Goal: Task Accomplishment & Management: Manage account settings

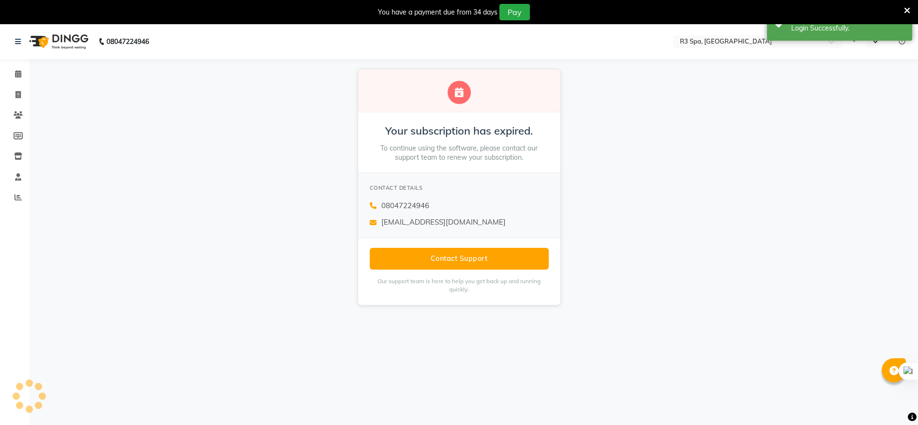
select select "en"
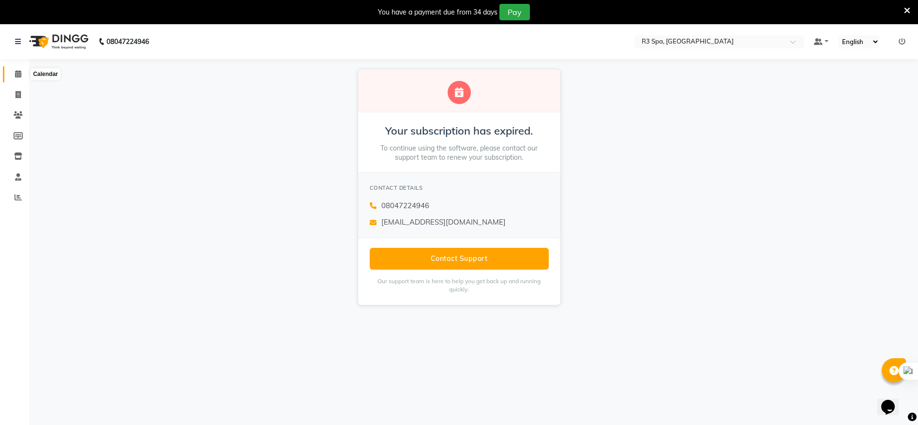
click at [17, 69] on span at bounding box center [18, 74] width 17 height 11
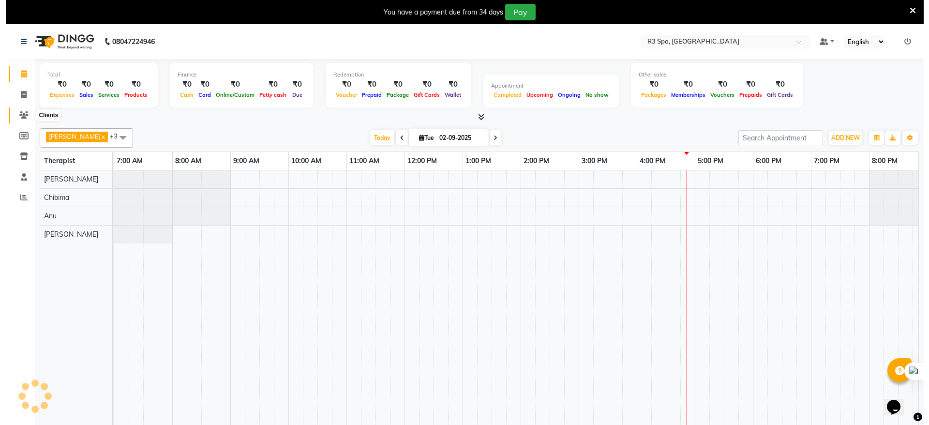
scroll to position [0, 125]
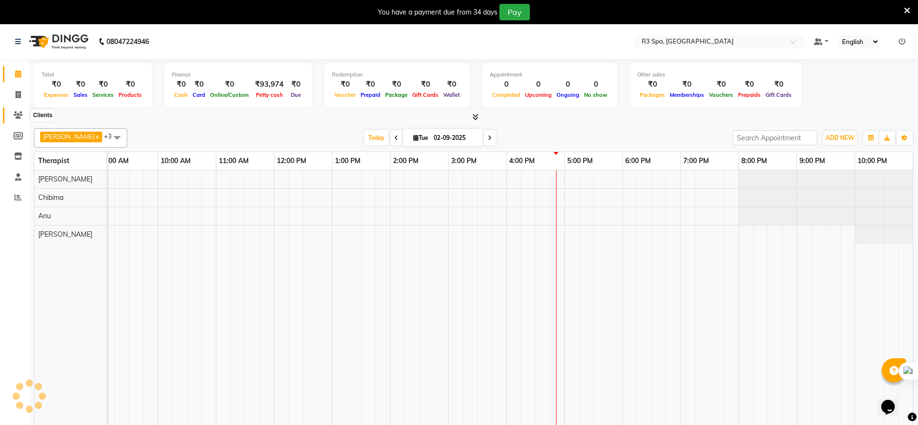
click at [20, 117] on icon at bounding box center [18, 114] width 9 height 7
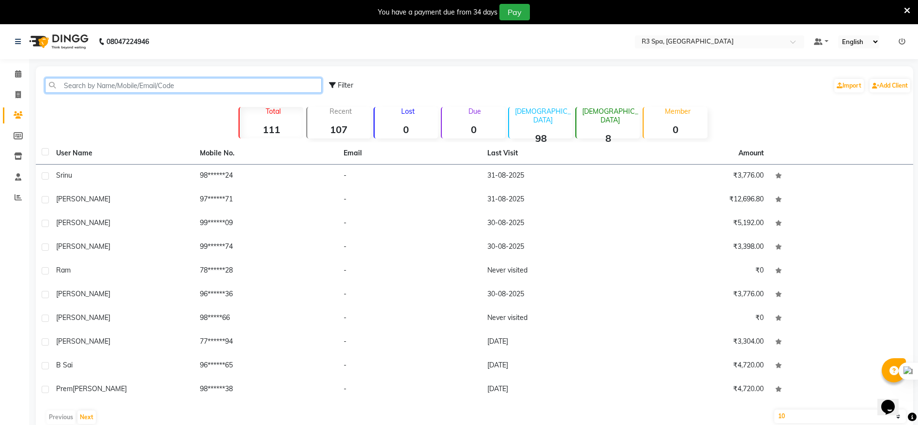
click at [95, 87] on input "text" at bounding box center [183, 85] width 277 height 15
click at [108, 88] on input "text" at bounding box center [183, 85] width 277 height 15
paste input "9346848387"
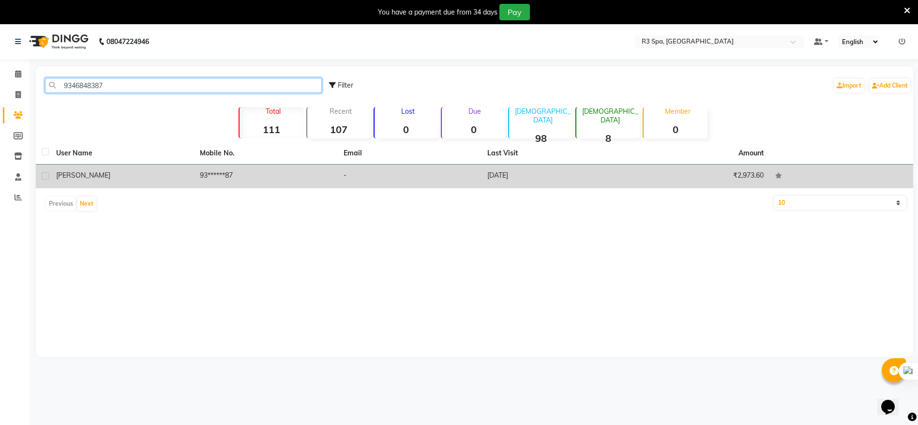
type input "9346848387"
click at [105, 175] on div "[PERSON_NAME]" at bounding box center [122, 175] width 132 height 10
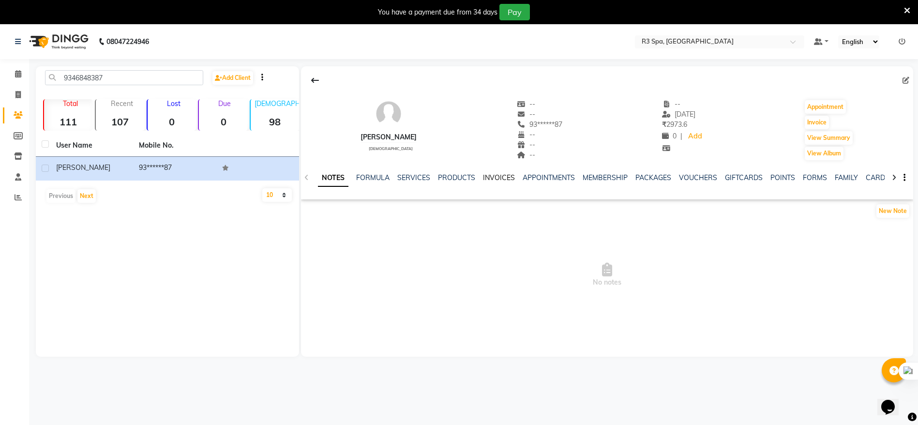
click at [489, 177] on link "INVOICES" at bounding box center [499, 177] width 32 height 9
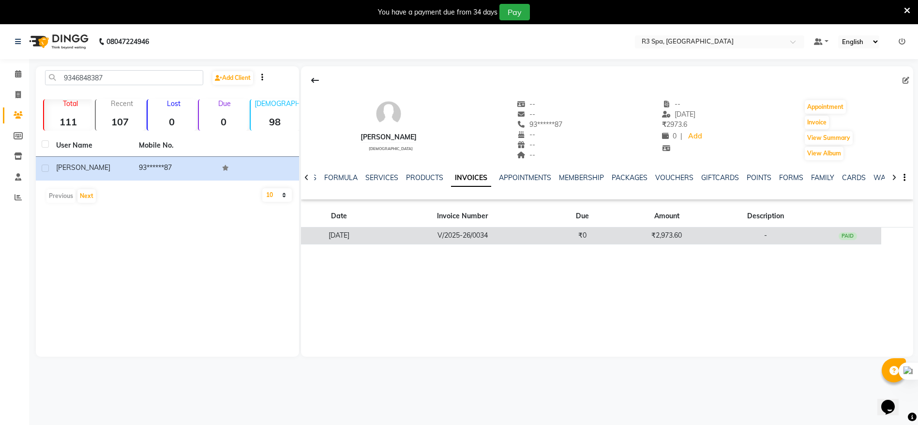
click at [507, 237] on td "V/2025-26/0034" at bounding box center [463, 236] width 172 height 17
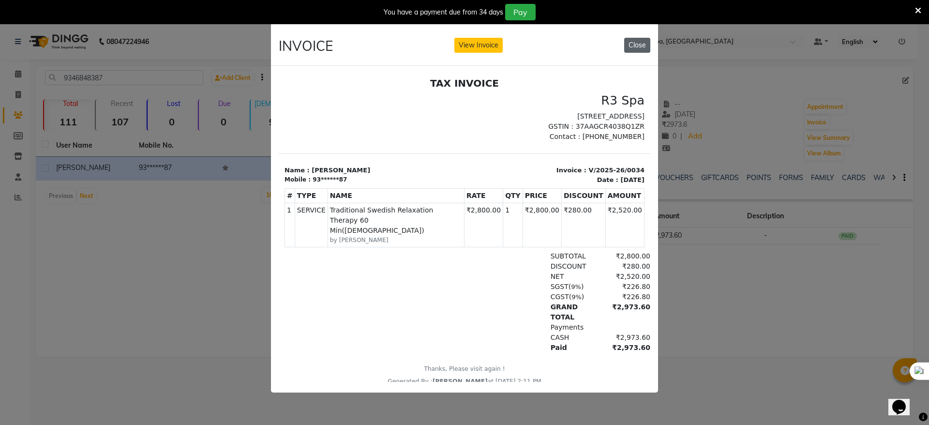
click at [644, 40] on button "Close" at bounding box center [637, 45] width 26 height 15
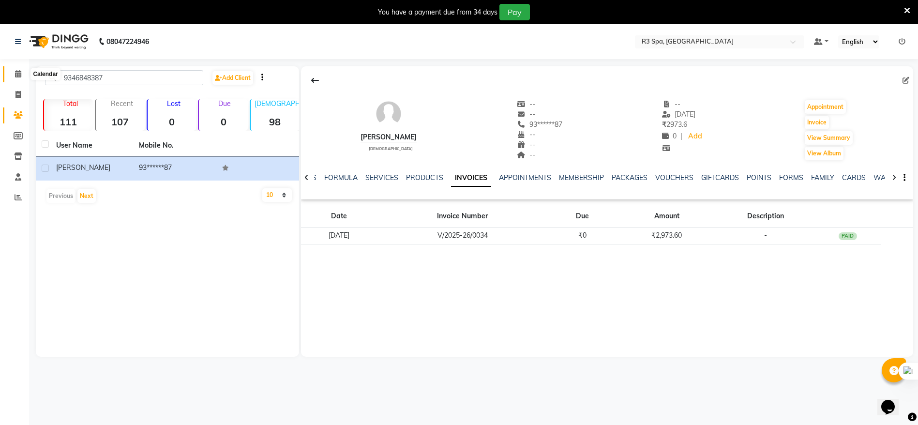
click at [15, 73] on icon at bounding box center [18, 73] width 6 height 7
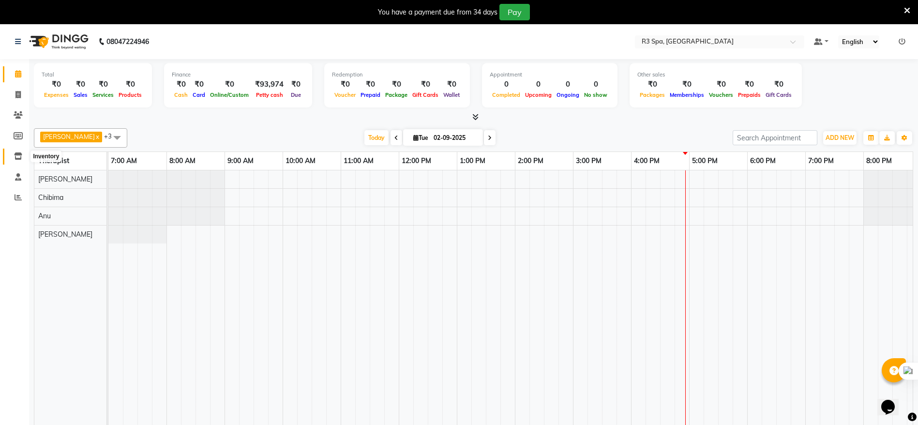
click at [16, 160] on span at bounding box center [18, 156] width 17 height 11
select select
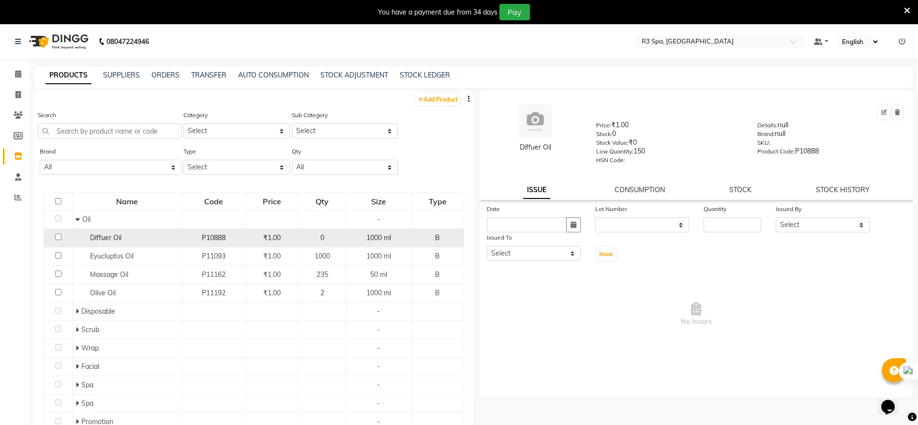
click at [54, 233] on td at bounding box center [58, 238] width 29 height 18
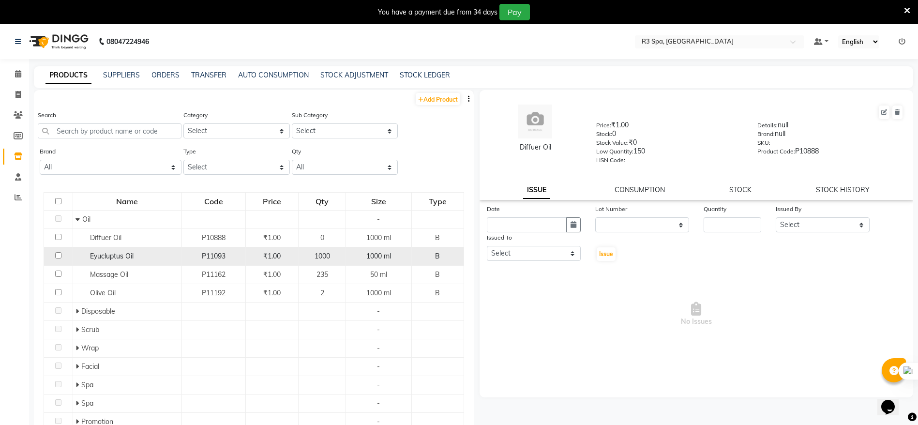
click at [58, 260] on td at bounding box center [58, 256] width 29 height 18
click at [58, 256] on input "checkbox" at bounding box center [58, 255] width 6 height 6
checkbox input "true"
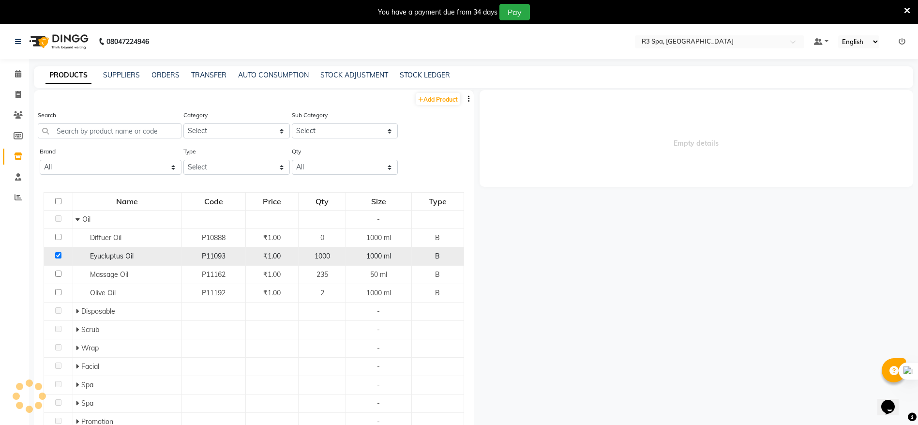
select select
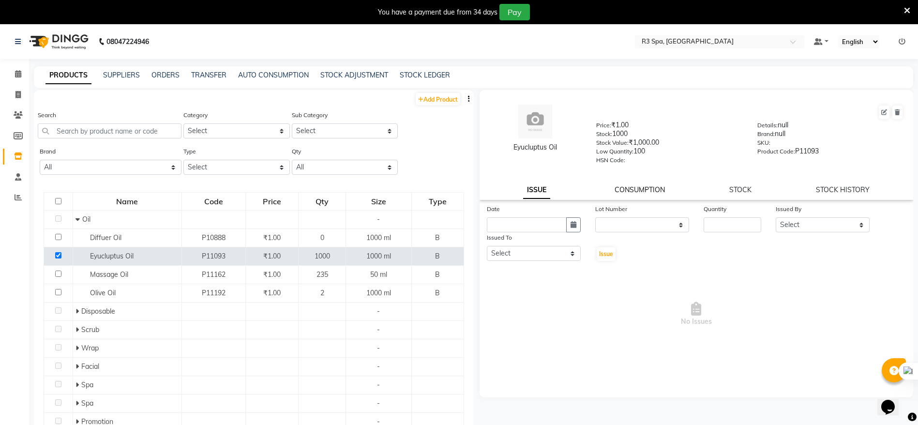
click at [634, 186] on link "CONSUMPTION" at bounding box center [640, 189] width 50 height 9
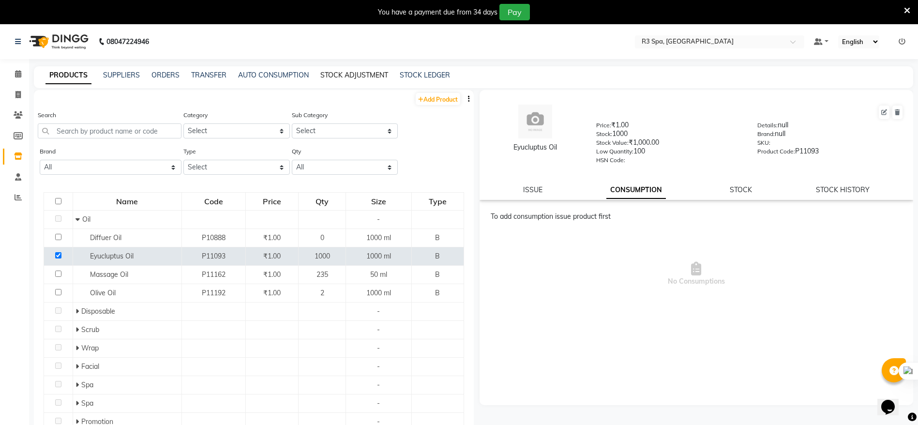
click at [343, 73] on link "STOCK ADJUSTMENT" at bounding box center [354, 75] width 68 height 9
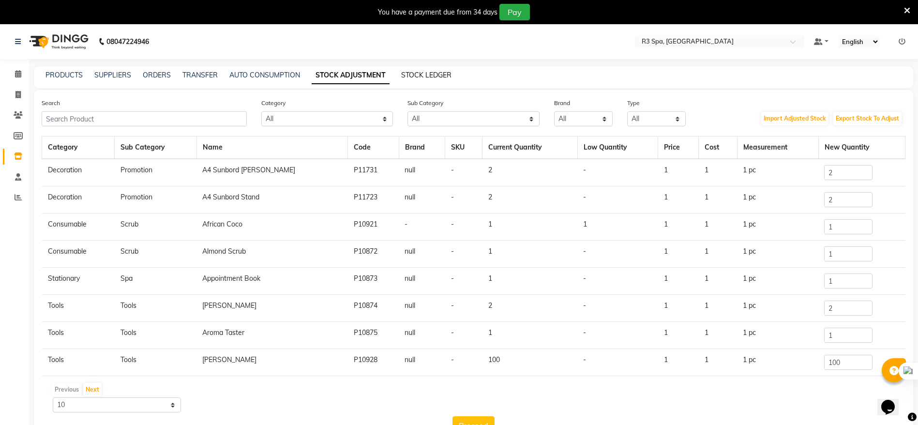
click at [403, 73] on link "STOCK LEDGER" at bounding box center [426, 75] width 50 height 9
select select "all"
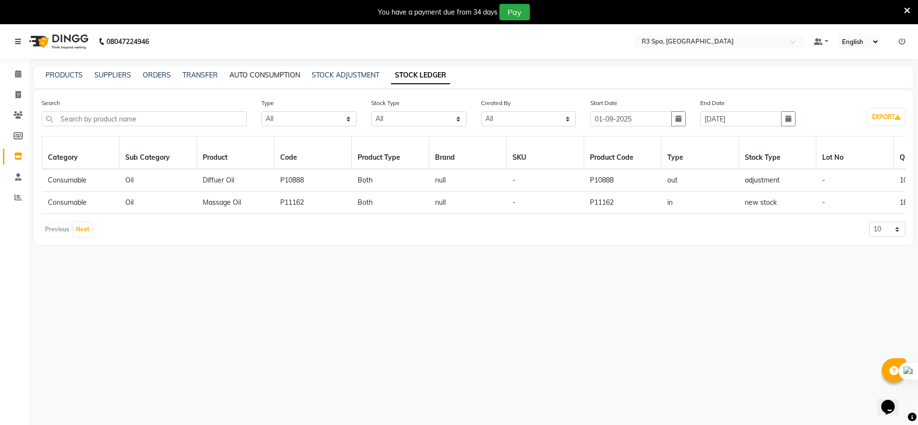
click at [277, 79] on link "AUTO CONSUMPTION" at bounding box center [264, 75] width 71 height 9
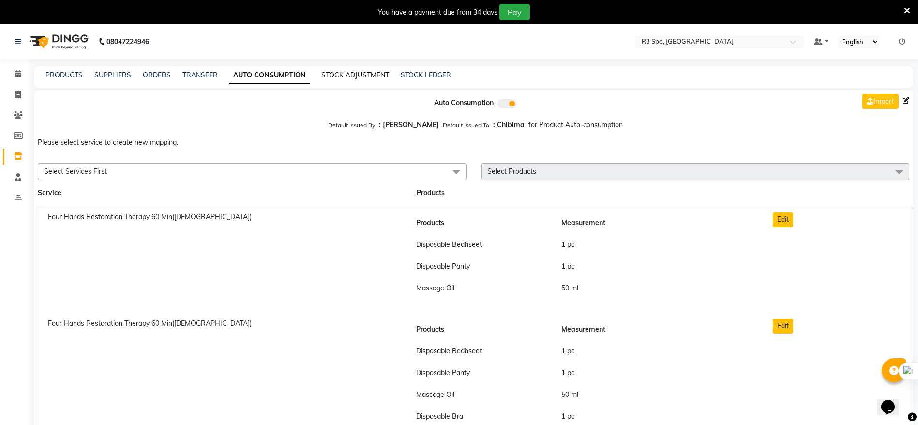
click at [359, 76] on link "STOCK ADJUSTMENT" at bounding box center [355, 75] width 68 height 9
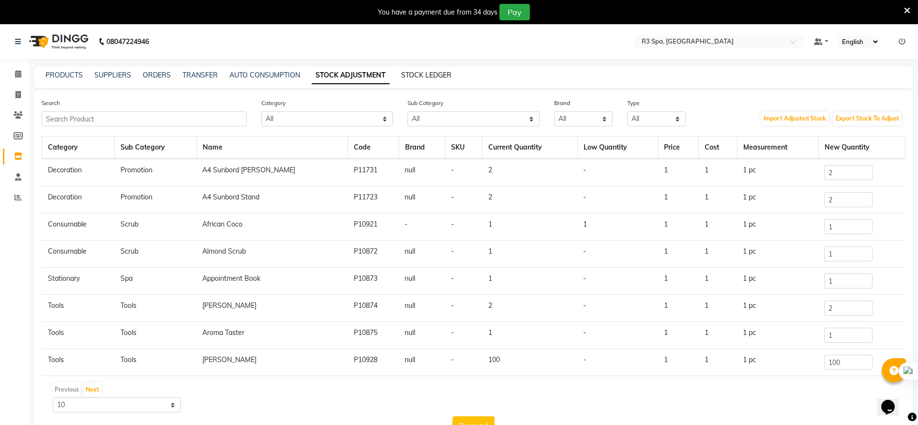
click at [410, 74] on link "STOCK LEDGER" at bounding box center [426, 75] width 50 height 9
select select "all"
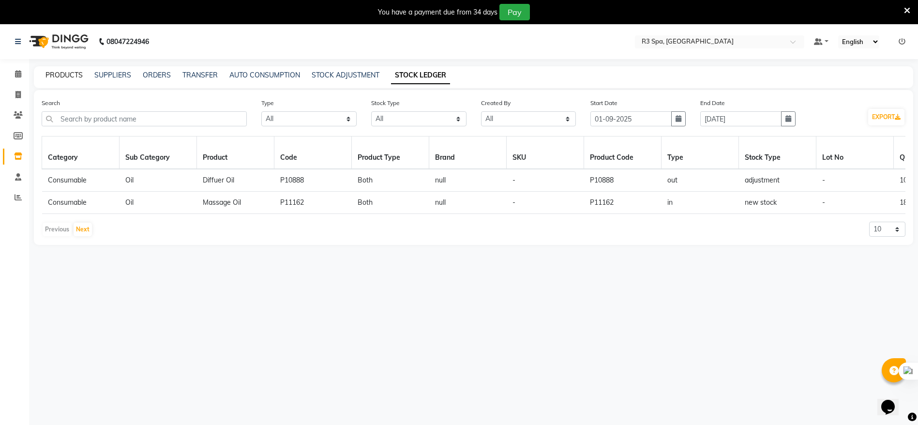
click at [75, 72] on link "PRODUCTS" at bounding box center [64, 75] width 37 height 9
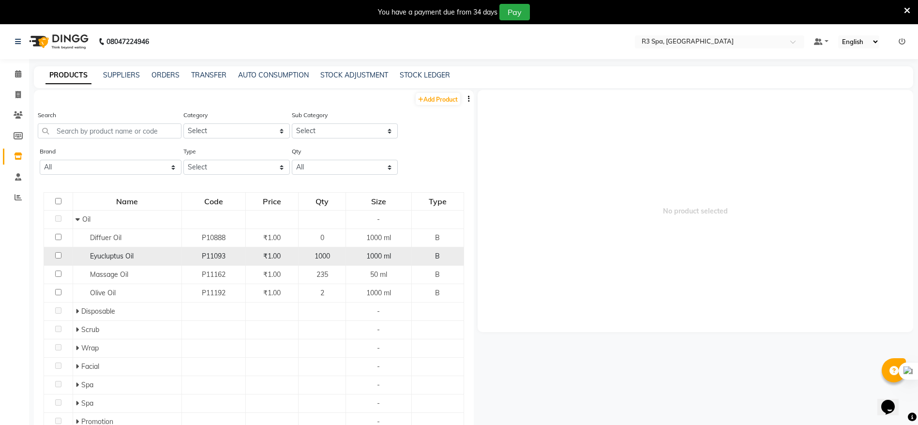
click at [55, 256] on input "checkbox" at bounding box center [58, 255] width 6 height 6
checkbox input "true"
select select
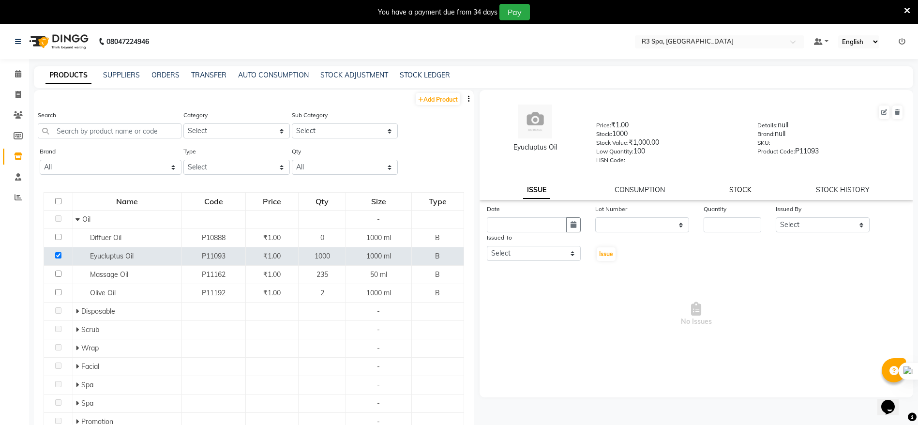
click at [742, 193] on link "STOCK" at bounding box center [740, 189] width 22 height 9
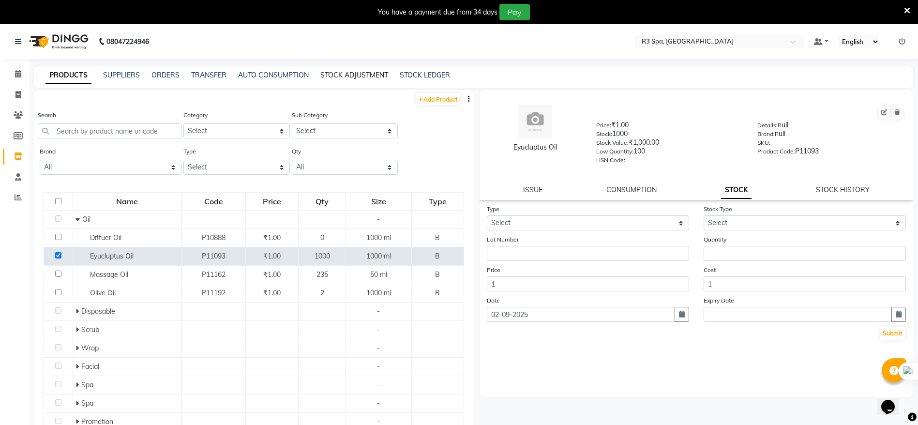
click at [334, 73] on link "STOCK ADJUSTMENT" at bounding box center [354, 75] width 68 height 9
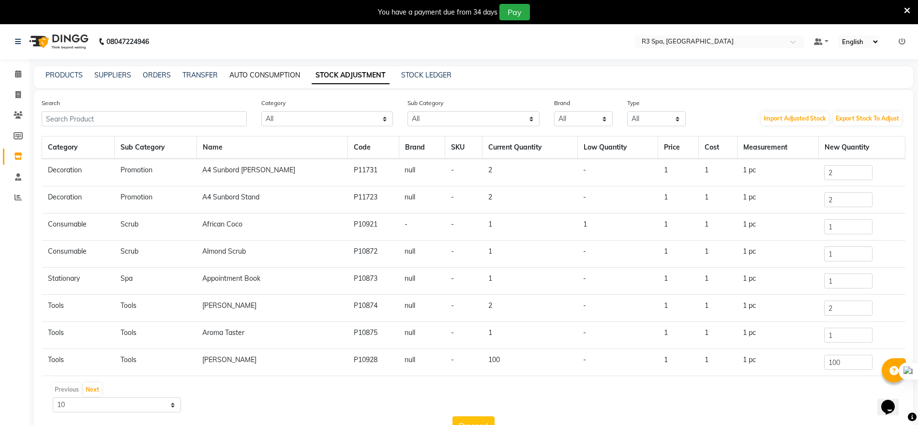
click at [266, 75] on link "AUTO CONSUMPTION" at bounding box center [264, 75] width 71 height 9
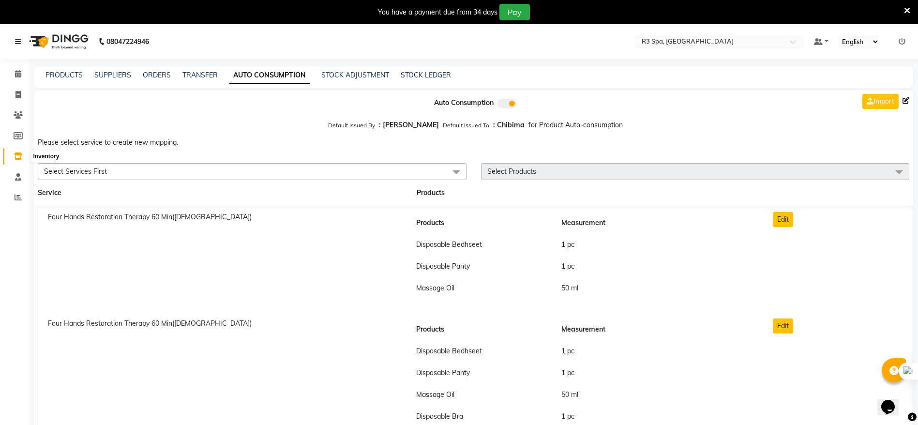
click at [18, 154] on icon at bounding box center [18, 155] width 8 height 7
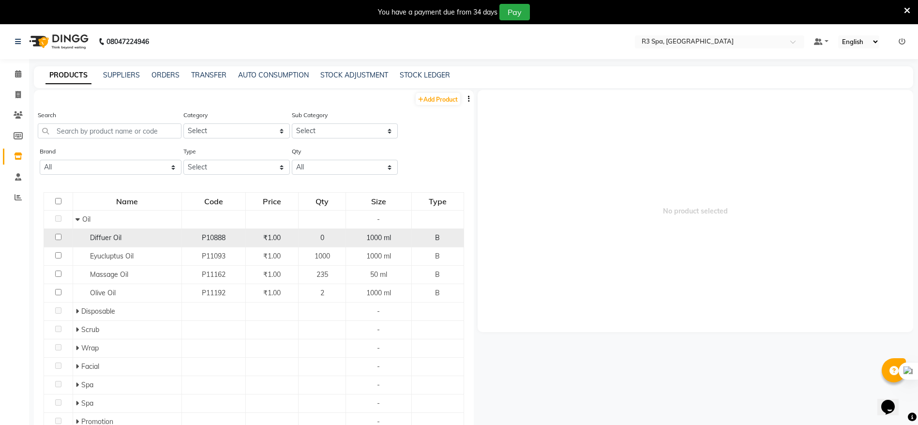
click at [55, 236] on input "checkbox" at bounding box center [58, 237] width 6 height 6
checkbox input "true"
select select
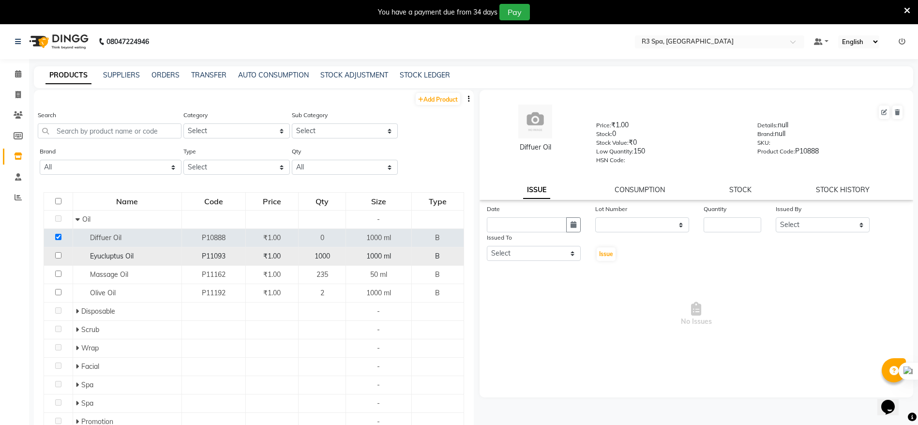
click at [62, 254] on td at bounding box center [58, 256] width 29 height 18
click at [55, 255] on input "checkbox" at bounding box center [58, 255] width 6 height 6
checkbox input "true"
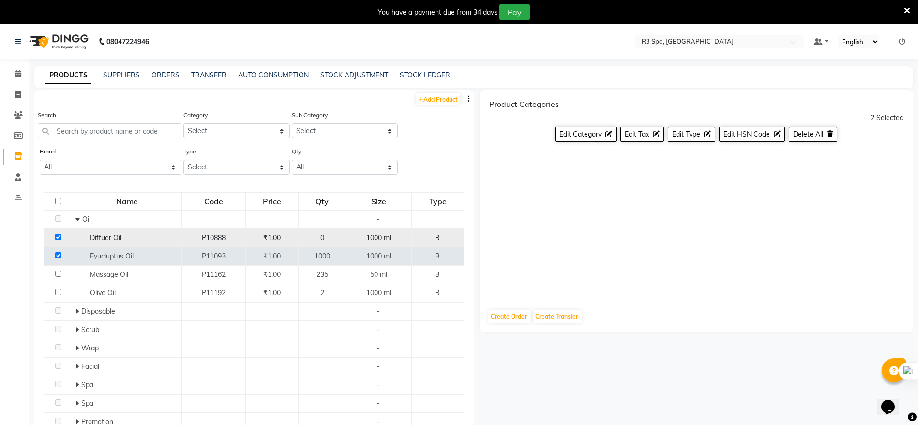
click at [56, 234] on input "checkbox" at bounding box center [58, 237] width 6 height 6
checkbox input "false"
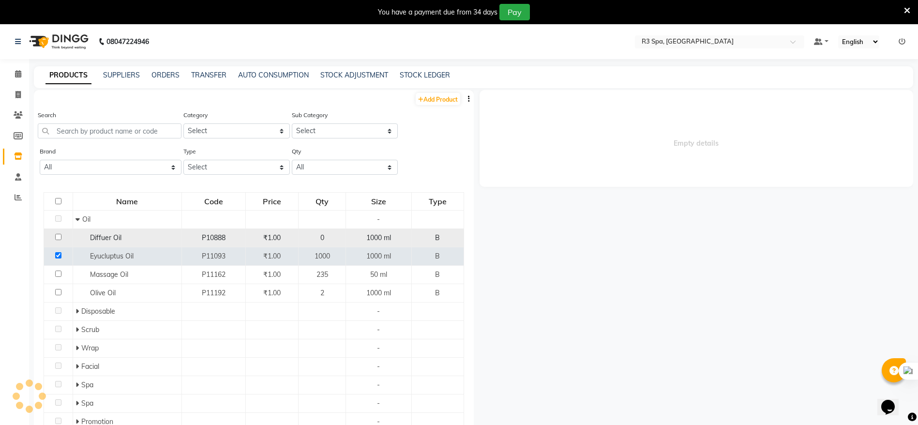
select select
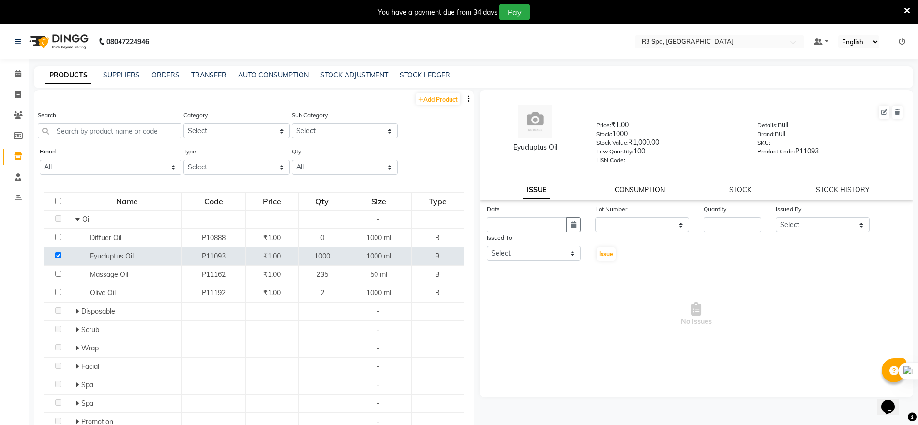
click at [637, 186] on link "CONSUMPTION" at bounding box center [640, 189] width 50 height 9
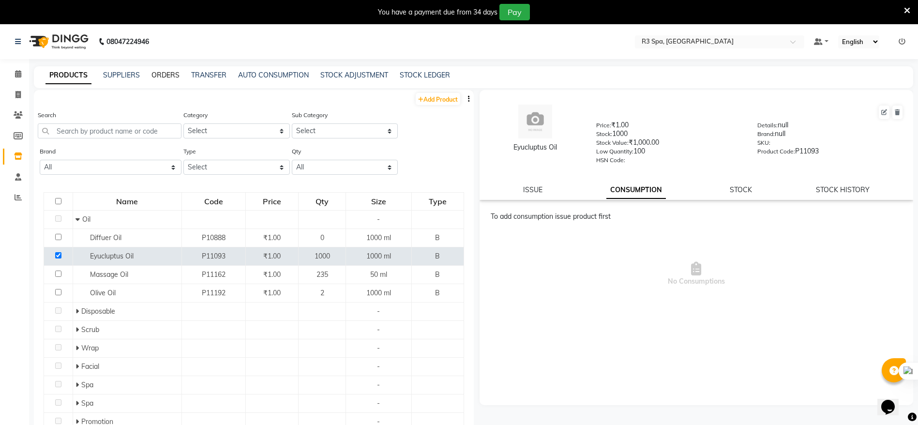
click at [157, 73] on link "ORDERS" at bounding box center [166, 75] width 28 height 9
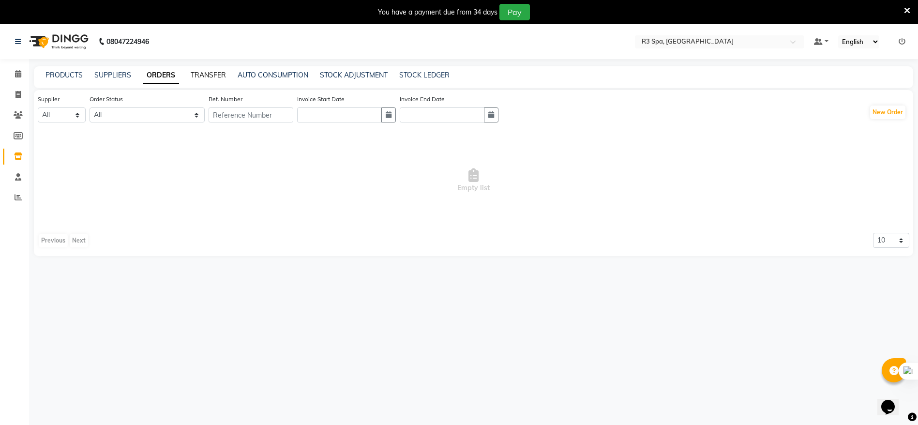
click at [206, 72] on link "TRANSFER" at bounding box center [208, 75] width 35 height 9
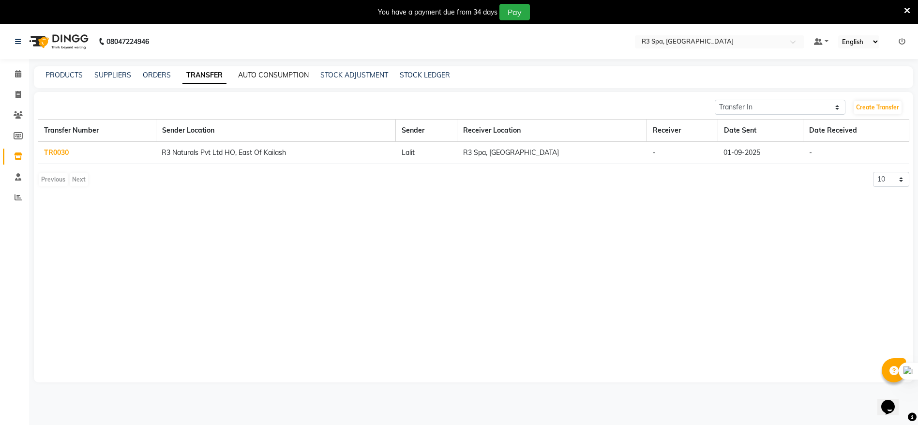
click at [256, 72] on link "AUTO CONSUMPTION" at bounding box center [273, 75] width 71 height 9
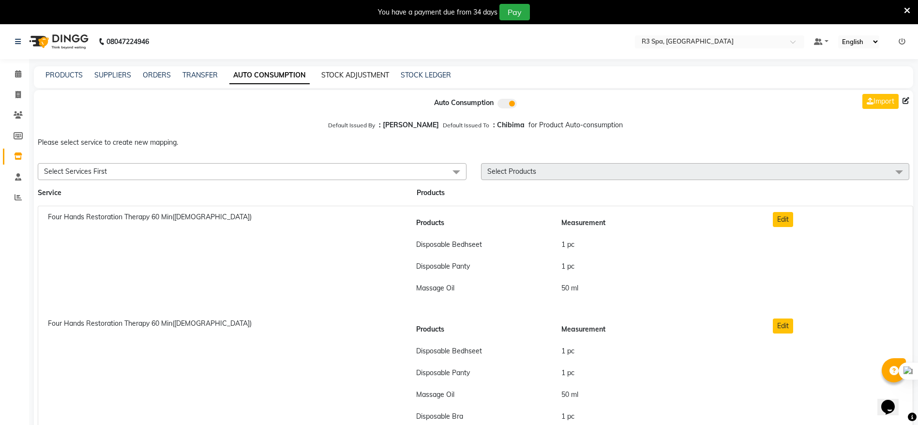
click at [341, 76] on link "STOCK ADJUSTMENT" at bounding box center [355, 75] width 68 height 9
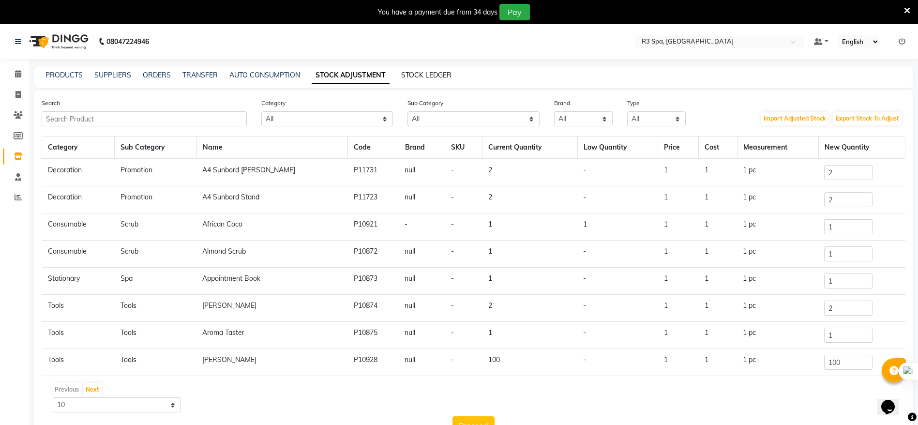
click at [410, 73] on link "STOCK LEDGER" at bounding box center [426, 75] width 50 height 9
select select "all"
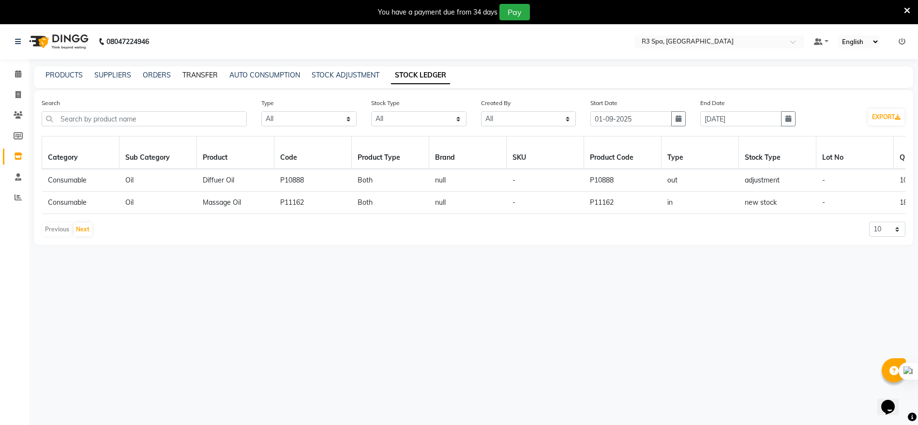
click at [195, 76] on link "TRANSFER" at bounding box center [199, 75] width 35 height 9
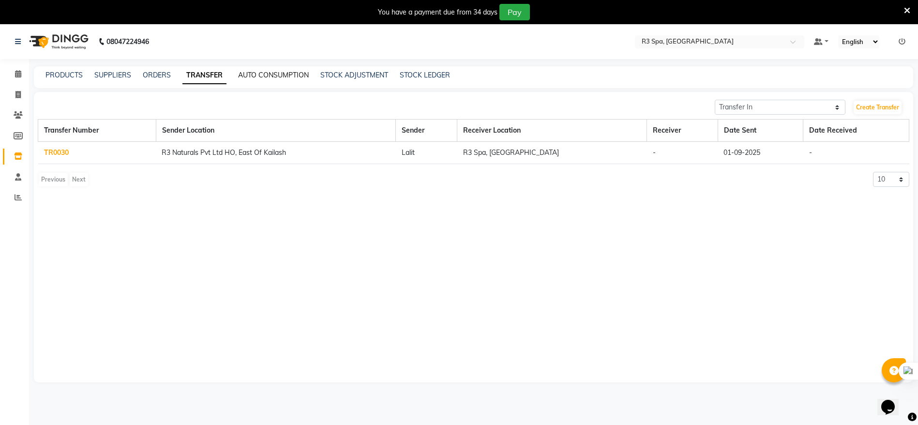
click at [248, 77] on link "AUTO CONSUMPTION" at bounding box center [273, 75] width 71 height 9
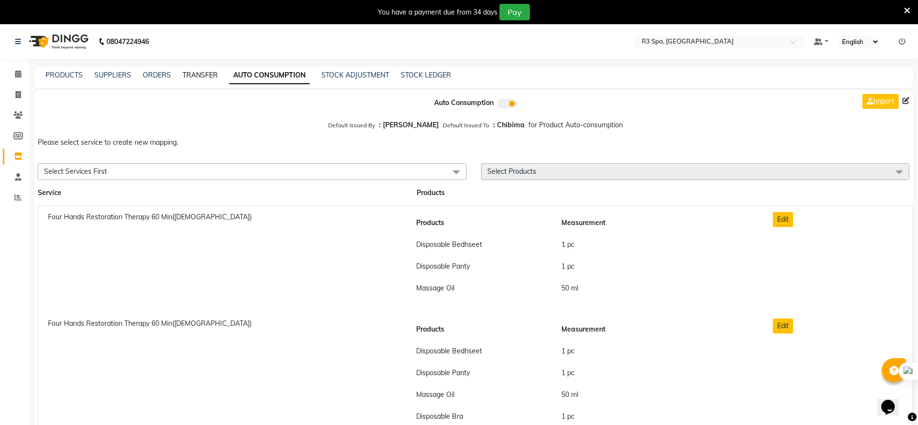
click at [185, 74] on link "TRANSFER" at bounding box center [199, 75] width 35 height 9
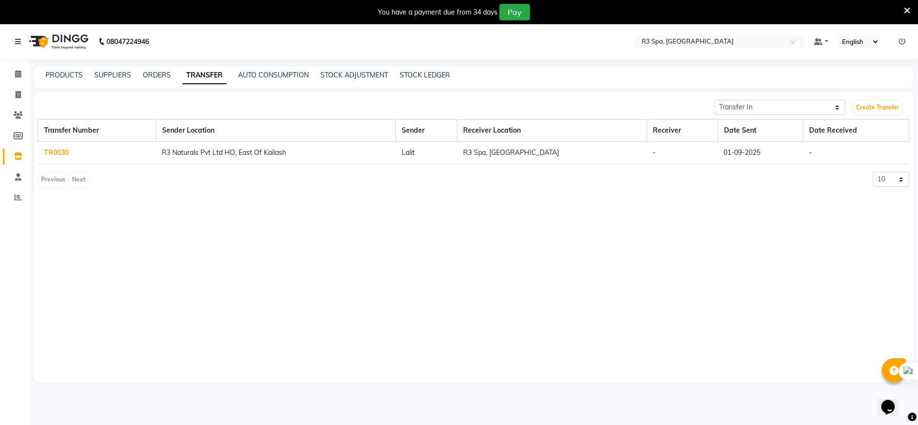
click at [141, 71] on div "PRODUCTS SUPPLIERS ORDERS TRANSFER AUTO CONSUMPTION STOCK ADJUSTMENT STOCK LEDG…" at bounding box center [468, 75] width 868 height 10
click at [148, 74] on link "ORDERS" at bounding box center [157, 75] width 28 height 9
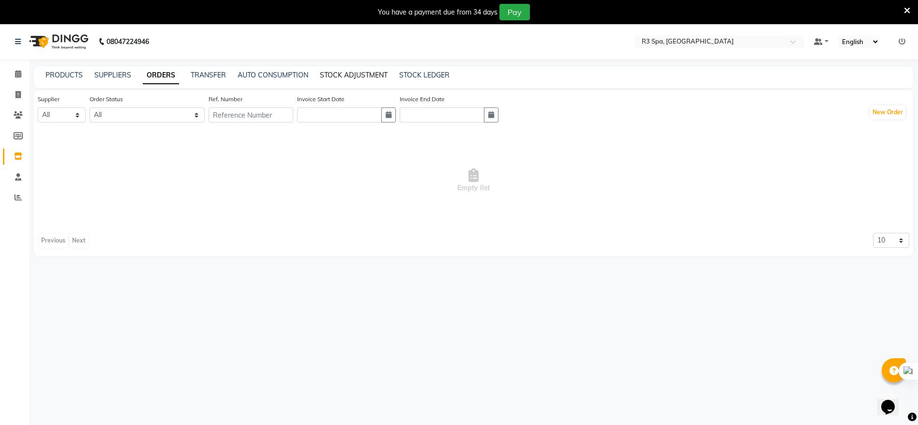
click at [339, 75] on link "STOCK ADJUSTMENT" at bounding box center [354, 75] width 68 height 9
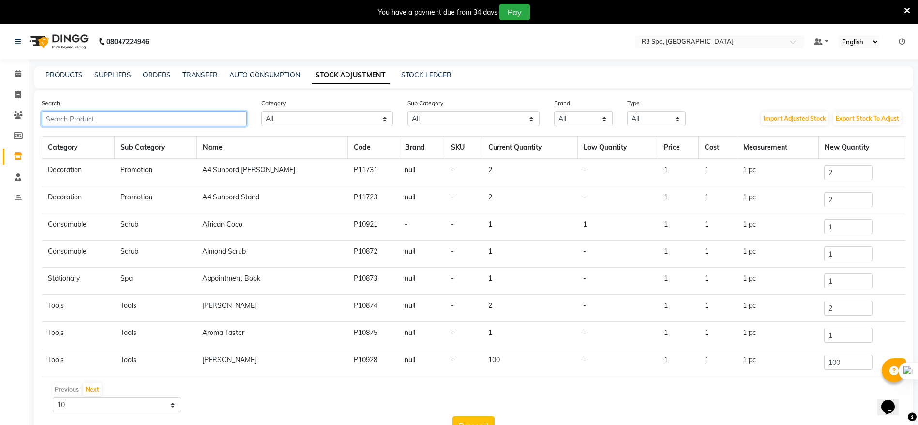
click at [75, 115] on input "text" at bounding box center [144, 118] width 205 height 15
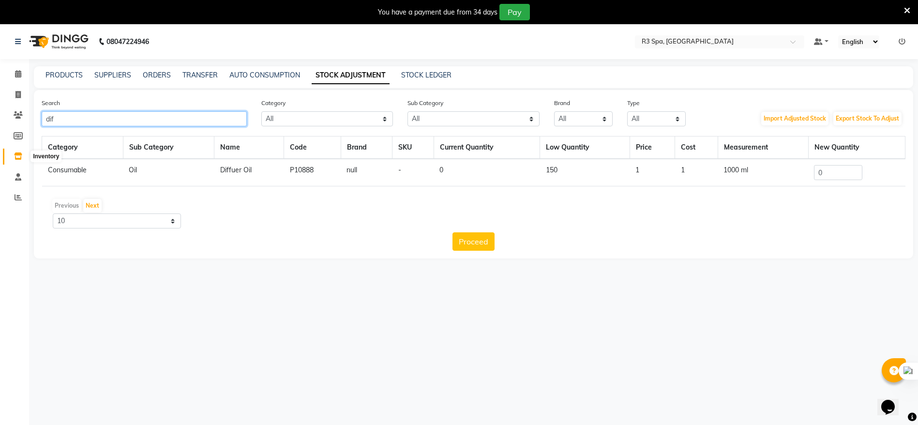
type input "dif"
click at [21, 157] on icon at bounding box center [18, 155] width 8 height 7
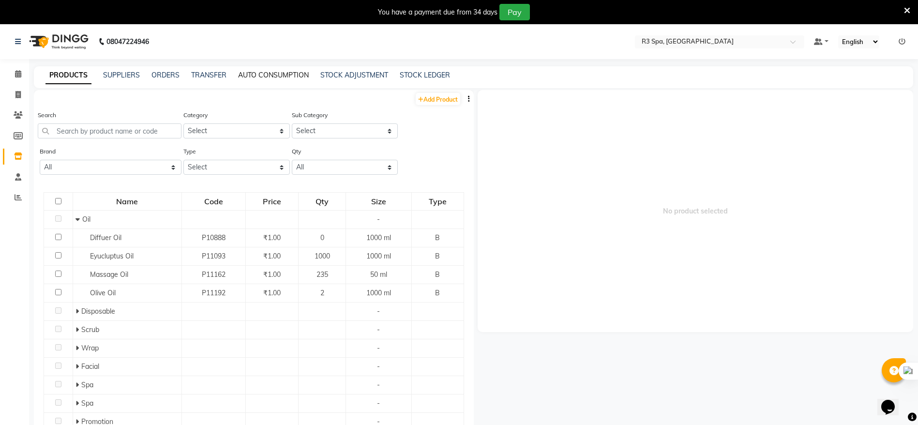
click at [275, 76] on link "AUTO CONSUMPTION" at bounding box center [273, 75] width 71 height 9
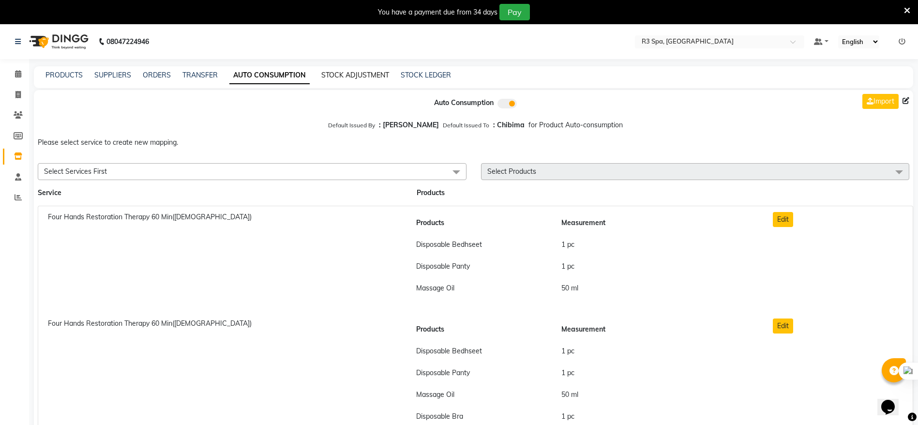
click at [346, 71] on link "STOCK ADJUSTMENT" at bounding box center [355, 75] width 68 height 9
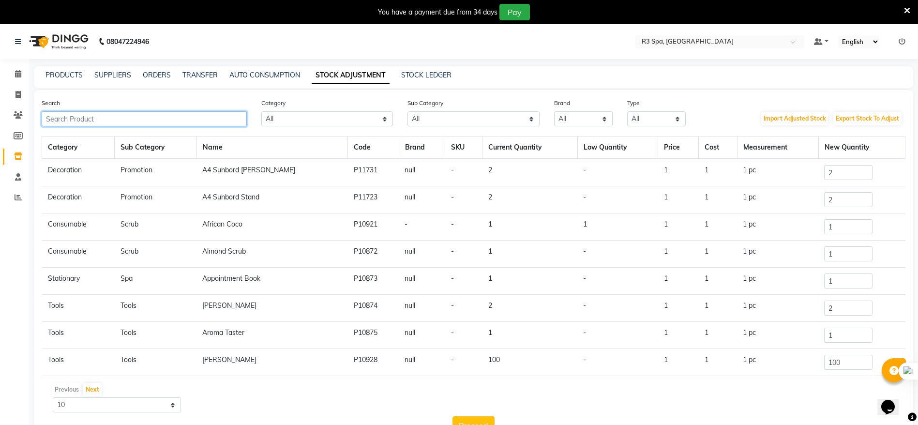
click at [164, 121] on input "text" at bounding box center [144, 118] width 205 height 15
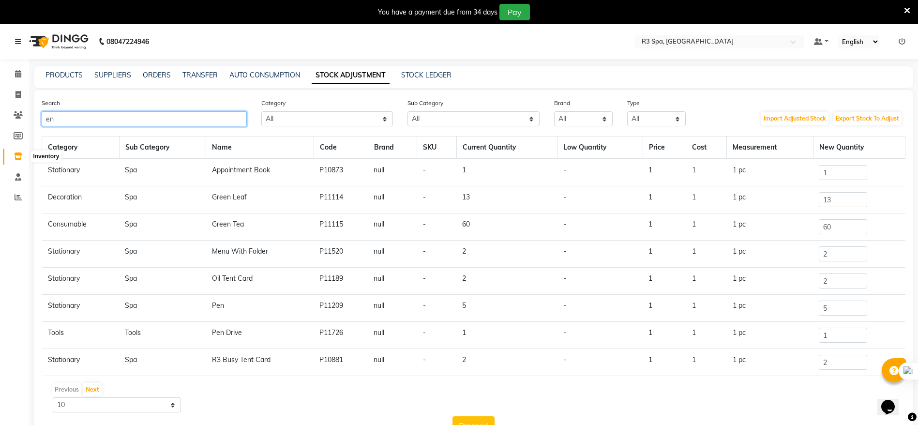
type input "en"
click at [17, 159] on icon at bounding box center [18, 155] width 8 height 7
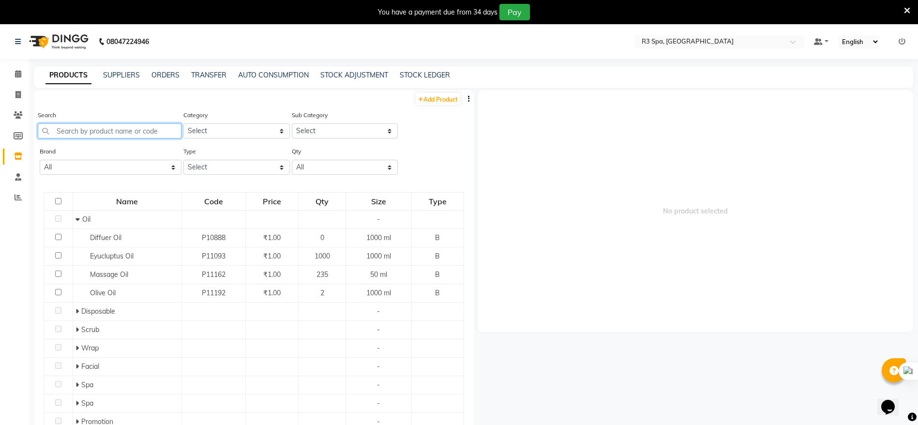
click at [71, 132] on input "text" at bounding box center [110, 130] width 144 height 15
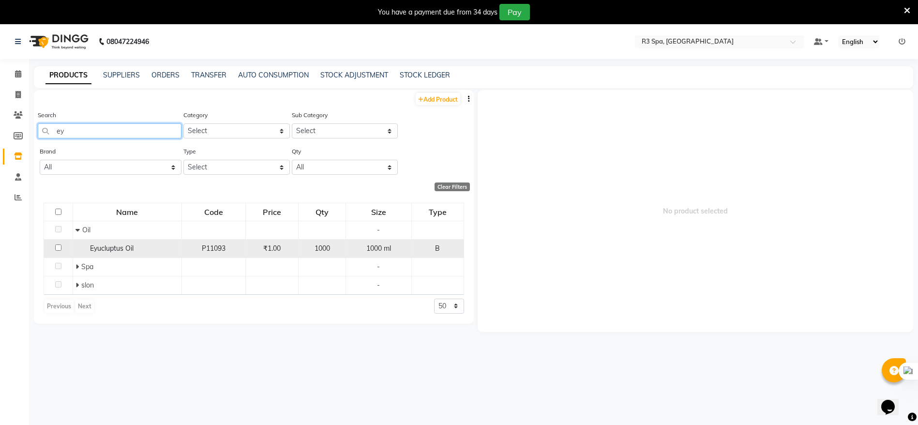
type input "ey"
click at [333, 251] on div "1000" at bounding box center [322, 248] width 39 height 10
select select
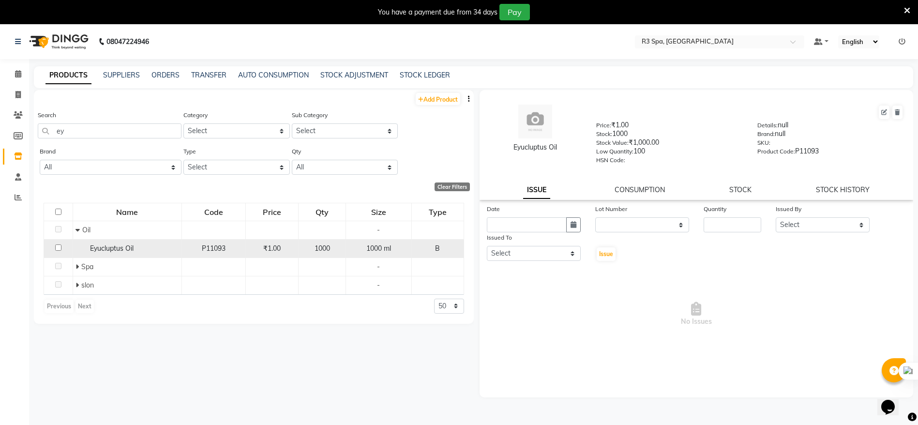
click at [323, 249] on span "1000" at bounding box center [322, 248] width 15 height 9
click at [323, 248] on span "1000" at bounding box center [322, 248] width 15 height 9
click at [333, 245] on div "1000" at bounding box center [322, 248] width 39 height 10
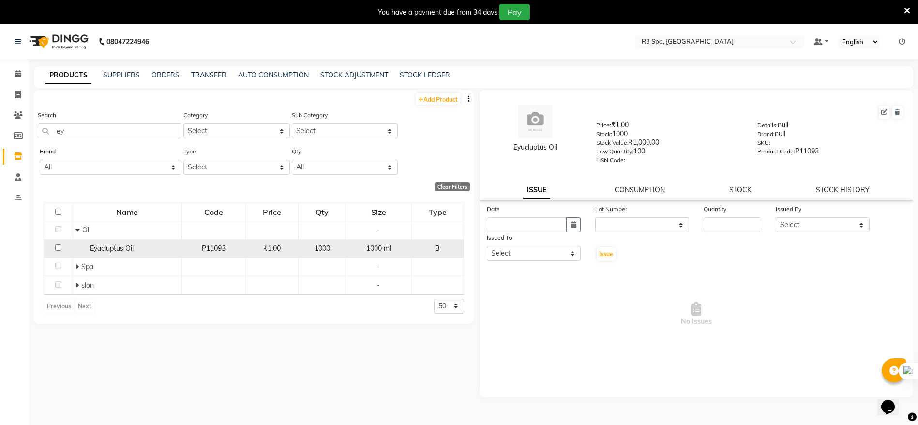
click at [333, 245] on div "1000" at bounding box center [322, 248] width 39 height 10
click at [55, 249] on input "checkbox" at bounding box center [58, 247] width 6 height 6
checkbox input "true"
click at [658, 186] on link "CONSUMPTION" at bounding box center [640, 189] width 50 height 9
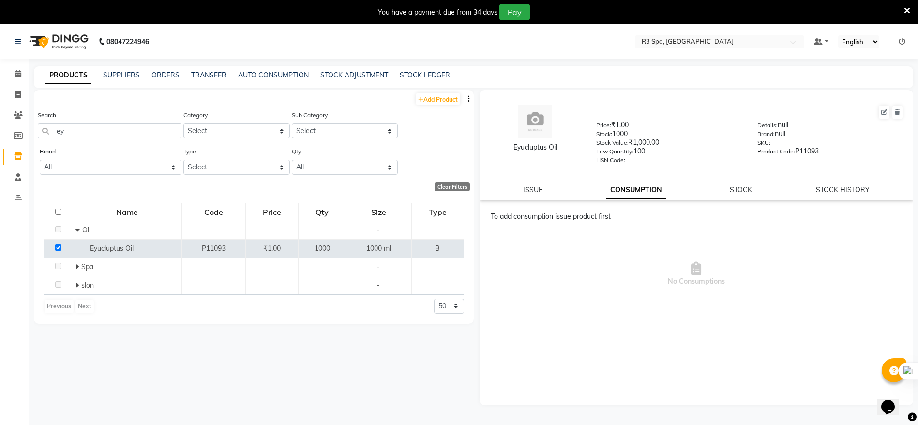
click at [729, 185] on div "ISSUE CONSUMPTION STOCK STOCK HISTORY" at bounding box center [696, 190] width 411 height 10
click at [844, 187] on link "STOCK HISTORY" at bounding box center [843, 189] width 54 height 9
select select "all"
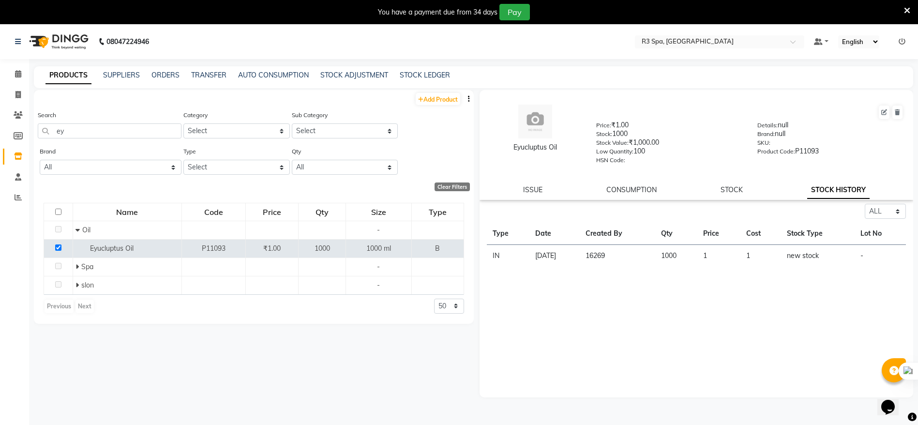
click at [689, 258] on td "1000" at bounding box center [676, 256] width 42 height 22
click at [686, 250] on td "1000" at bounding box center [676, 256] width 42 height 22
click at [684, 251] on td "1000" at bounding box center [676, 256] width 42 height 22
click at [685, 252] on td "1000" at bounding box center [676, 256] width 42 height 22
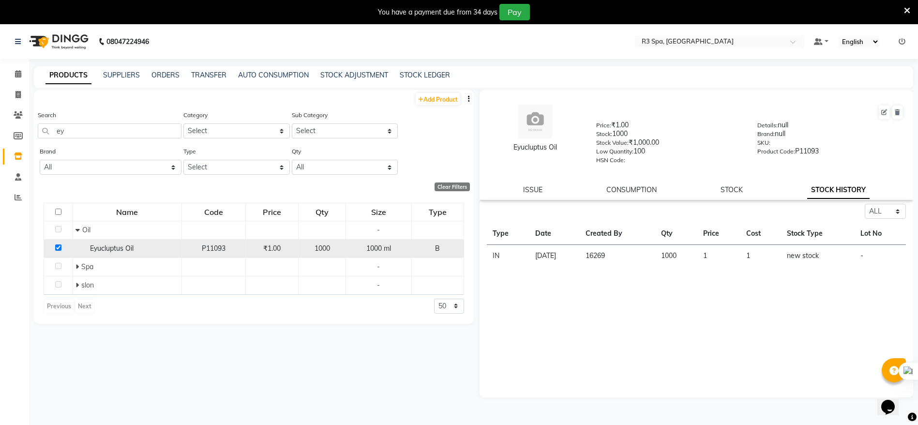
click at [329, 246] on span "1000" at bounding box center [322, 248] width 15 height 9
click at [319, 247] on span "1000" at bounding box center [322, 248] width 15 height 9
click at [309, 241] on td "1000" at bounding box center [322, 248] width 47 height 18
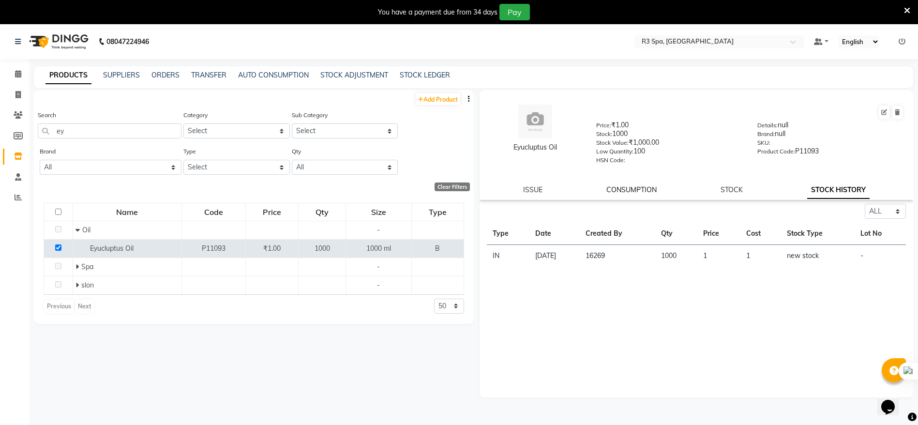
click at [632, 193] on link "CONSUMPTION" at bounding box center [632, 189] width 50 height 9
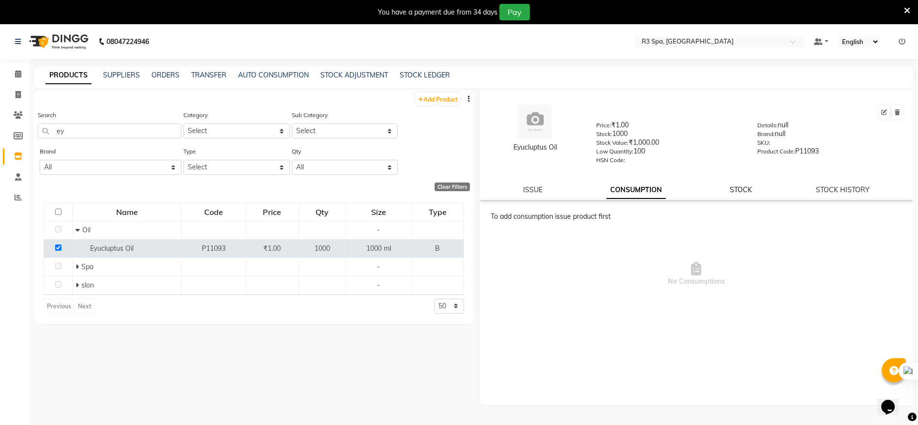
click at [736, 186] on link "STOCK" at bounding box center [741, 189] width 22 height 9
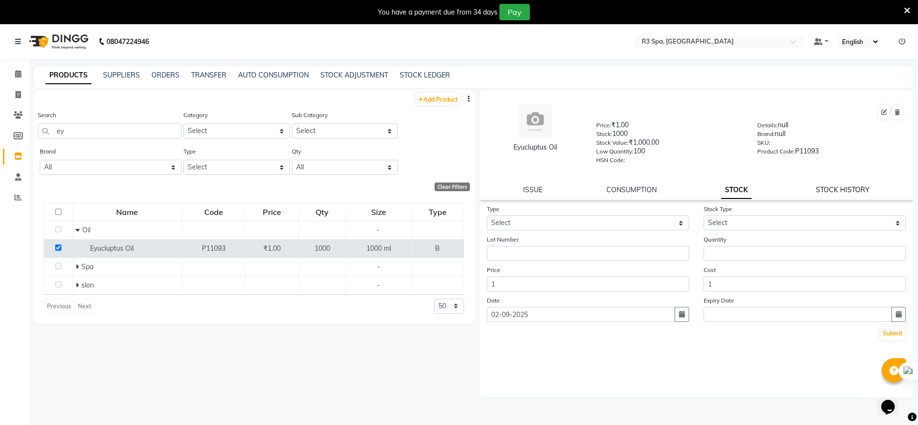
click at [824, 185] on link "STOCK HISTORY" at bounding box center [843, 189] width 54 height 9
select select "all"
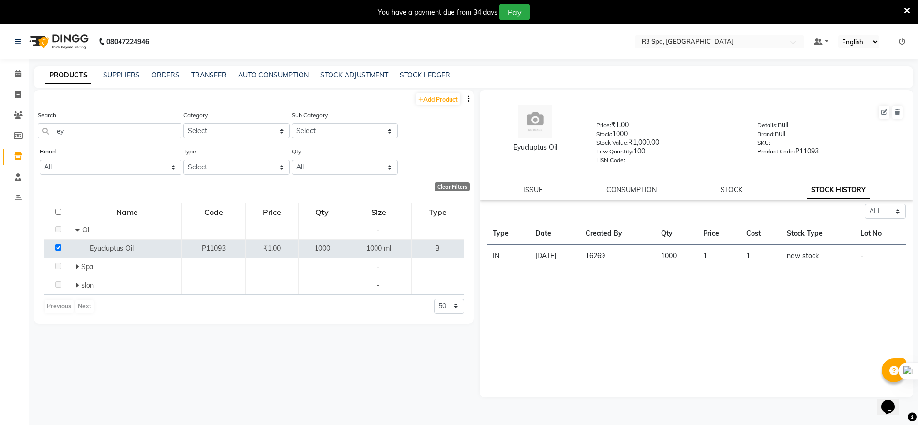
click at [689, 249] on td "1000" at bounding box center [676, 256] width 42 height 22
click at [688, 253] on td "1000" at bounding box center [676, 256] width 42 height 22
click at [635, 313] on div "Select ALL IN OUT Type Date Created By Qty Price Cost Stock Type Lot No IN 11-0…" at bounding box center [697, 301] width 434 height 194
click at [529, 190] on link "ISSUE" at bounding box center [532, 189] width 19 height 9
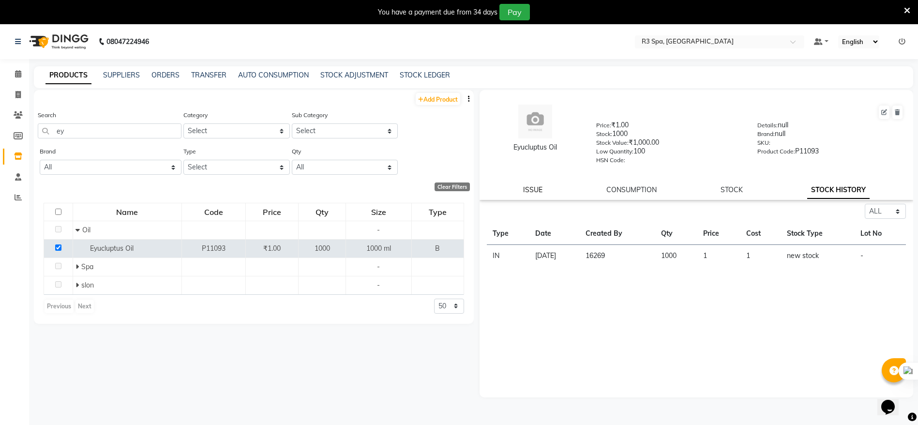
select select
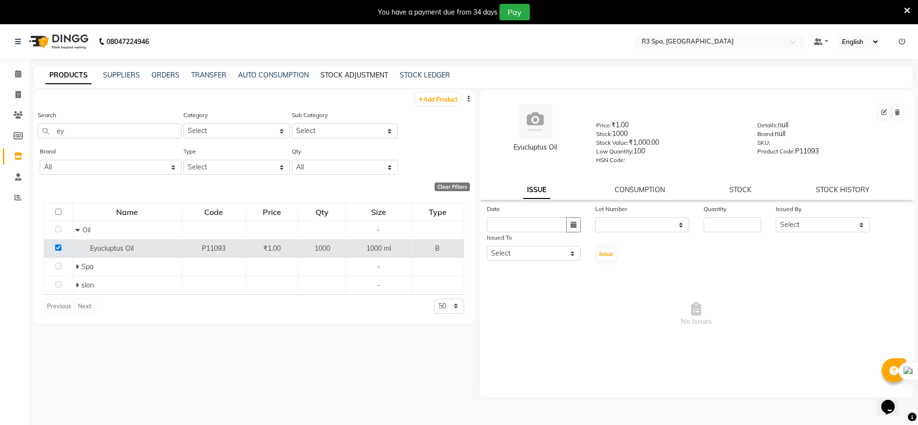
click at [354, 76] on link "STOCK ADJUSTMENT" at bounding box center [354, 75] width 68 height 9
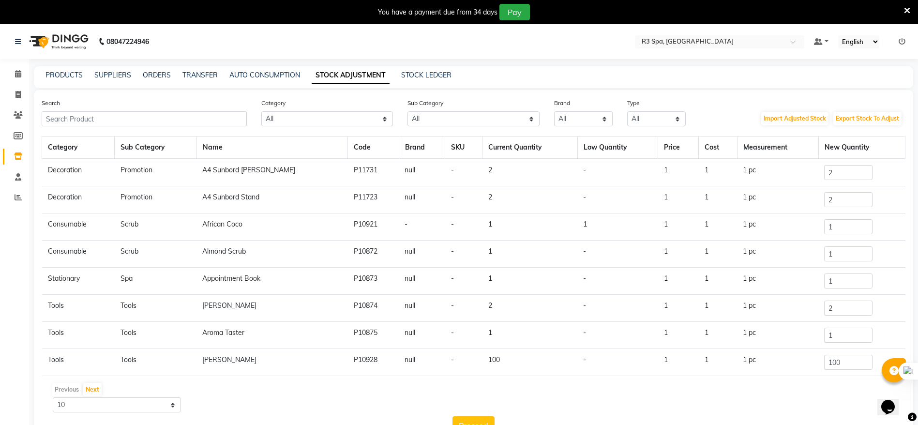
click at [483, 170] on td "2" at bounding box center [530, 173] width 95 height 28
click at [836, 168] on input "2" at bounding box center [848, 172] width 48 height 15
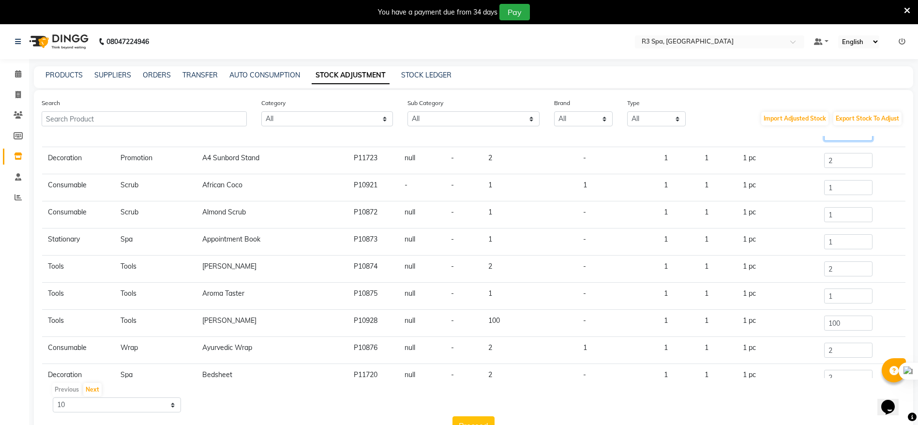
scroll to position [60, 0]
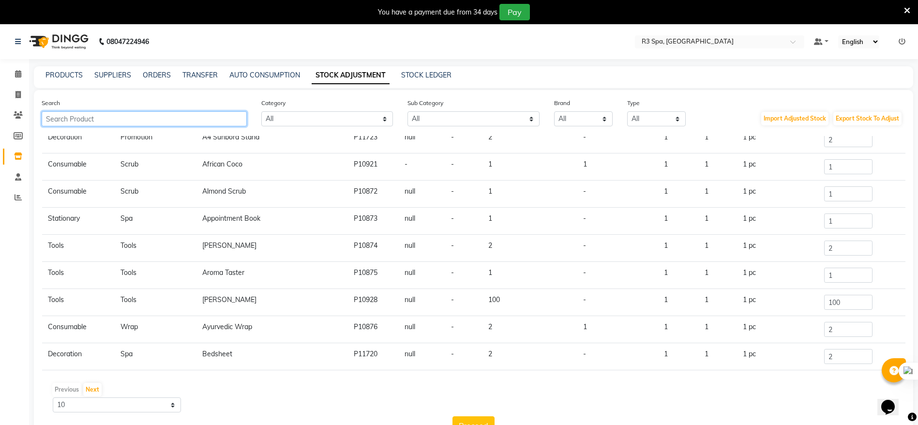
click at [138, 116] on input "text" at bounding box center [144, 118] width 205 height 15
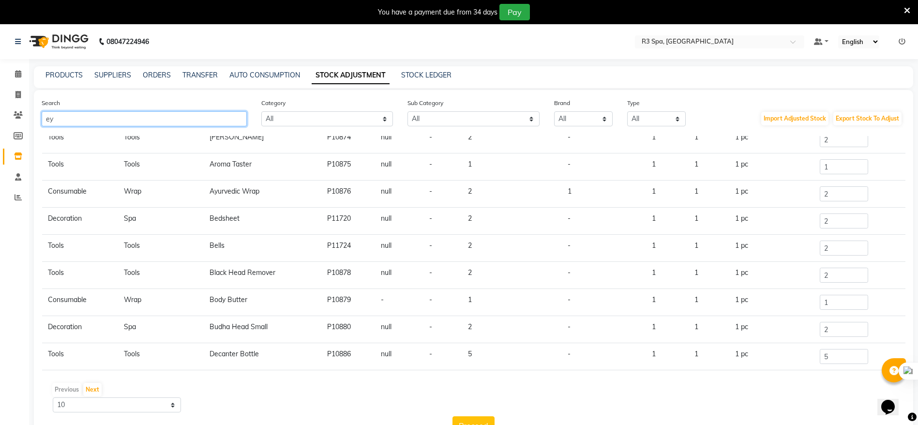
scroll to position [0, 0]
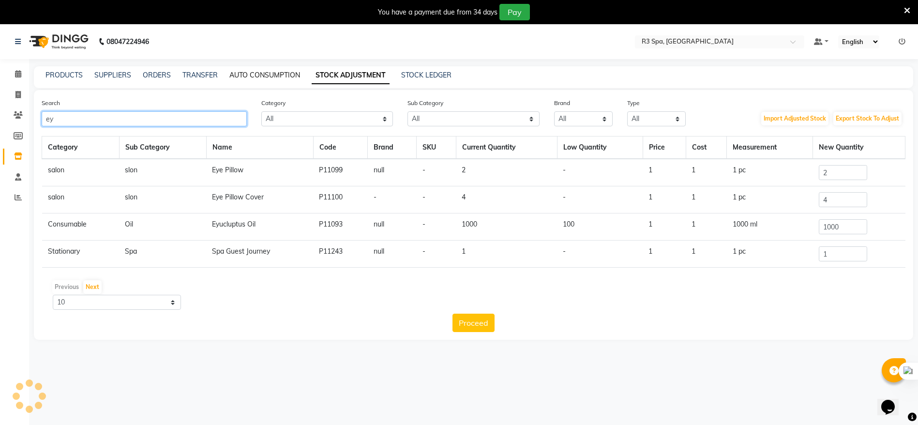
type input "ey"
click at [260, 78] on link "AUTO CONSUMPTION" at bounding box center [264, 75] width 71 height 9
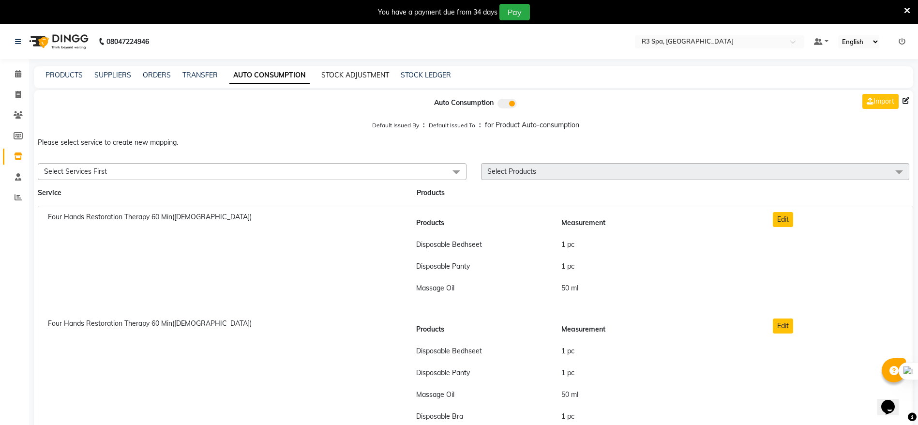
click at [344, 72] on link "STOCK ADJUSTMENT" at bounding box center [355, 75] width 68 height 9
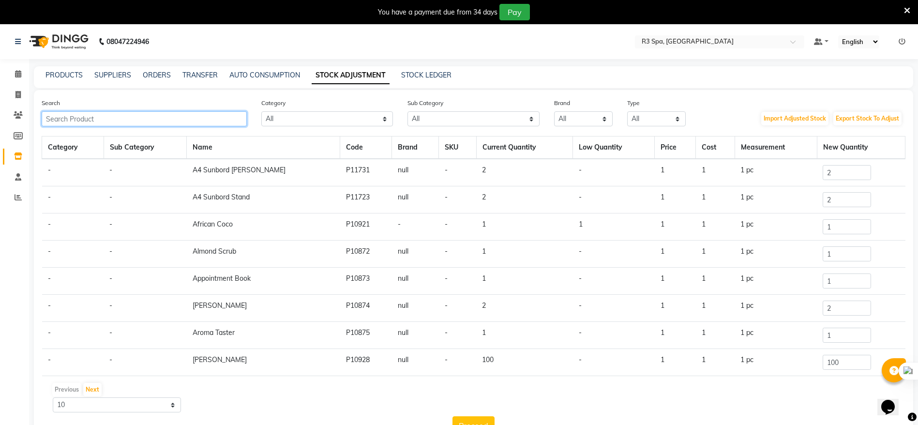
click at [96, 120] on input "text" at bounding box center [144, 118] width 205 height 15
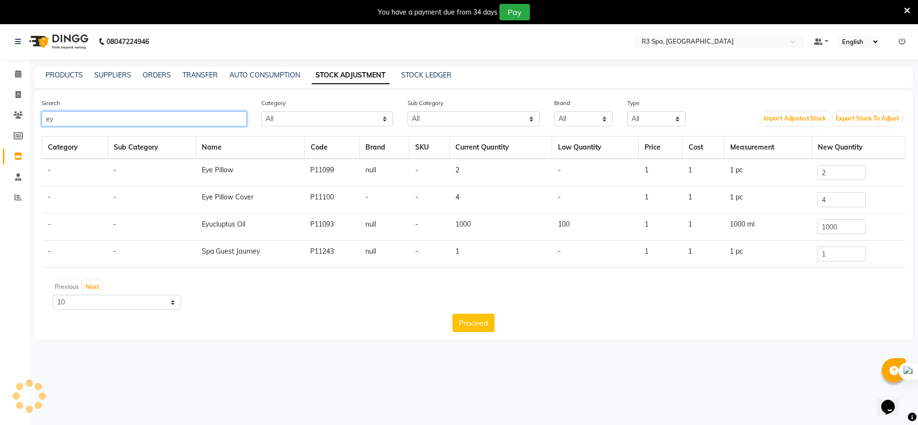
type input "e"
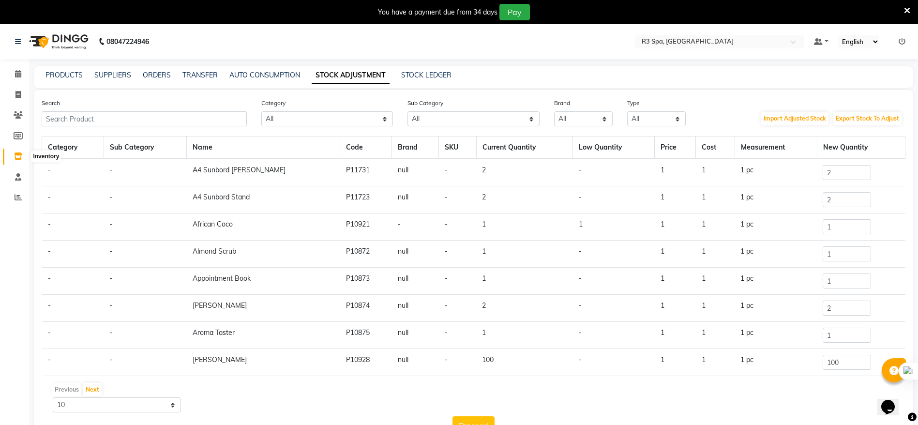
click at [20, 158] on icon at bounding box center [18, 155] width 8 height 7
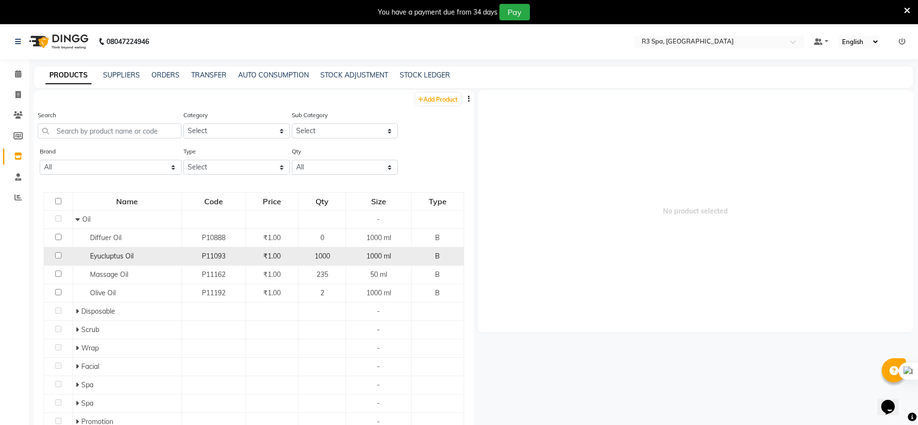
click at [61, 258] on td at bounding box center [58, 256] width 29 height 18
click at [58, 254] on input "checkbox" at bounding box center [58, 255] width 6 height 6
checkbox input "true"
select select
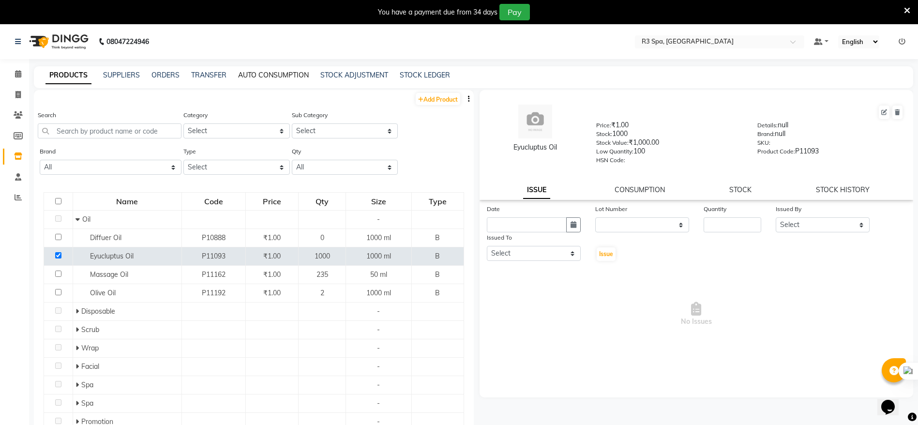
click at [254, 75] on link "AUTO CONSUMPTION" at bounding box center [273, 75] width 71 height 9
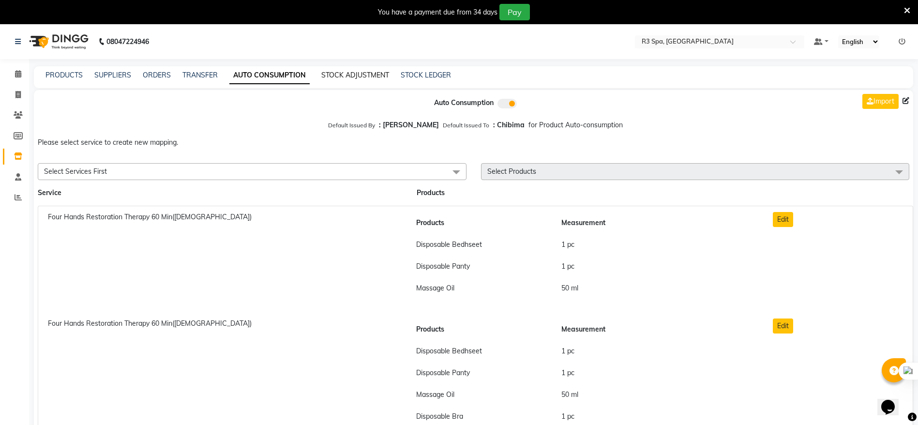
click at [359, 71] on link "STOCK ADJUSTMENT" at bounding box center [355, 75] width 68 height 9
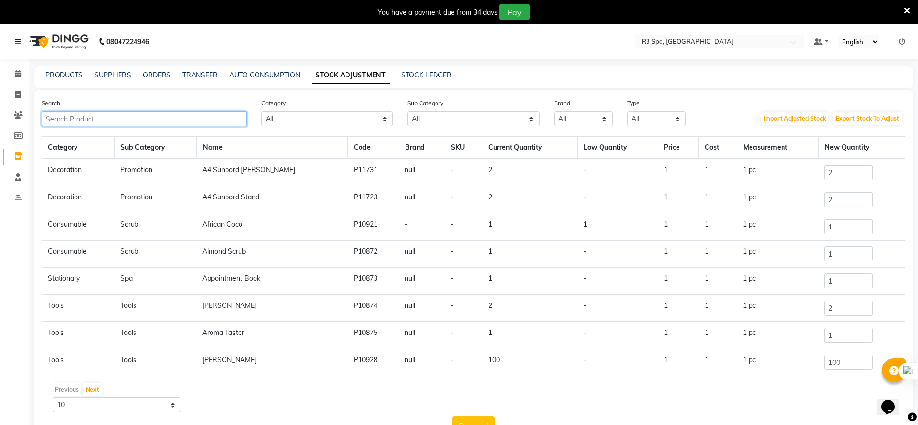
click at [128, 122] on input "text" at bounding box center [144, 118] width 205 height 15
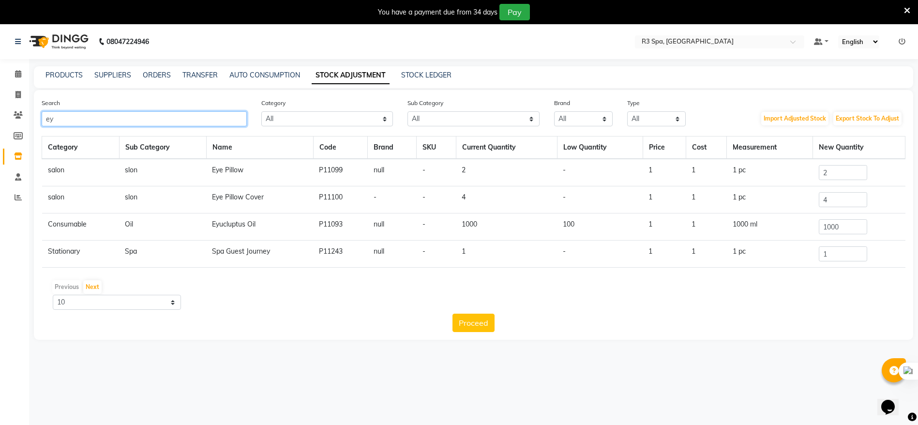
type input "ey"
click at [469, 222] on td "1000" at bounding box center [506, 226] width 101 height 27
click at [847, 225] on input "1000" at bounding box center [843, 226] width 48 height 15
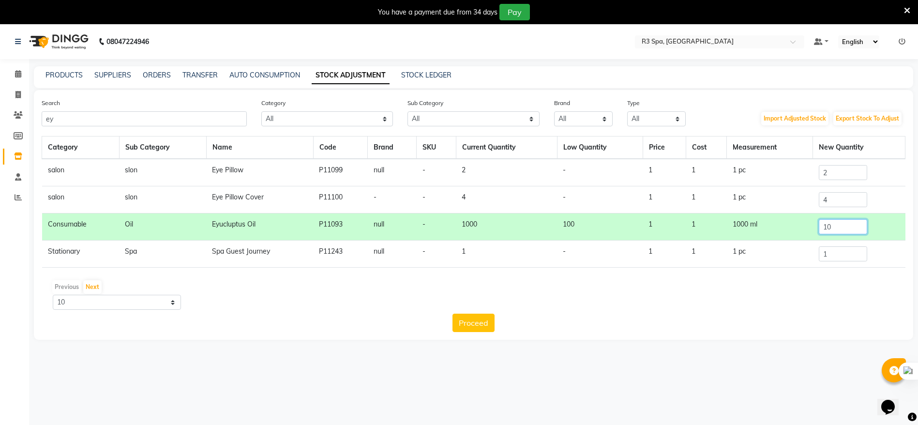
type input "1"
type input "900"
click at [482, 324] on button "Proceed" at bounding box center [474, 323] width 42 height 18
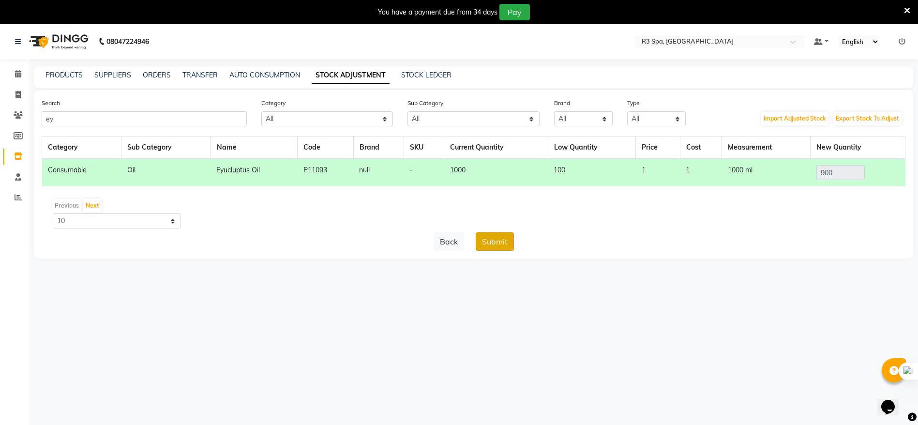
click at [503, 243] on button "Submit" at bounding box center [495, 241] width 38 height 18
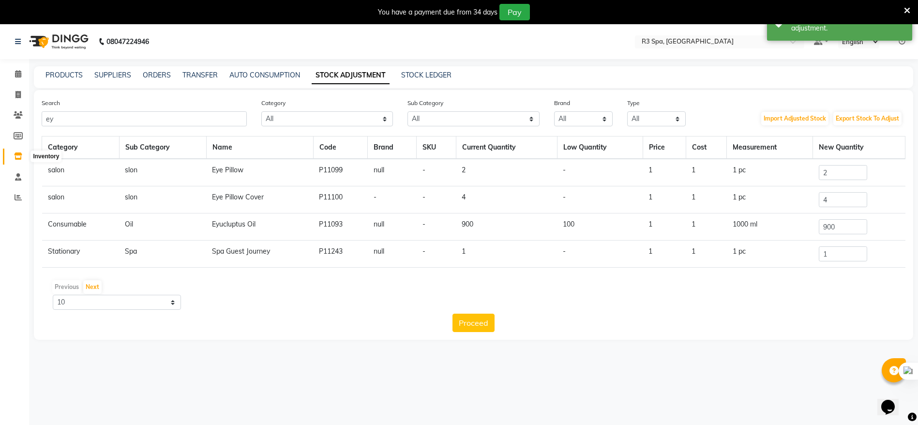
click at [13, 156] on span at bounding box center [18, 156] width 17 height 11
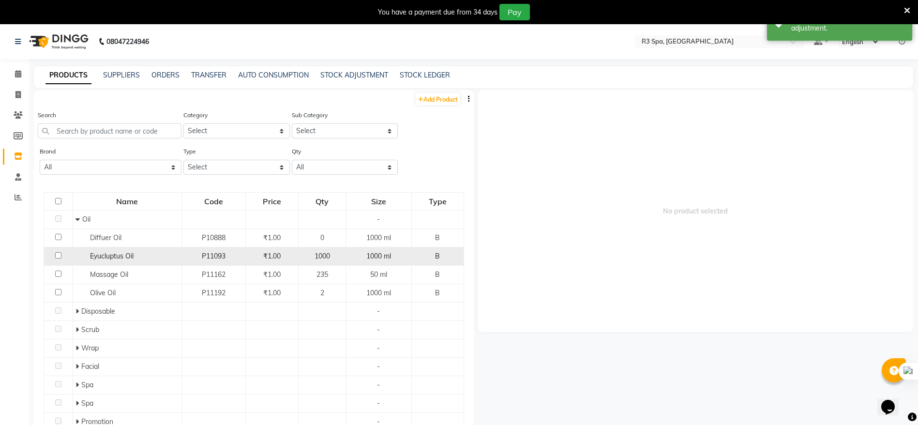
click at [318, 259] on span "1000" at bounding box center [322, 256] width 15 height 9
select select
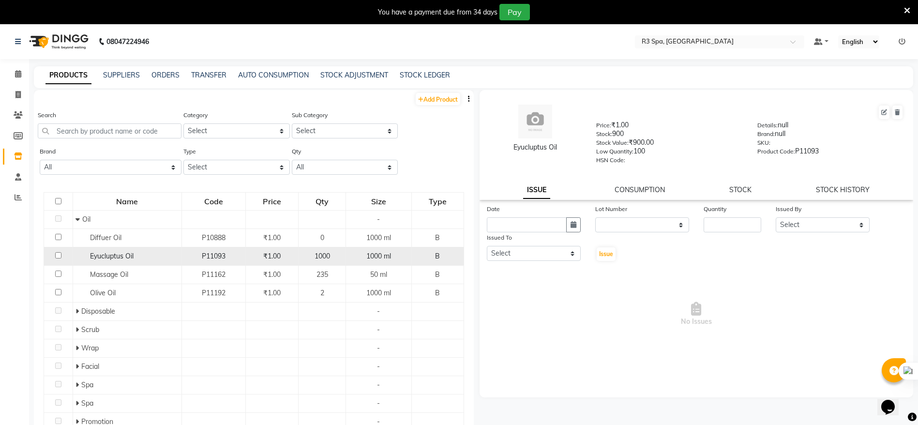
click at [60, 253] on input "checkbox" at bounding box center [58, 255] width 6 height 6
checkbox input "true"
click at [352, 76] on link "STOCK ADJUSTMENT" at bounding box center [354, 75] width 68 height 9
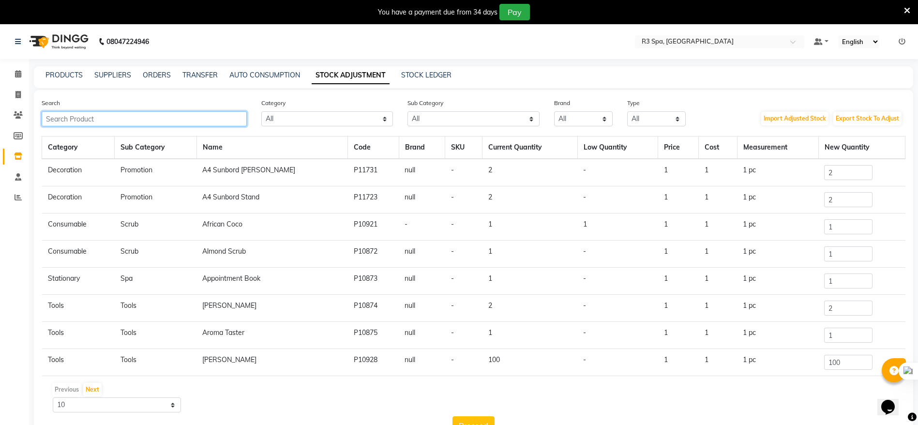
click at [112, 116] on input "text" at bounding box center [144, 118] width 205 height 15
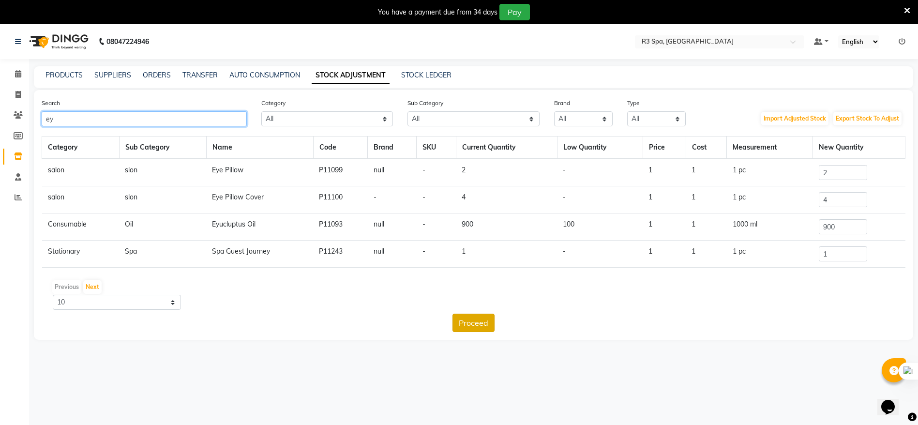
type input "ey"
click at [453, 325] on button "Proceed" at bounding box center [474, 323] width 42 height 18
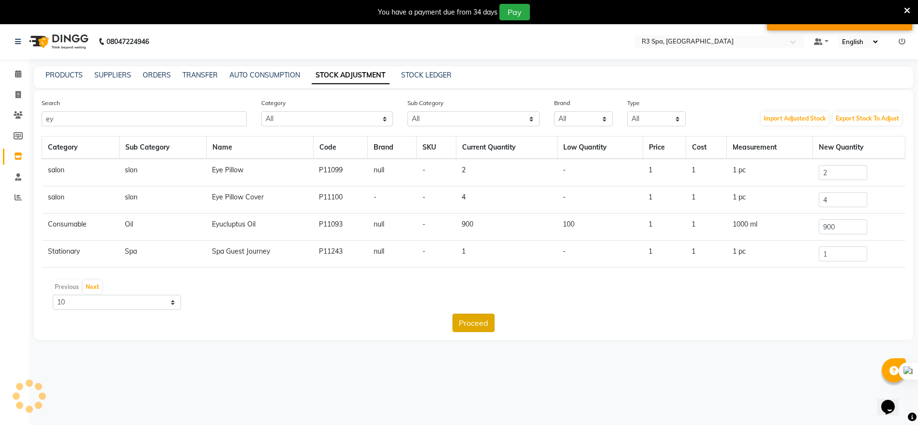
click at [463, 325] on button "Proceed" at bounding box center [474, 323] width 42 height 18
click at [846, 224] on input "900" at bounding box center [843, 226] width 48 height 15
click at [19, 72] on icon at bounding box center [18, 73] width 6 height 7
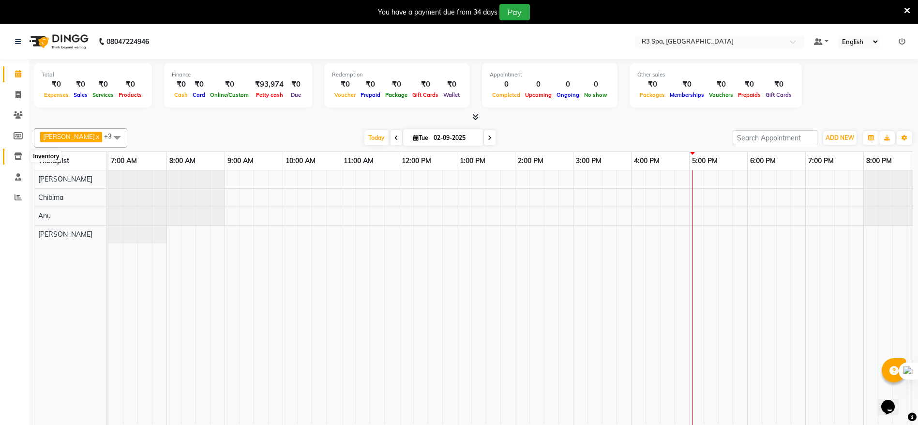
click at [19, 156] on icon at bounding box center [18, 155] width 8 height 7
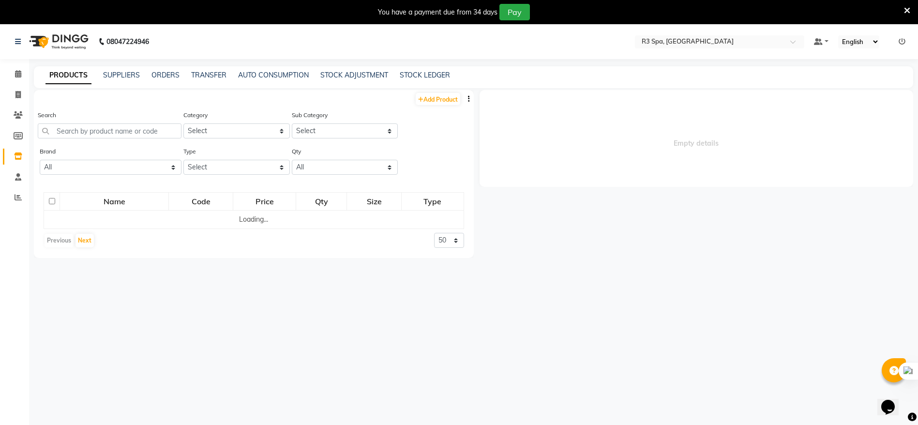
select select
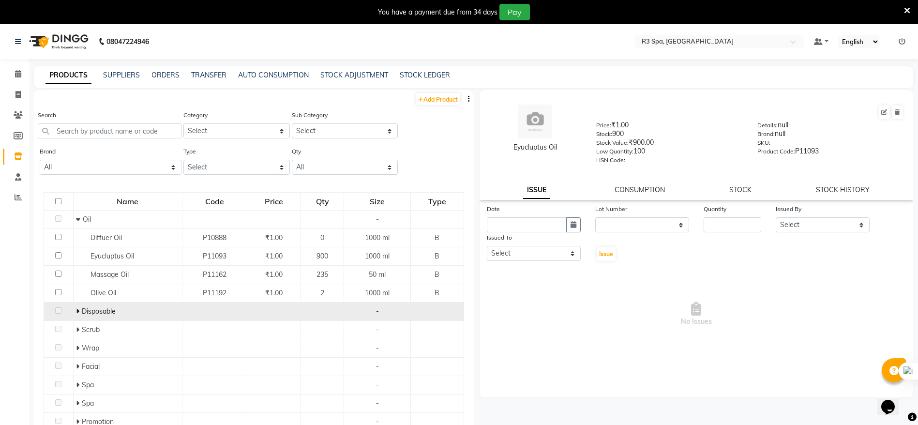
click at [96, 316] on div "Disposable" at bounding box center [128, 311] width 104 height 10
click at [73, 311] on td "Disposable" at bounding box center [127, 312] width 109 height 18
click at [76, 311] on icon at bounding box center [77, 311] width 3 height 7
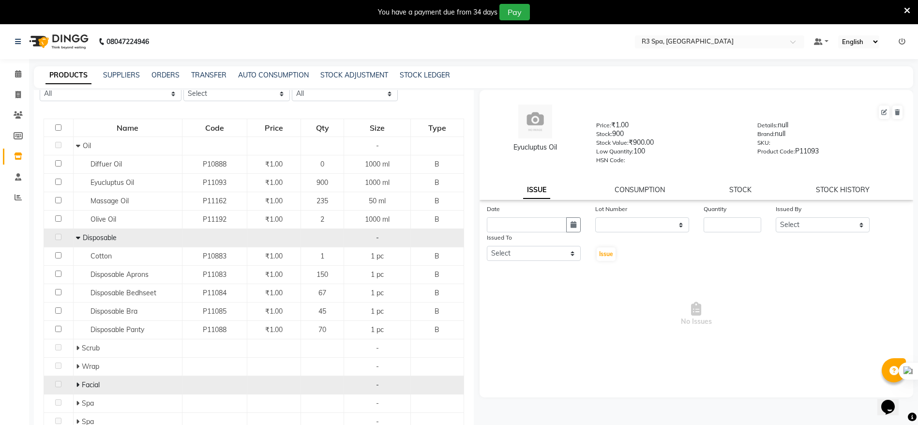
scroll to position [145, 0]
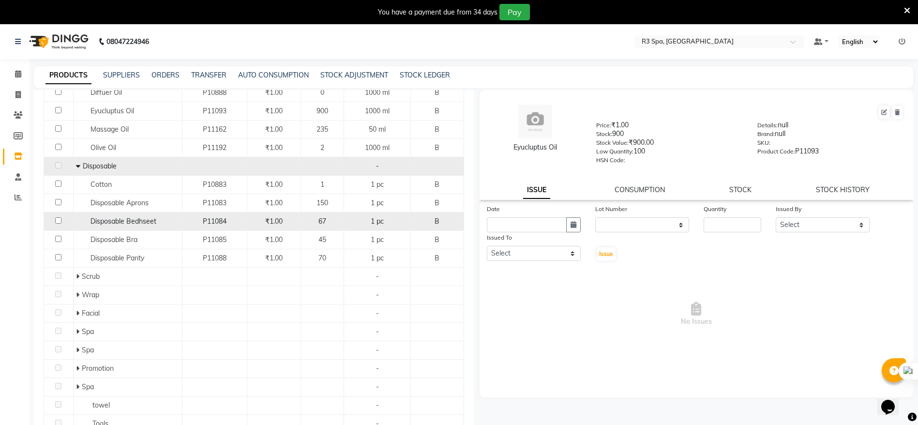
click at [56, 224] on td at bounding box center [59, 222] width 30 height 18
click at [58, 220] on input "checkbox" at bounding box center [58, 220] width 6 height 6
checkbox input "true"
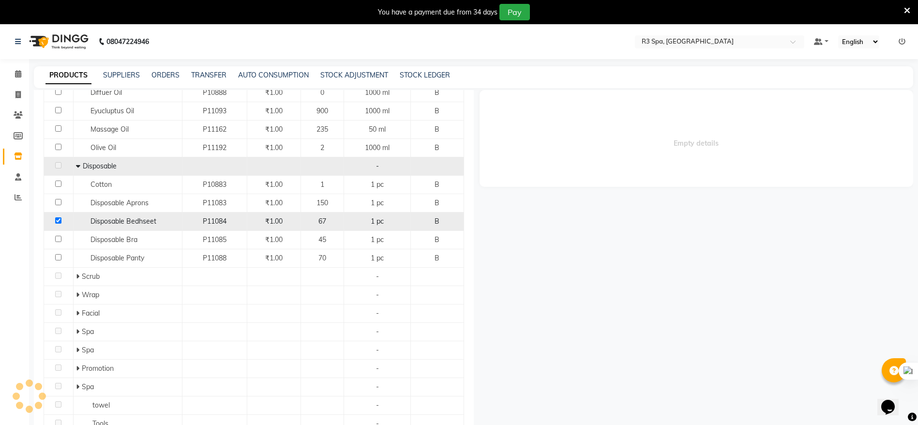
select select
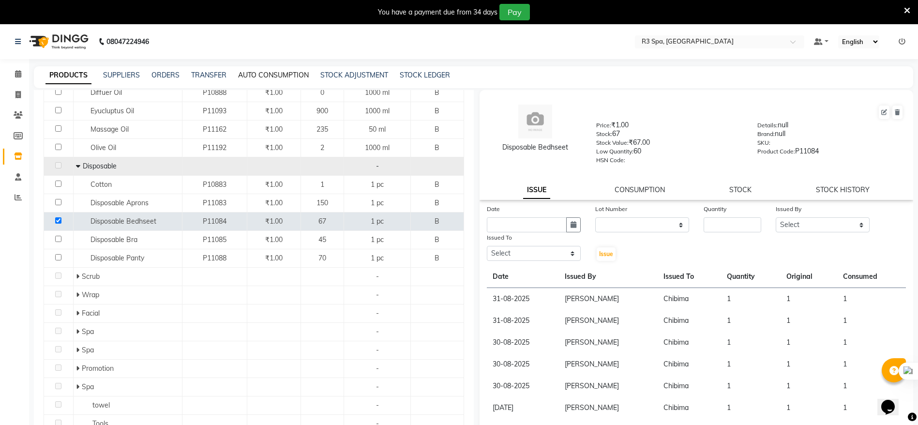
click at [288, 76] on link "AUTO CONSUMPTION" at bounding box center [273, 75] width 71 height 9
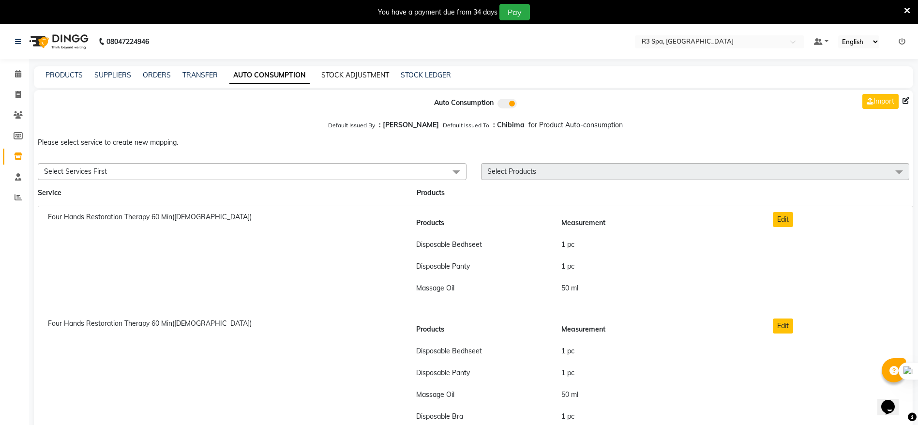
click at [335, 72] on link "STOCK ADJUSTMENT" at bounding box center [355, 75] width 68 height 9
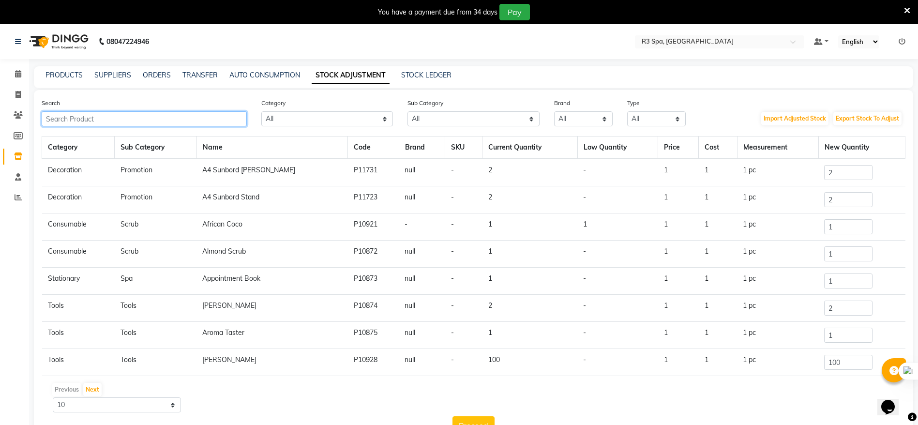
click at [144, 116] on input "text" at bounding box center [144, 118] width 205 height 15
type input "d"
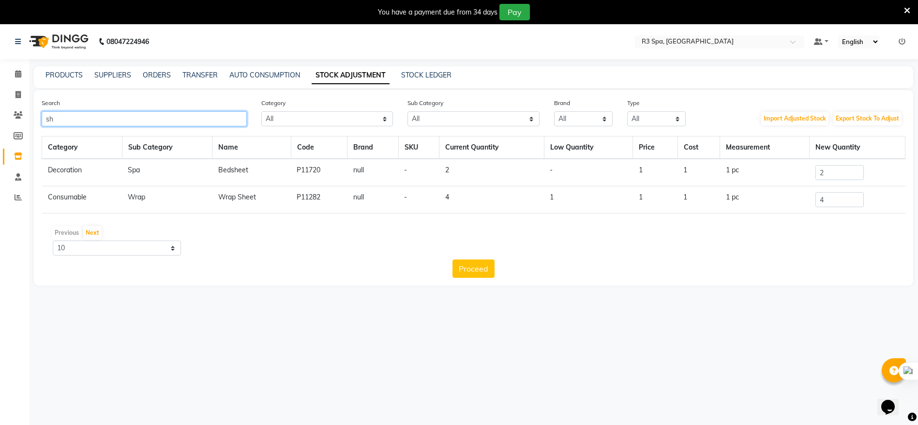
type input "s"
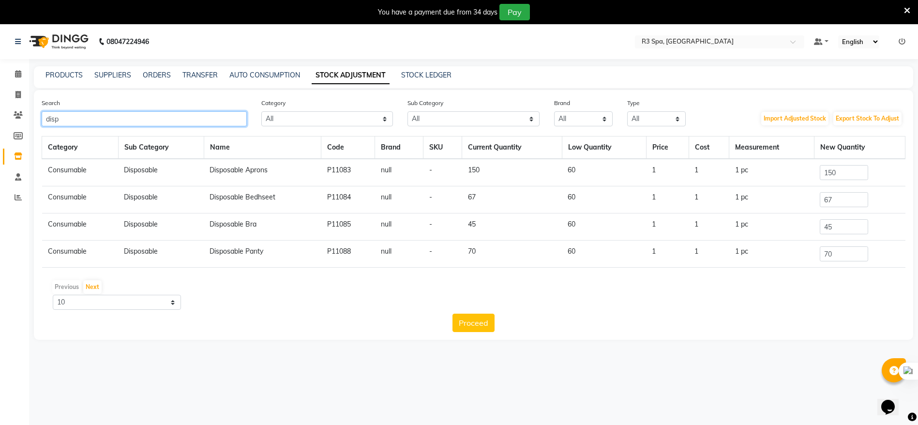
type input "disp"
click at [843, 200] on input "67" at bounding box center [844, 199] width 48 height 15
type input "6"
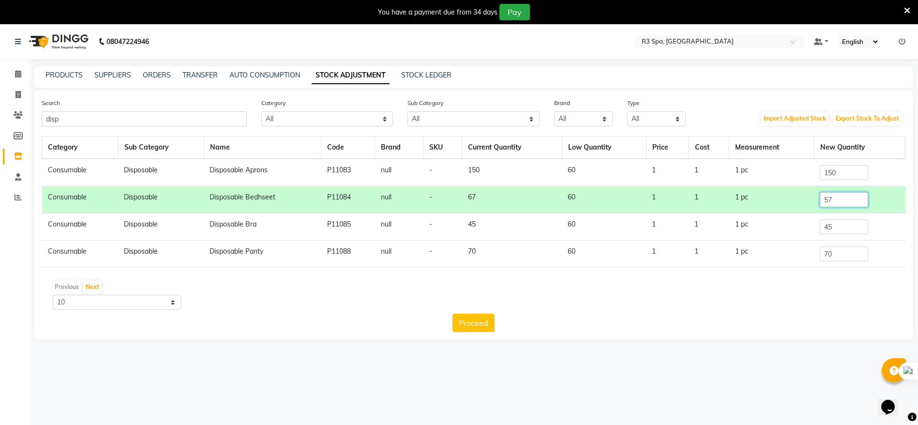
type input "57"
click at [850, 230] on input "45" at bounding box center [844, 226] width 48 height 15
type input "4"
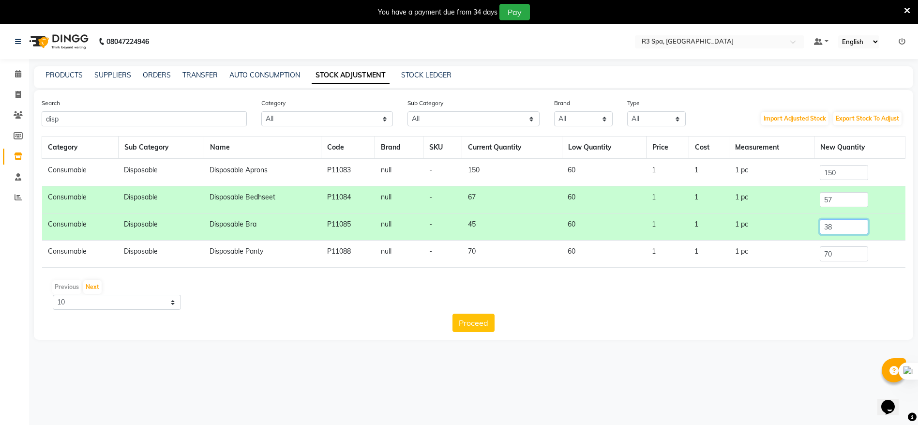
type input "38"
click at [845, 176] on input "150" at bounding box center [844, 172] width 48 height 15
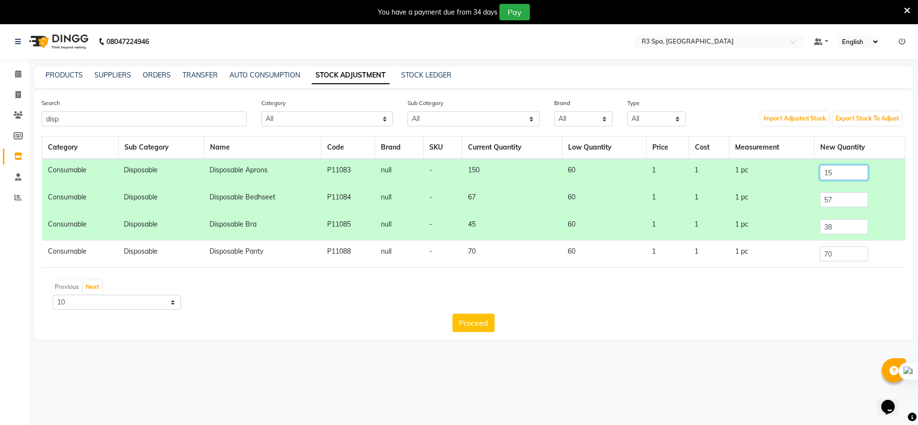
type input "1"
type input "33"
click at [840, 256] on input "70" at bounding box center [844, 253] width 48 height 15
type input "7"
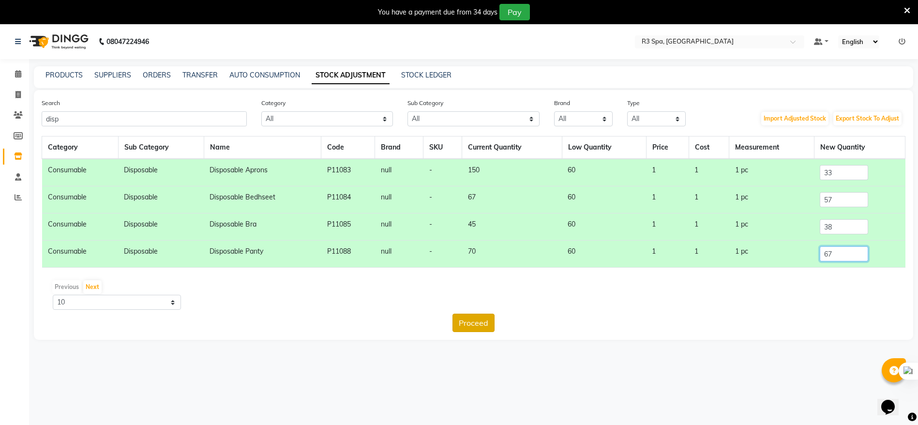
type input "67"
click at [471, 321] on button "Proceed" at bounding box center [474, 323] width 42 height 18
click at [502, 320] on button "Submit" at bounding box center [495, 323] width 38 height 18
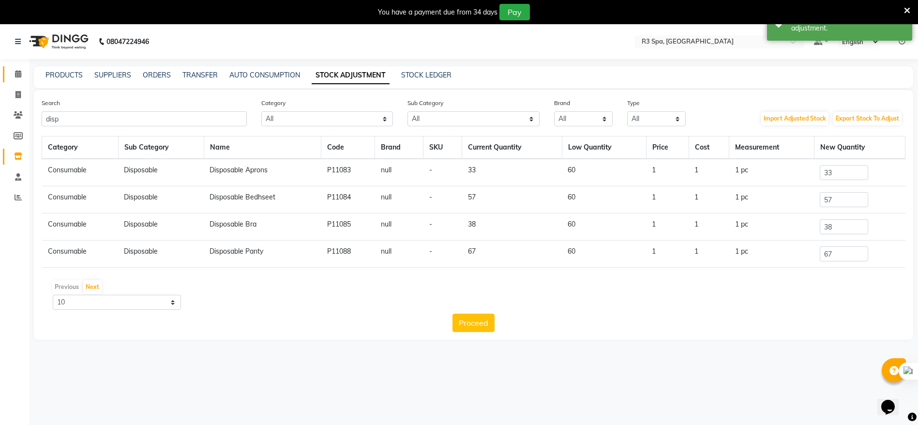
click at [16, 80] on link "Calendar" at bounding box center [14, 74] width 23 height 16
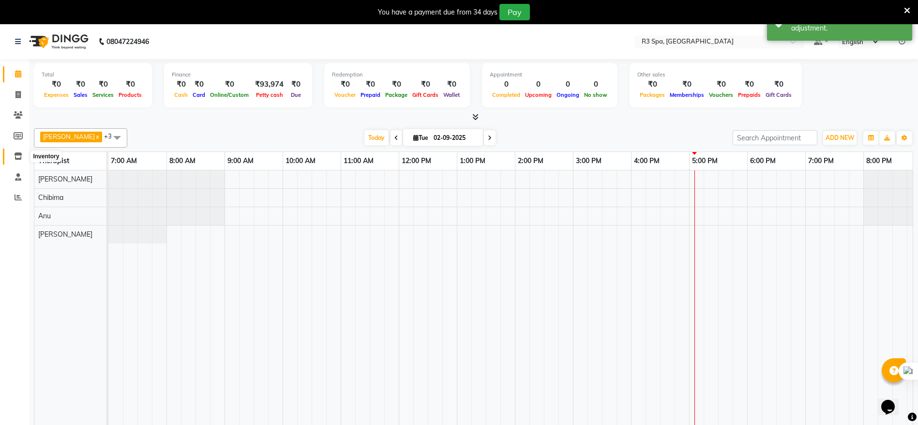
click at [15, 155] on icon at bounding box center [18, 155] width 8 height 7
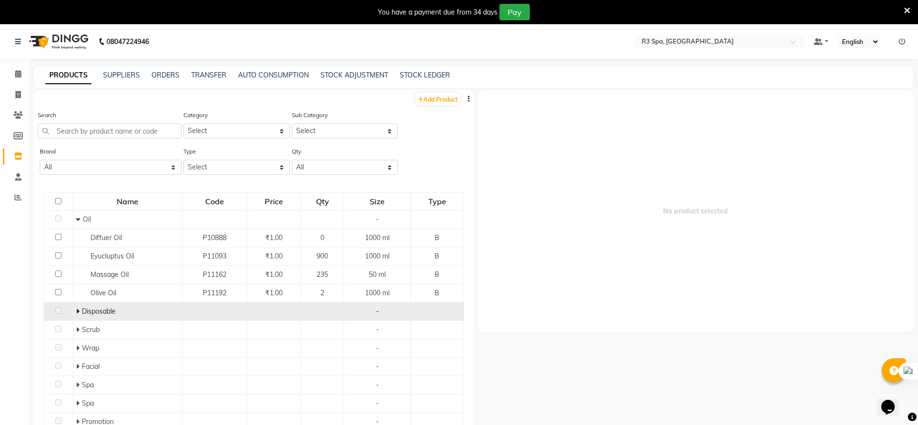
click at [76, 313] on icon at bounding box center [77, 311] width 3 height 7
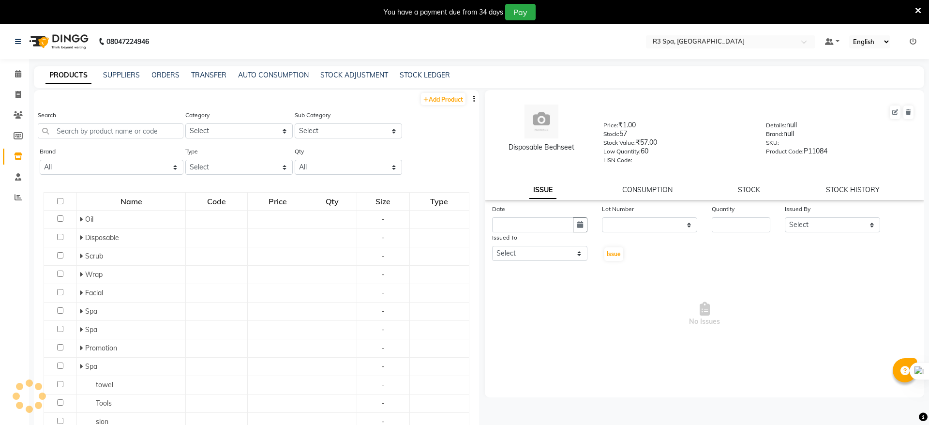
select select
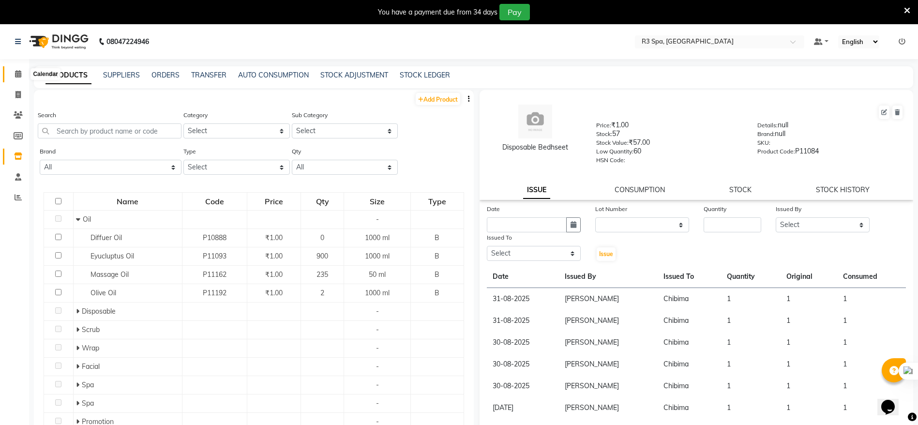
click at [19, 76] on icon at bounding box center [18, 73] width 6 height 7
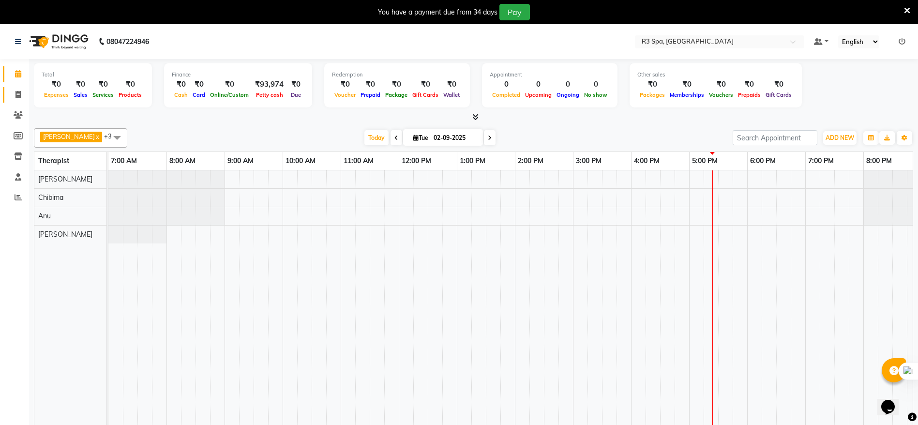
click at [18, 102] on link "Invoice" at bounding box center [14, 95] width 23 height 16
select select "service"
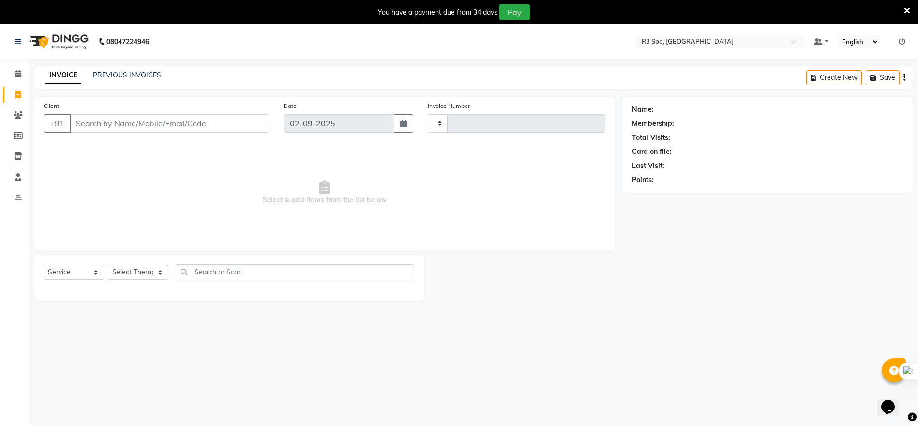
type input "0141"
select select "8612"
click at [262, 125] on input "OFF OFF" at bounding box center [169, 123] width 199 height 18
click at [232, 126] on input "OFF OFF" at bounding box center [169, 123] width 199 height 18
type input "O"
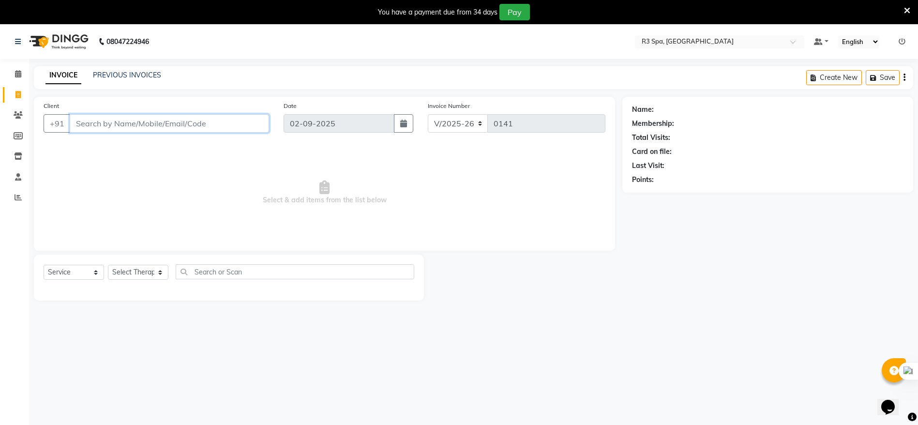
click at [104, 123] on input "Client" at bounding box center [169, 123] width 199 height 18
paste input "9346848387"
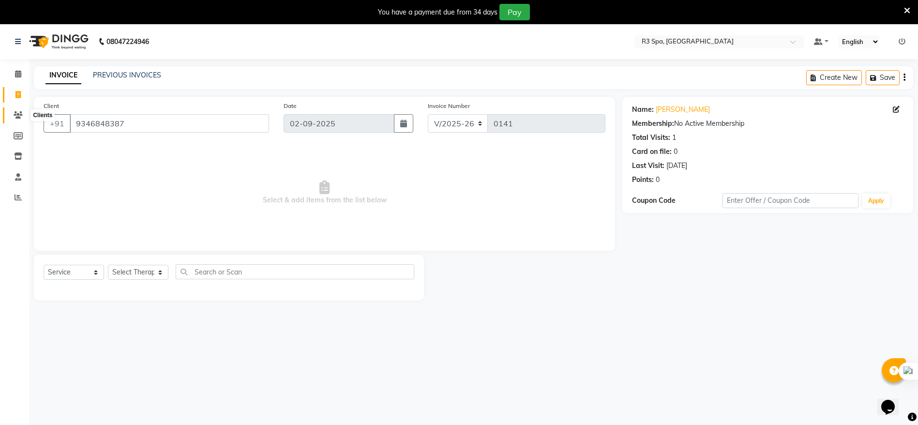
drag, startPoint x: 23, startPoint y: 113, endPoint x: 581, endPoint y: 101, distance: 558.7
click at [23, 113] on span at bounding box center [18, 115] width 17 height 11
click at [170, 118] on input "9346848387" at bounding box center [169, 123] width 199 height 18
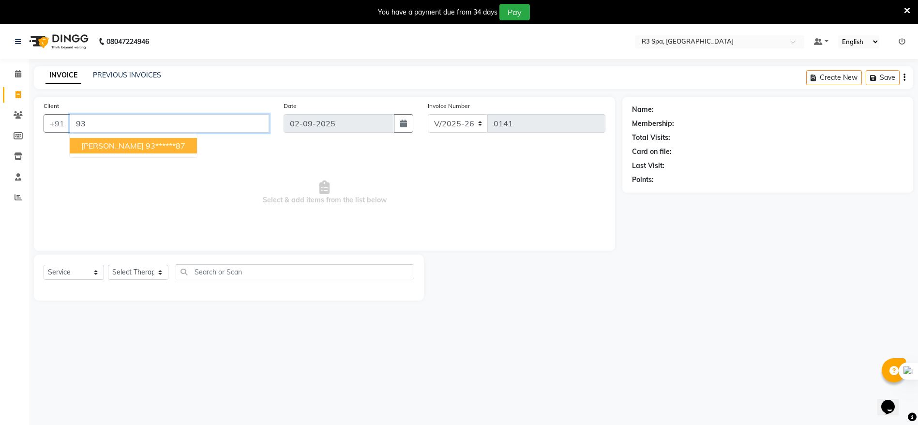
type input "9"
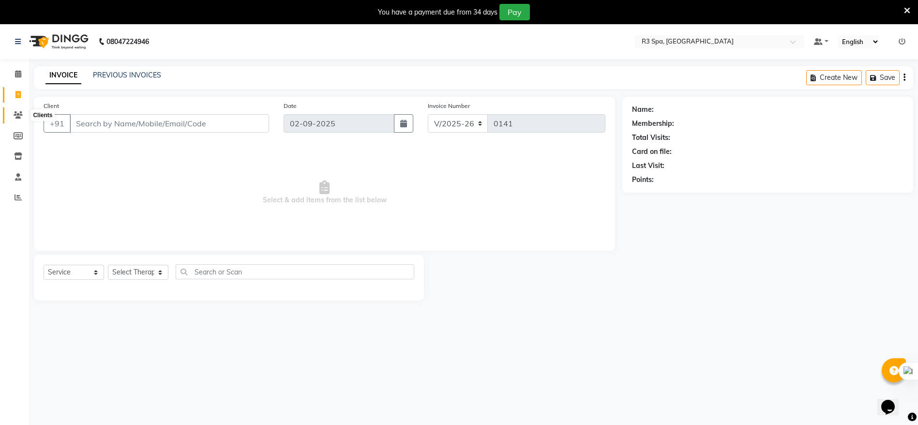
click at [20, 116] on icon at bounding box center [18, 114] width 9 height 7
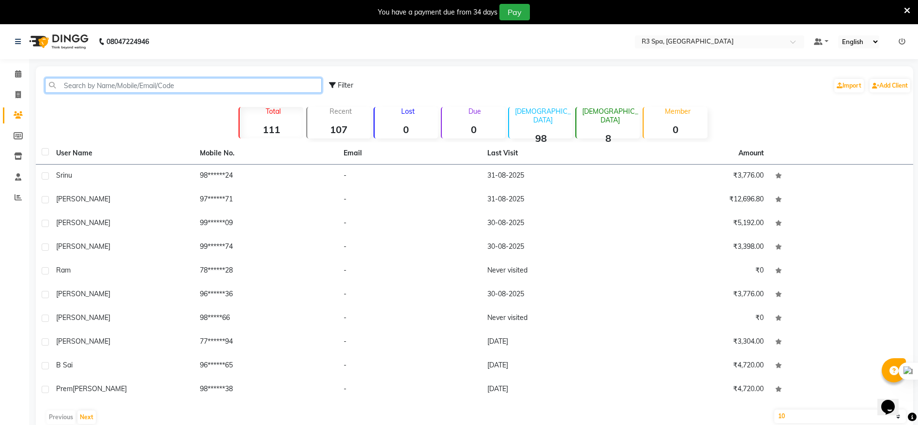
click at [105, 82] on input "text" at bounding box center [183, 85] width 277 height 15
paste input "9346848387"
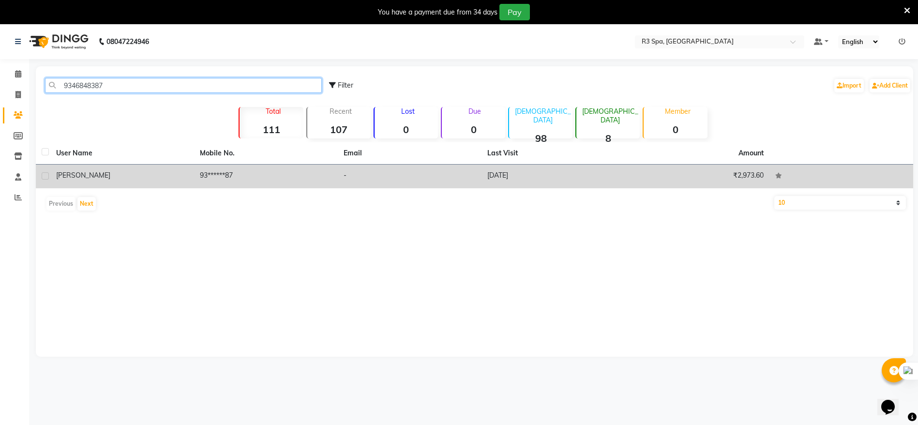
type input "9346848387"
click at [175, 182] on td "[PERSON_NAME]" at bounding box center [122, 177] width 144 height 24
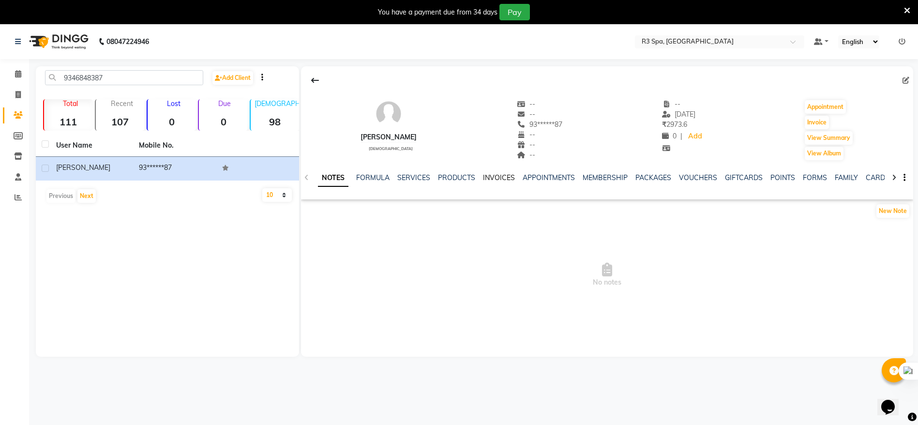
click at [490, 179] on link "INVOICES" at bounding box center [499, 177] width 32 height 9
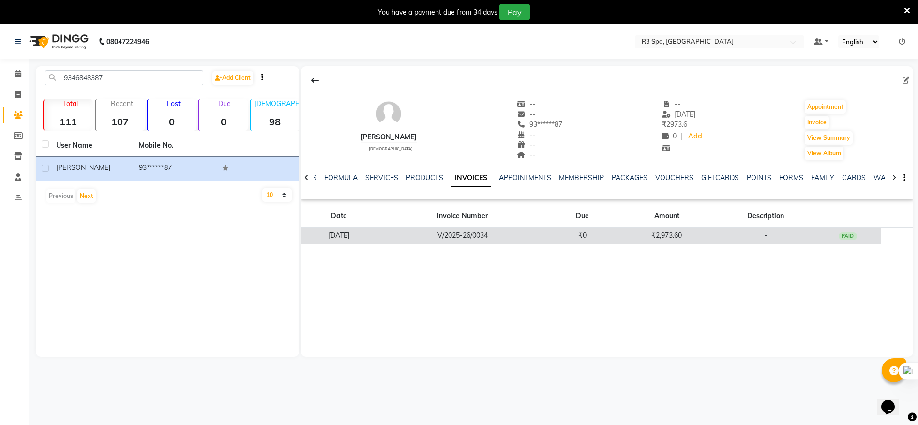
click at [459, 235] on td "V/2025-26/0034" at bounding box center [463, 236] width 172 height 17
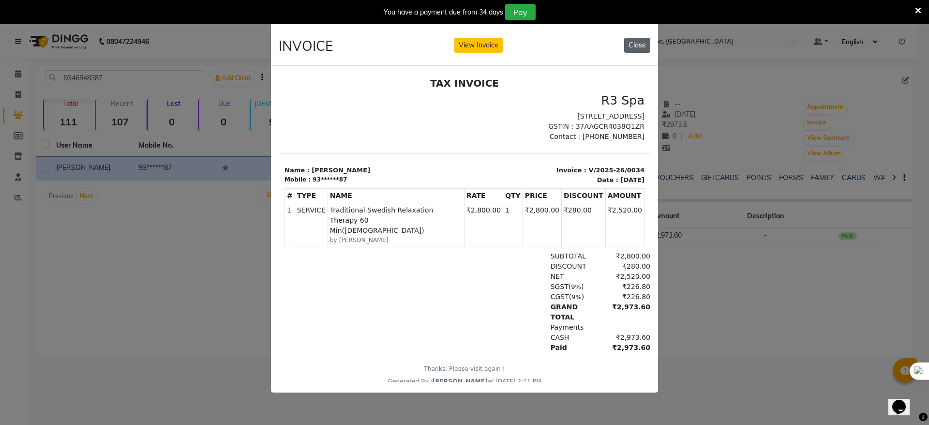
click at [635, 38] on button "Close" at bounding box center [637, 45] width 26 height 15
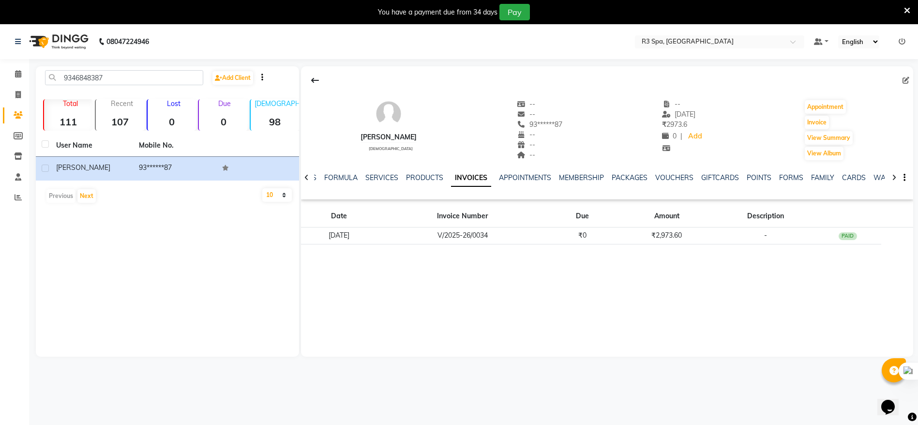
click at [13, 44] on div "08047224946" at bounding box center [82, 41] width 149 height 27
click at [9, 83] on li "Calendar" at bounding box center [14, 74] width 29 height 21
click at [22, 69] on span at bounding box center [18, 74] width 17 height 11
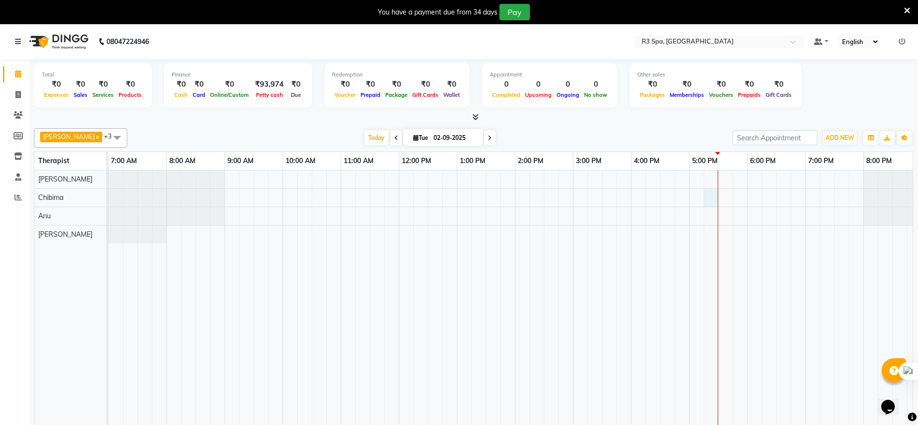
click at [718, 197] on div at bounding box center [718, 304] width 0 height 269
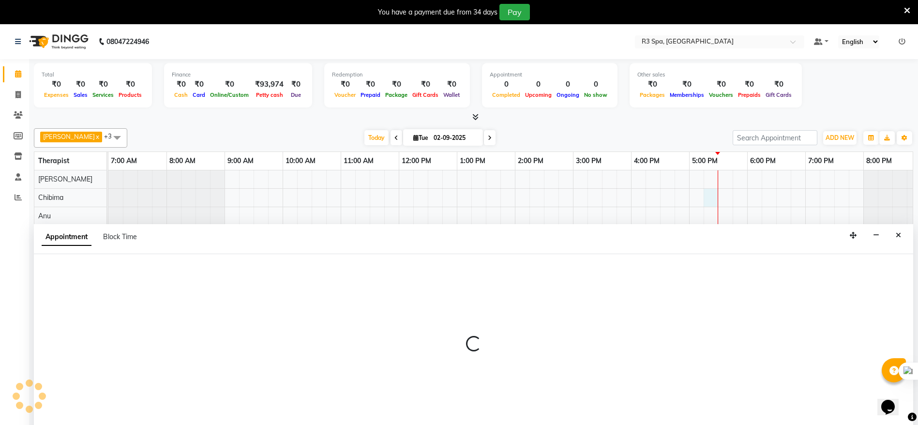
scroll to position [24, 0]
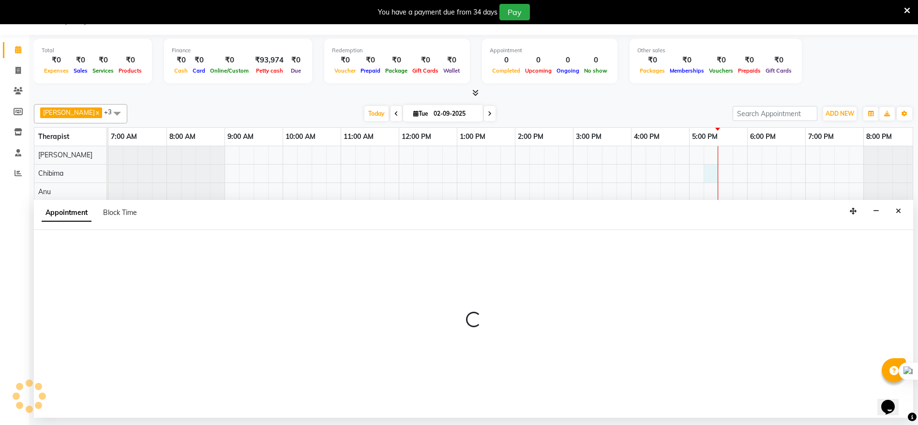
select select "86019"
select select "1035"
select select "tentative"
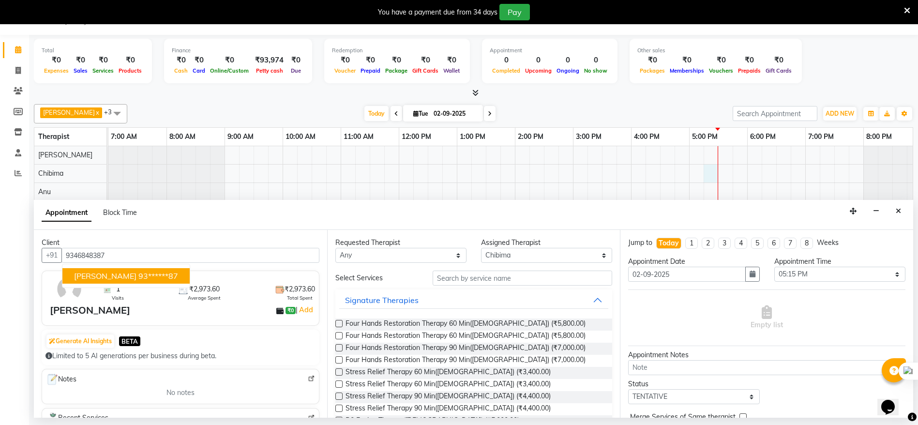
click at [138, 271] on ngb-highlight "93******87" at bounding box center [158, 276] width 40 height 10
type input "93******87"
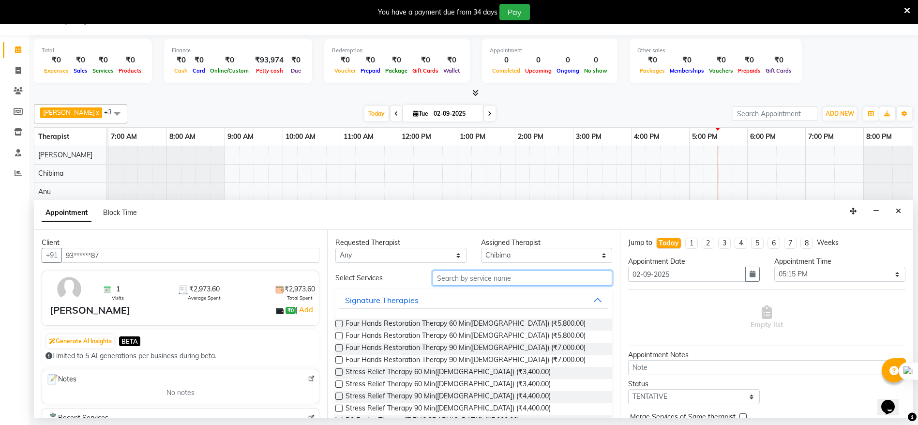
click at [465, 276] on input "text" at bounding box center [523, 278] width 180 height 15
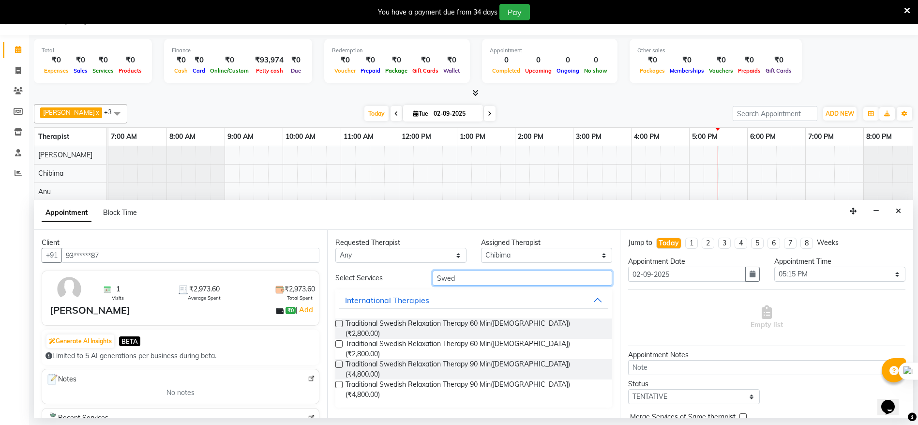
type input "Swed"
click at [338, 324] on label at bounding box center [338, 323] width 7 height 7
click at [338, 324] on input "checkbox" at bounding box center [338, 324] width 6 height 6
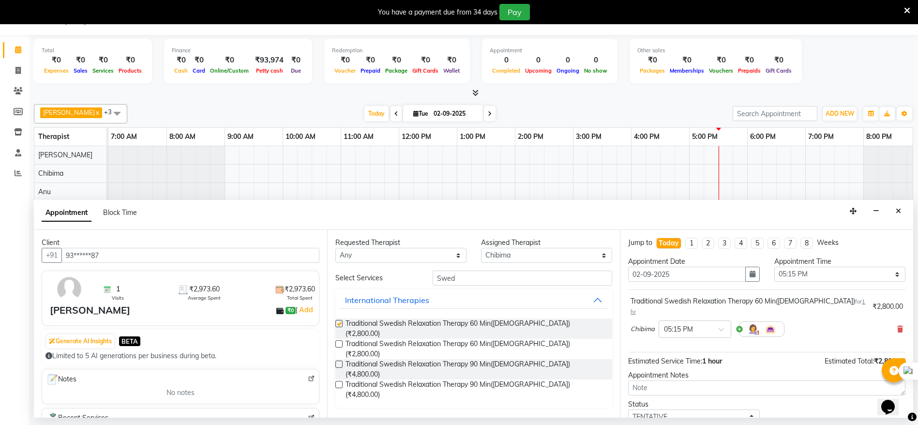
checkbox input "false"
click at [721, 327] on span at bounding box center [725, 332] width 12 height 10
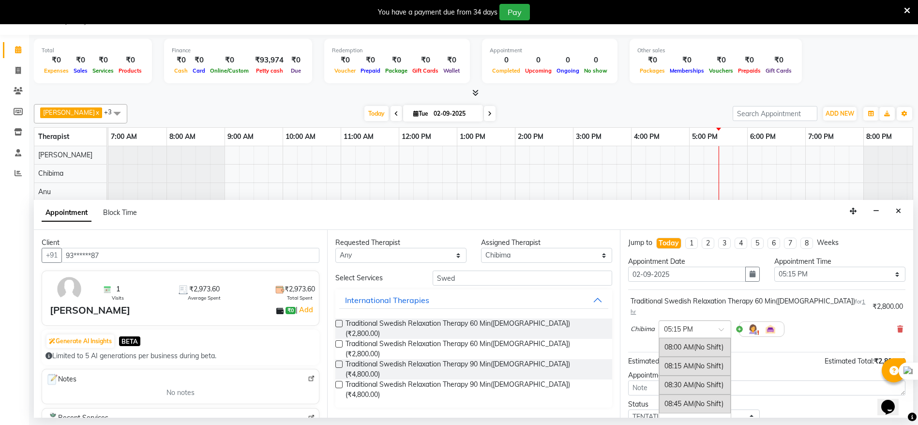
scroll to position [667, 0]
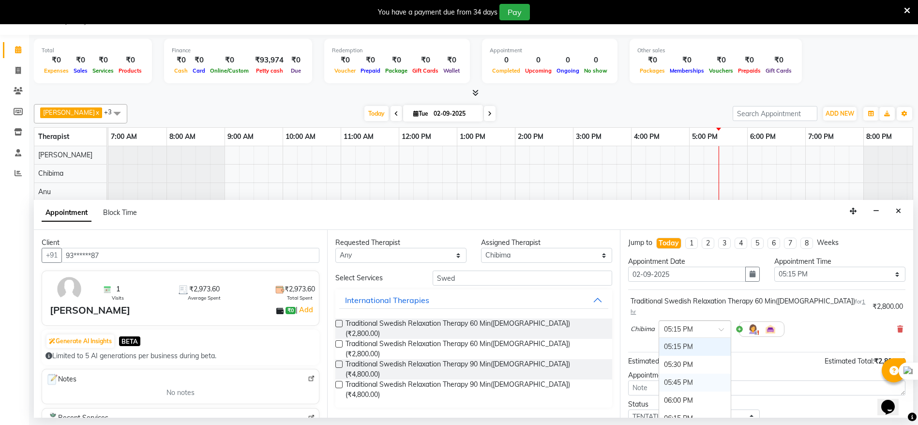
click at [689, 374] on div "05:45 PM" at bounding box center [695, 383] width 72 height 18
click at [723, 327] on span at bounding box center [725, 332] width 12 height 10
click at [671, 380] on div "05:15 PM" at bounding box center [695, 384] width 72 height 18
click at [718, 323] on div at bounding box center [695, 328] width 72 height 10
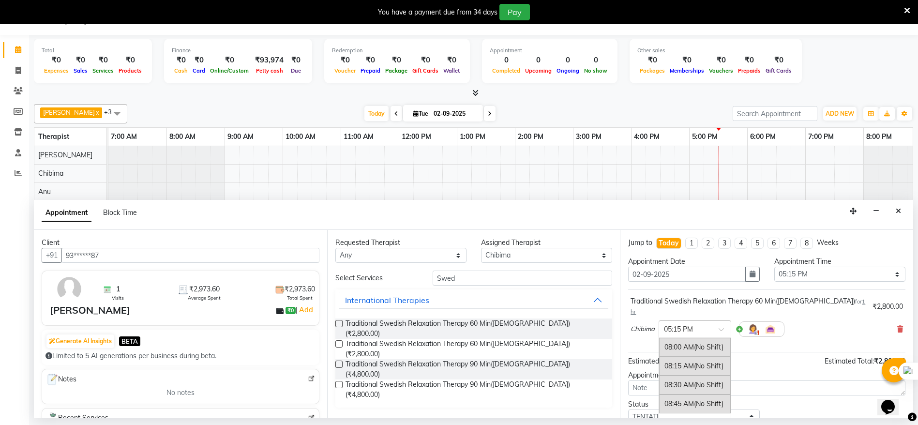
scroll to position [667, 0]
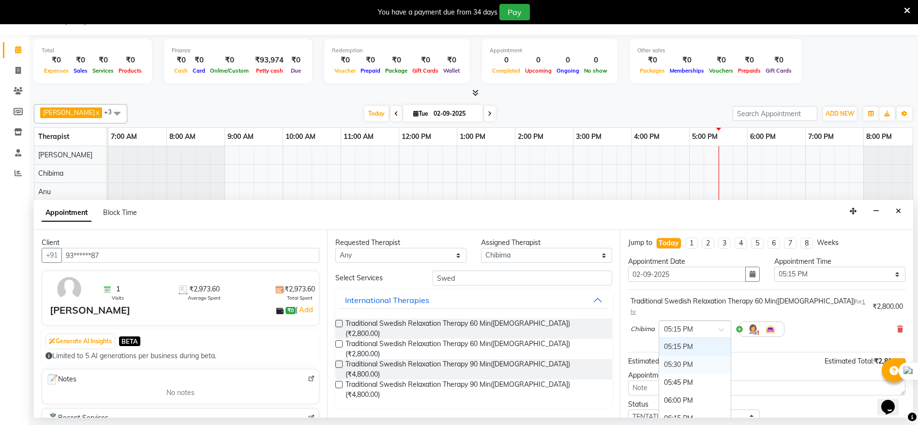
click at [675, 356] on div "05:30 PM" at bounding box center [695, 365] width 72 height 18
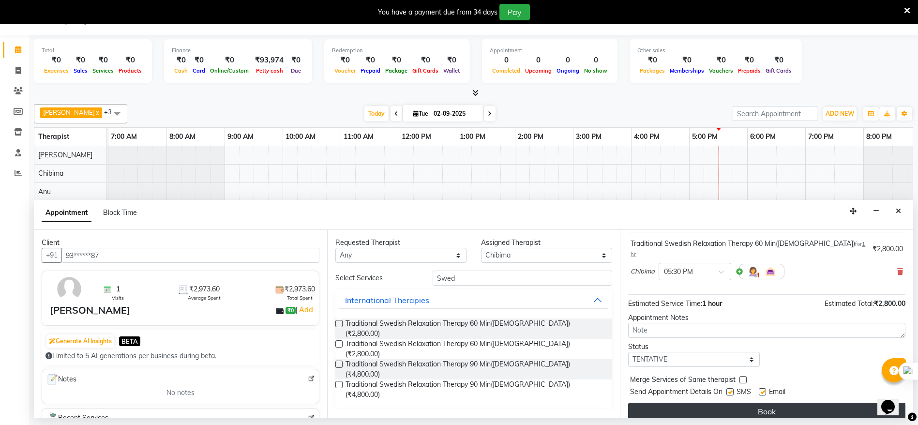
click at [775, 403] on button "Book" at bounding box center [766, 411] width 277 height 17
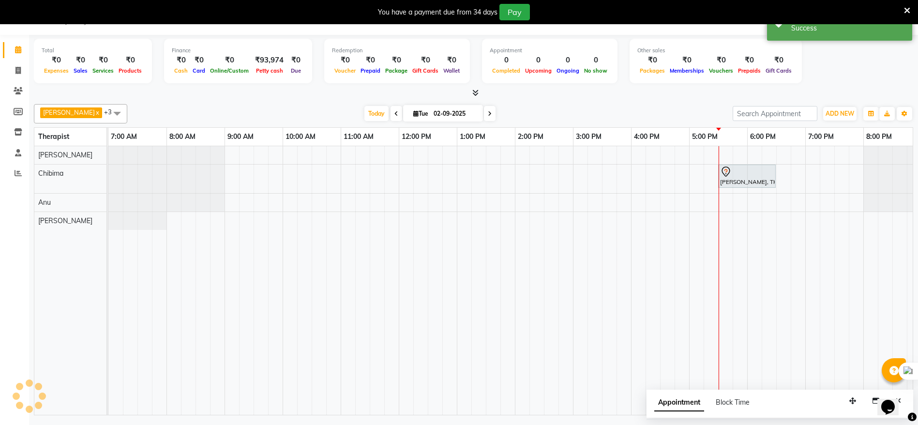
scroll to position [0, 0]
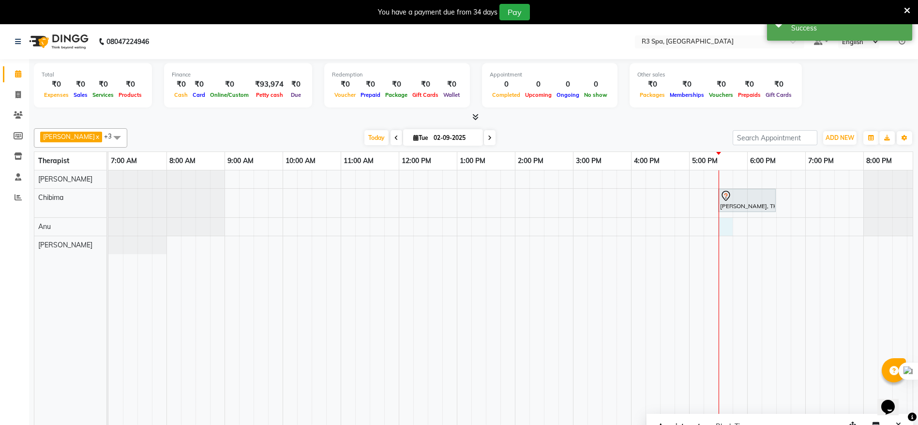
click at [731, 222] on div "[PERSON_NAME], TK01, 05:30 PM-06:30 PM, Traditional Swedish Relaxation Therapy …" at bounding box center [572, 304] width 929 height 269
select select "86020"
select select "1050"
select select "tentative"
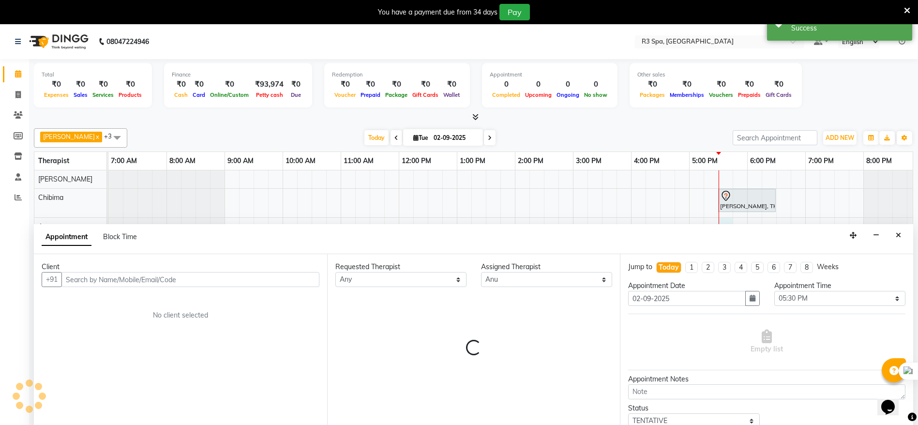
scroll to position [24, 0]
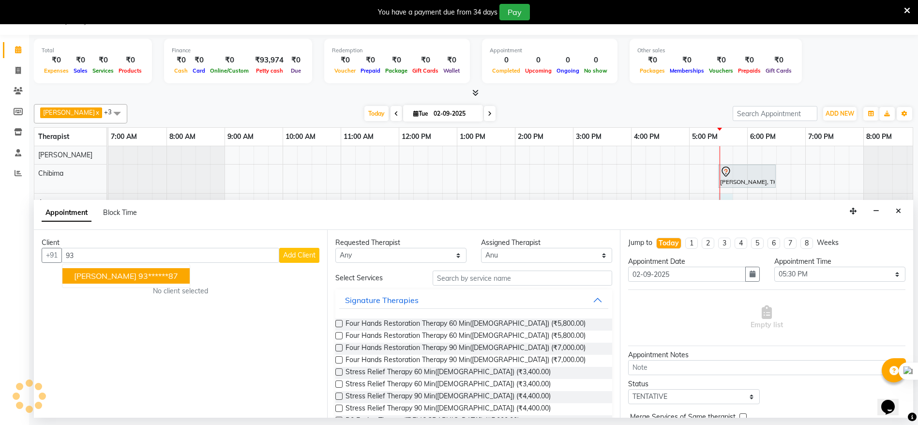
type input "9"
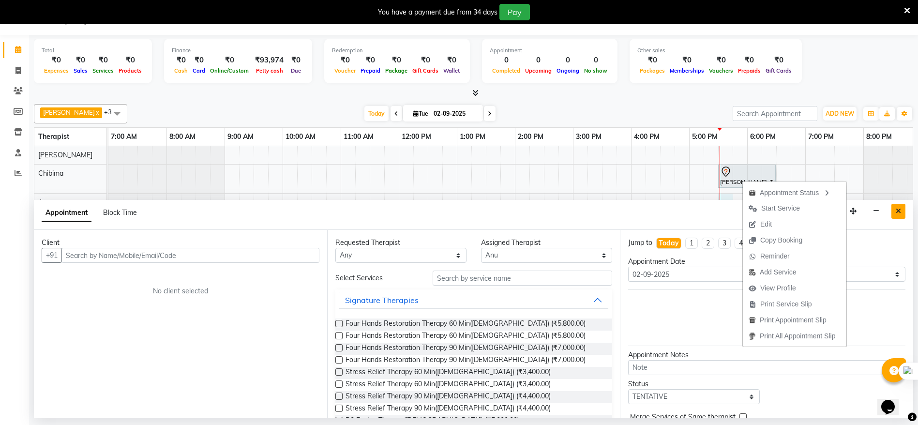
click at [902, 211] on button "Close" at bounding box center [899, 211] width 14 height 15
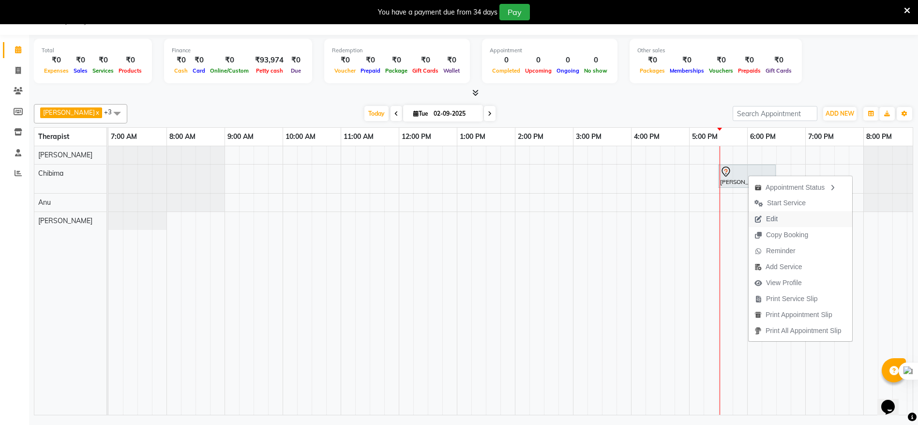
click at [769, 218] on span "Edit" at bounding box center [772, 219] width 12 height 10
select select "tentative"
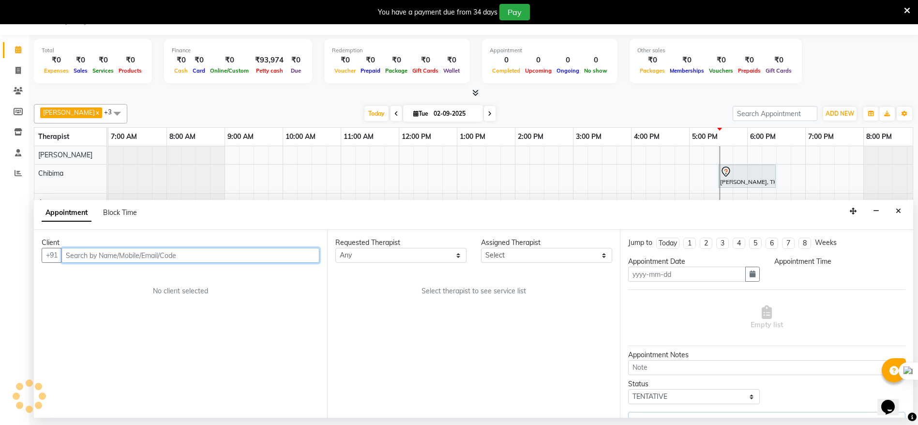
type input "02-09-2025"
select select "86019"
select select "1050"
select select "4332"
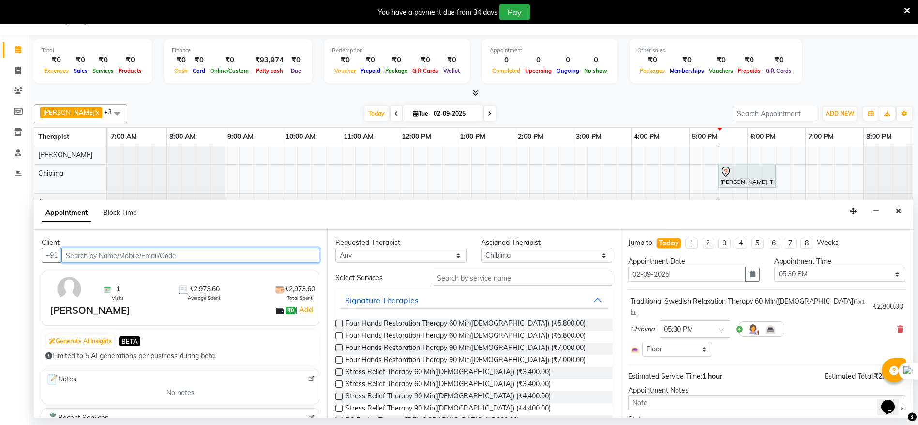
scroll to position [0, 125]
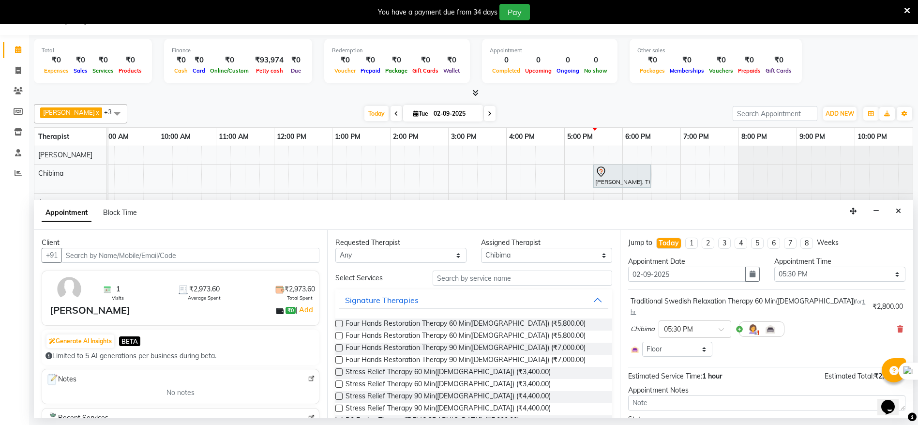
click at [745, 321] on div at bounding box center [762, 328] width 46 height 15
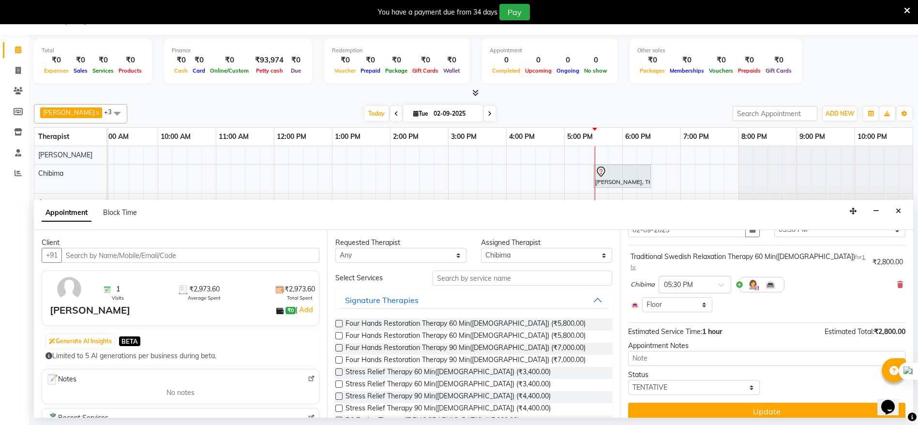
click at [740, 277] on div at bounding box center [762, 284] width 46 height 15
click at [757, 279] on img at bounding box center [753, 285] width 12 height 12
click at [727, 297] on span at bounding box center [729, 306] width 19 height 18
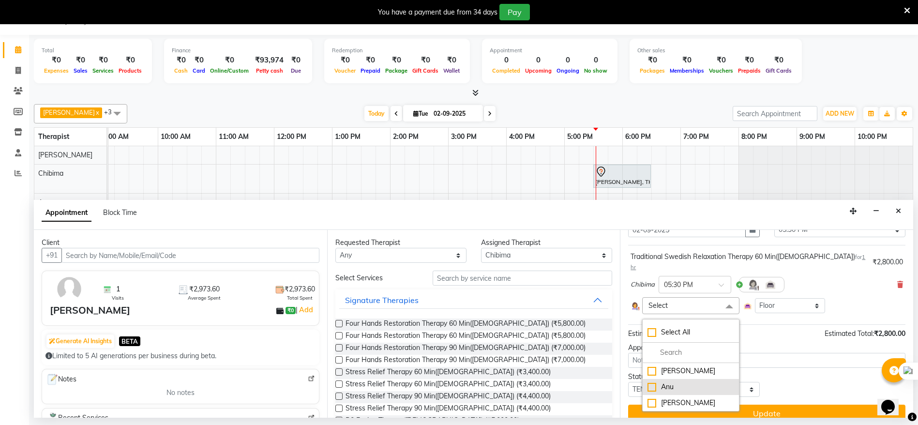
click at [671, 382] on div "Anu" at bounding box center [691, 387] width 87 height 10
checkbox input "true"
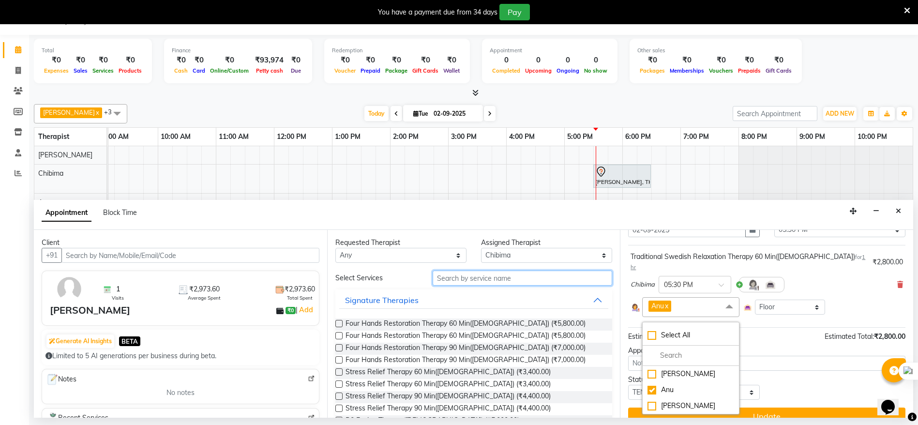
click at [466, 279] on input "text" at bounding box center [523, 278] width 180 height 15
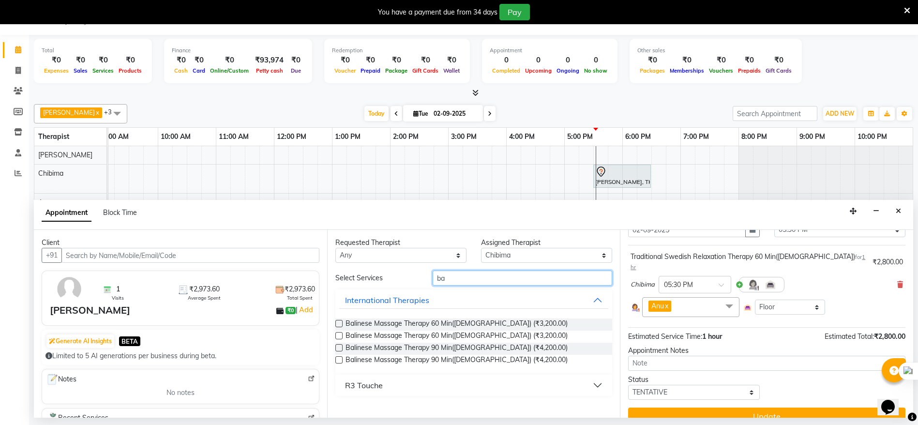
type input "ba"
click at [336, 322] on label at bounding box center [338, 323] width 7 height 7
click at [336, 322] on input "checkbox" at bounding box center [338, 324] width 6 height 6
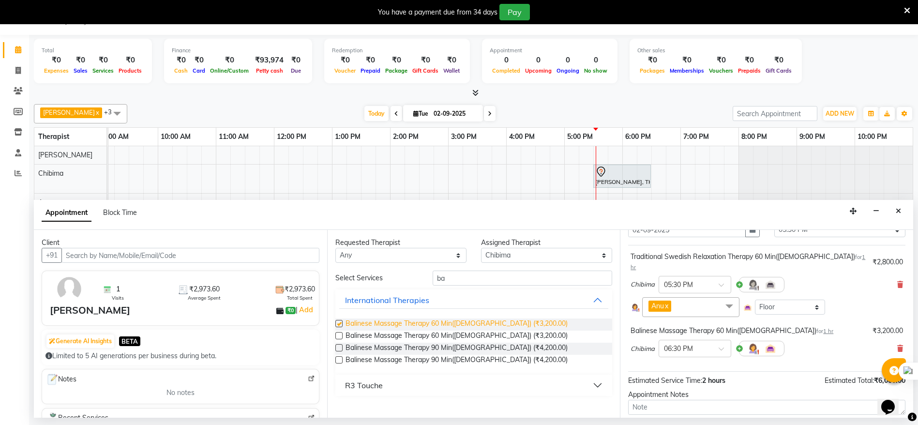
checkbox input "false"
click at [725, 347] on span at bounding box center [725, 352] width 12 height 10
click at [682, 358] on div "05:30 PM" at bounding box center [695, 367] width 72 height 18
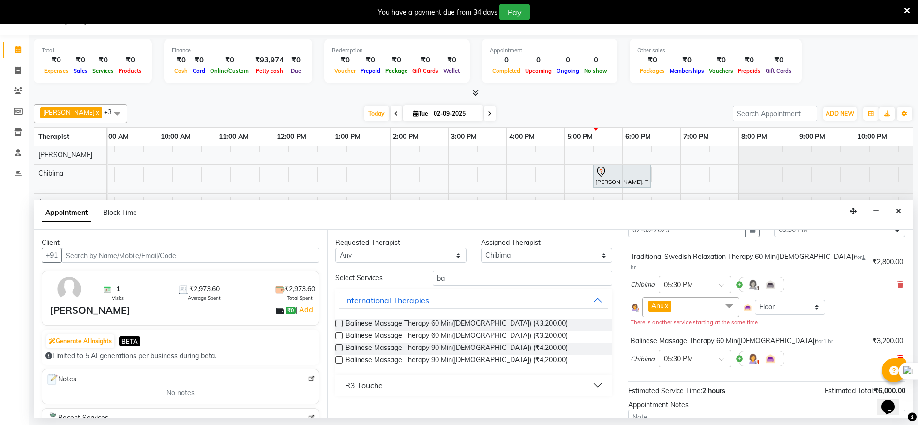
click at [897, 355] on icon at bounding box center [900, 358] width 6 height 7
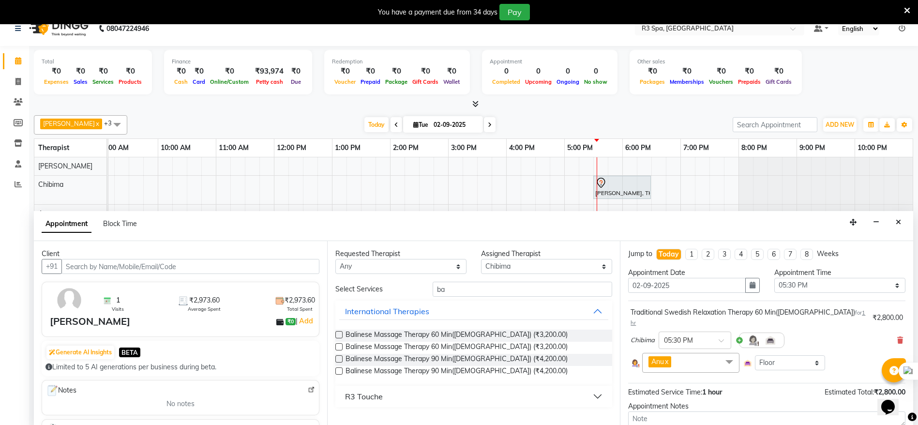
scroll to position [24, 0]
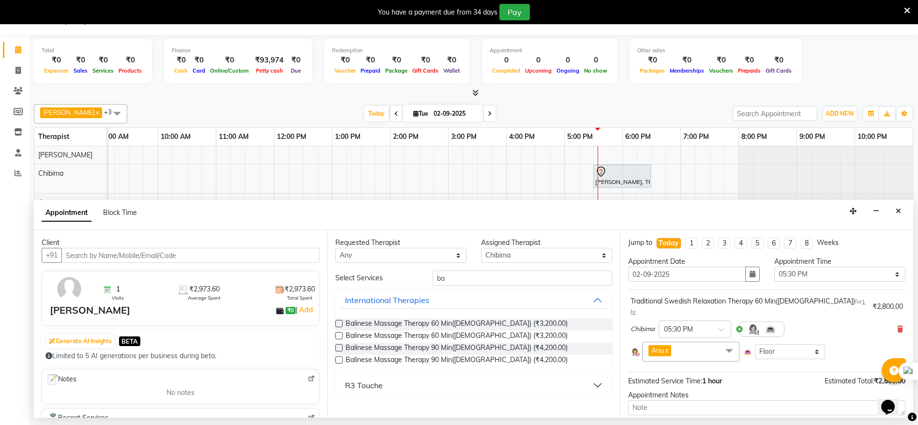
click at [669, 346] on link "x" at bounding box center [666, 350] width 4 height 9
click at [897, 212] on icon "Close" at bounding box center [898, 211] width 5 height 7
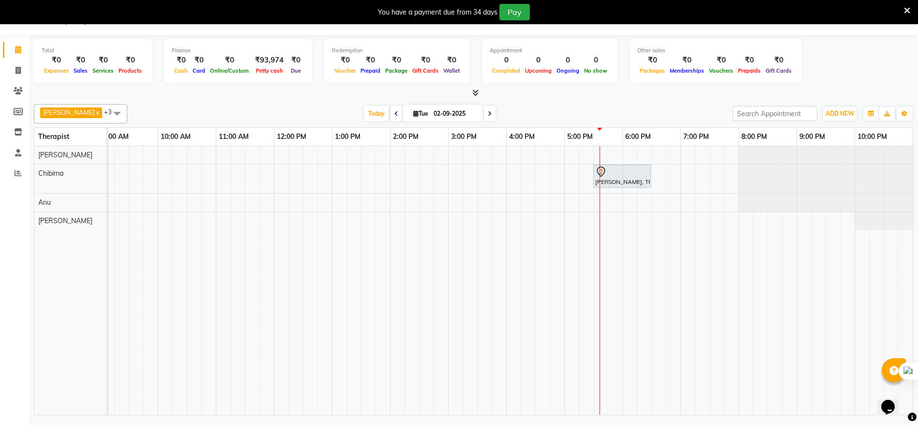
click at [579, 209] on div "[PERSON_NAME], TK01, 05:30 PM-06:30 PM, Traditional Swedish Relaxation Therapy …" at bounding box center [448, 280] width 929 height 269
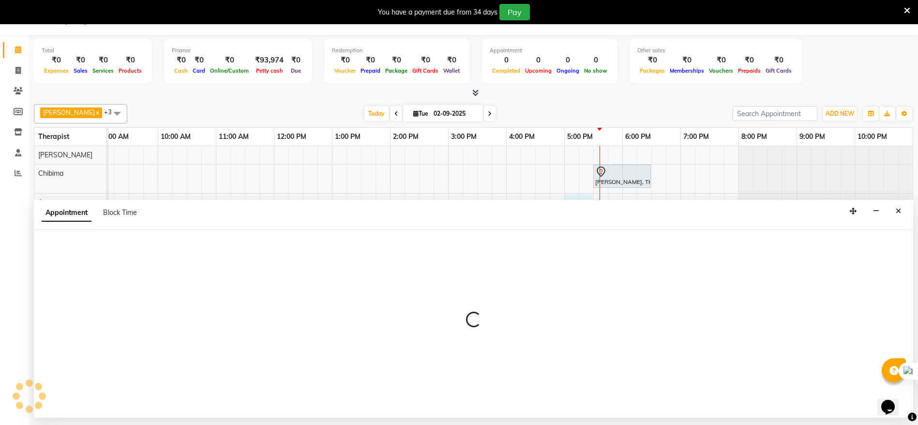
select select "86020"
select select "1020"
select select "tentative"
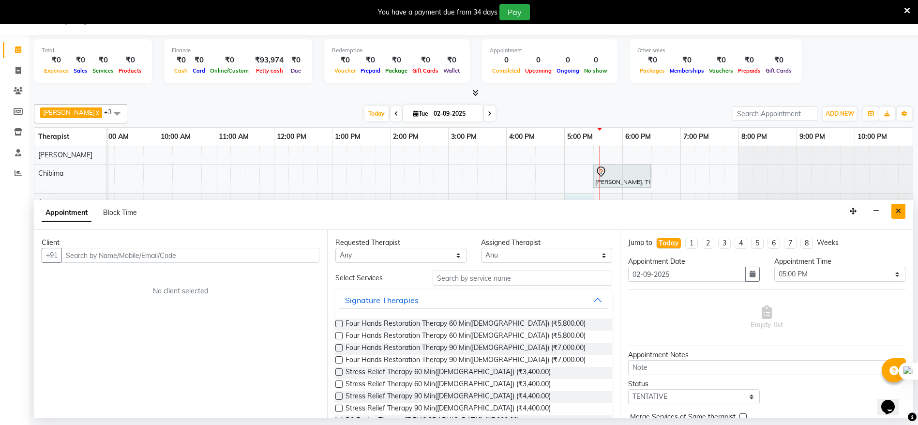
click at [895, 213] on button "Close" at bounding box center [899, 211] width 14 height 15
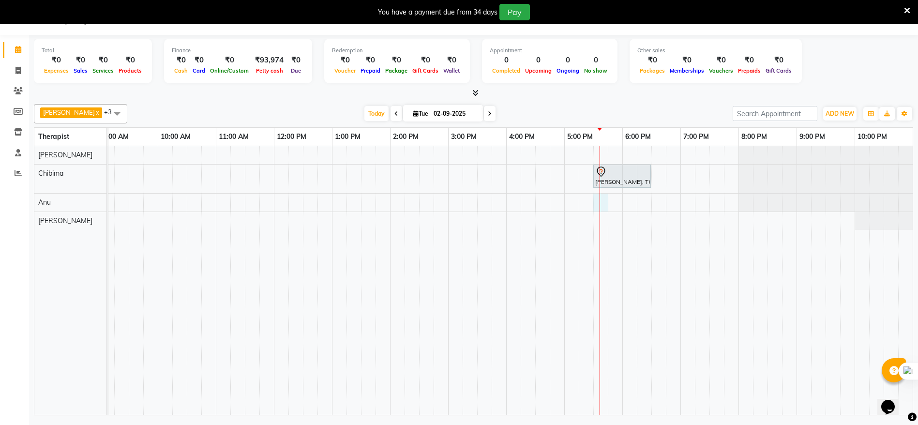
click at [604, 194] on div "[PERSON_NAME], TK01, 05:30 PM-06:30 PM, Traditional Swedish Relaxation Therapy …" at bounding box center [448, 280] width 929 height 269
select select "86020"
select select "1050"
select select "tentative"
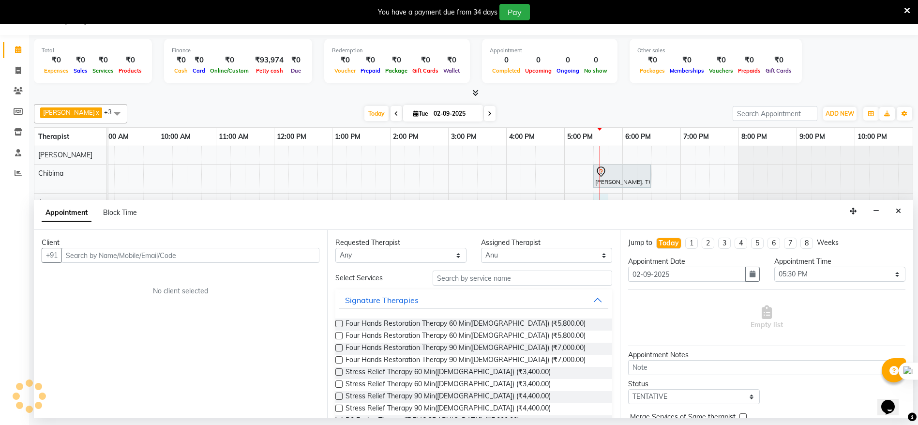
click at [120, 255] on input "text" at bounding box center [190, 255] width 258 height 15
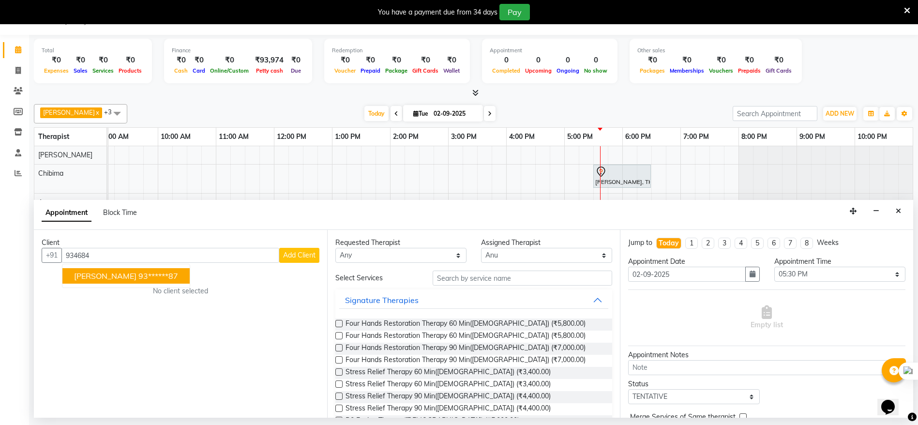
click at [138, 274] on ngb-highlight "93******87" at bounding box center [158, 276] width 40 height 10
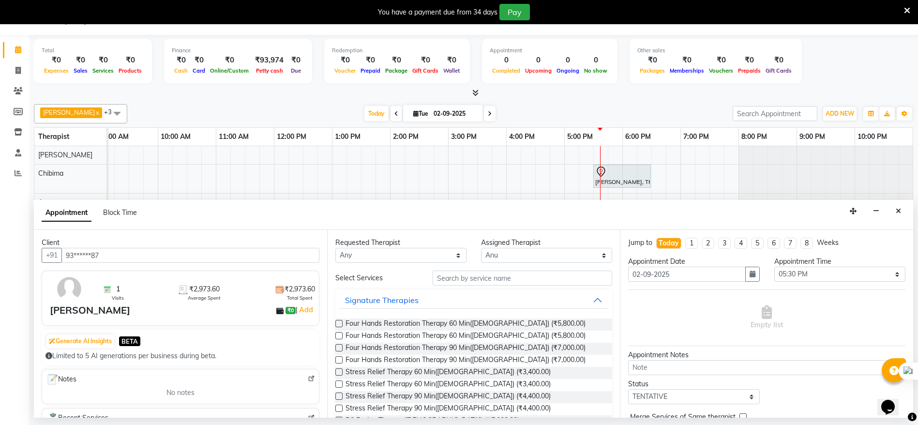
type input "93******87"
click at [468, 278] on input "text" at bounding box center [523, 278] width 180 height 15
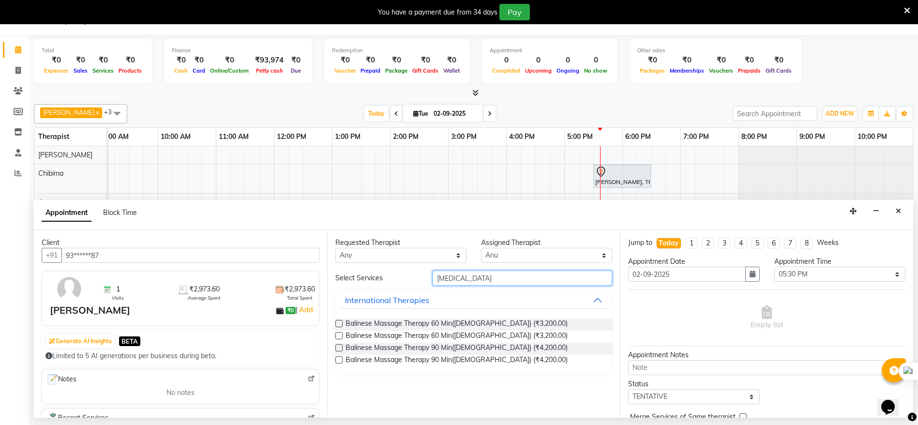
type input "bal"
click at [338, 323] on label at bounding box center [338, 323] width 7 height 7
click at [338, 323] on input "checkbox" at bounding box center [338, 324] width 6 height 6
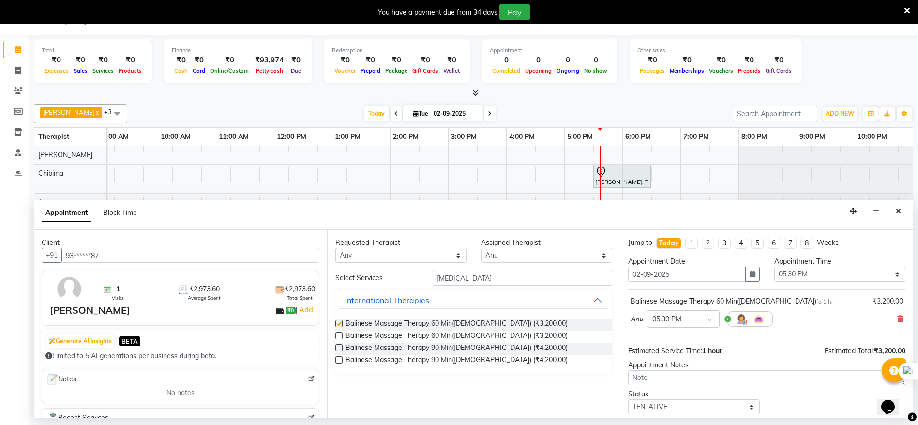
checkbox input "false"
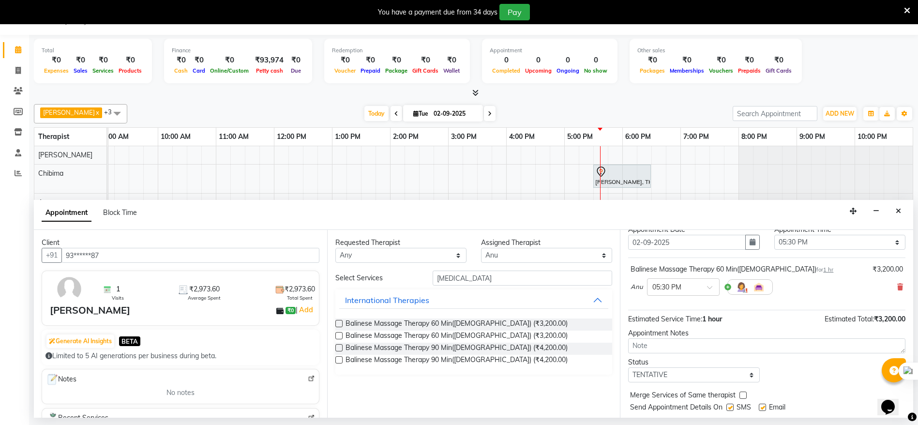
scroll to position [58, 0]
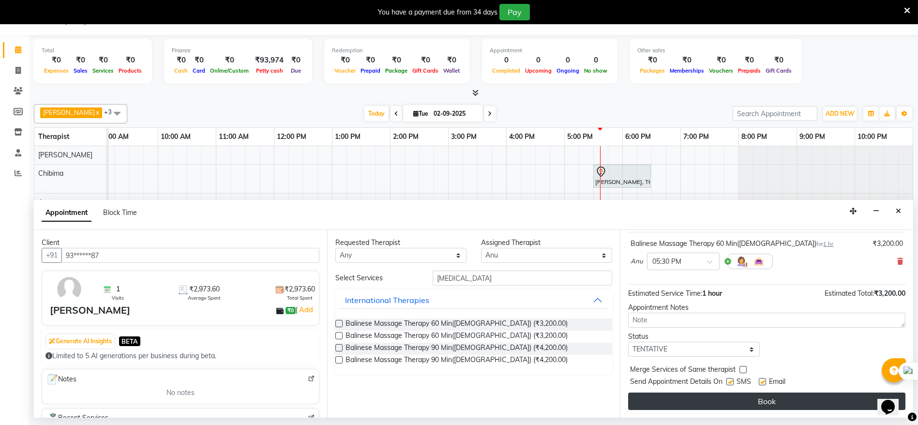
click at [762, 399] on button "Book" at bounding box center [766, 401] width 277 height 17
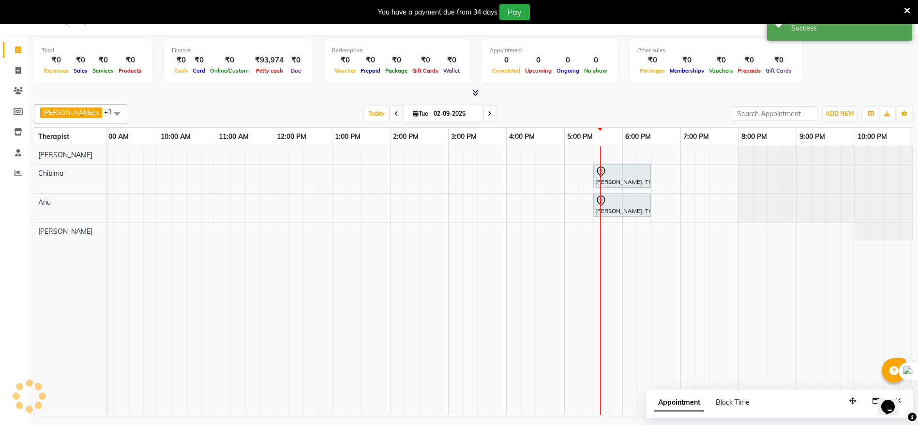
scroll to position [0, 0]
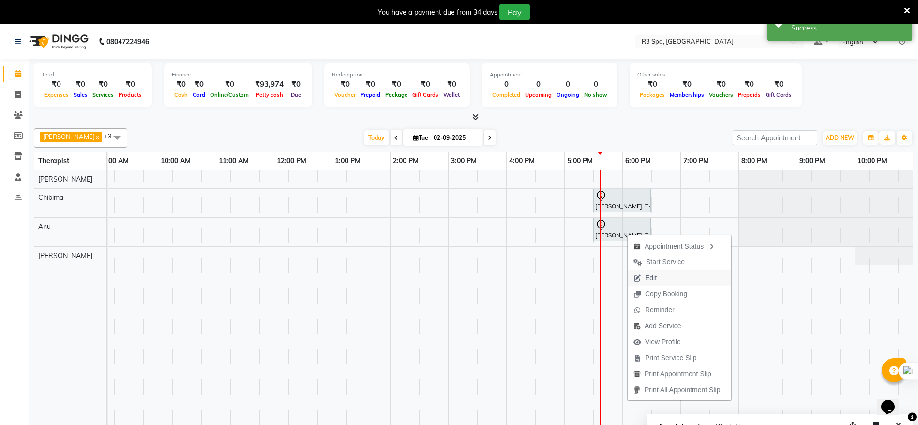
click at [662, 277] on span "Edit" at bounding box center [645, 278] width 35 height 16
select select "tentative"
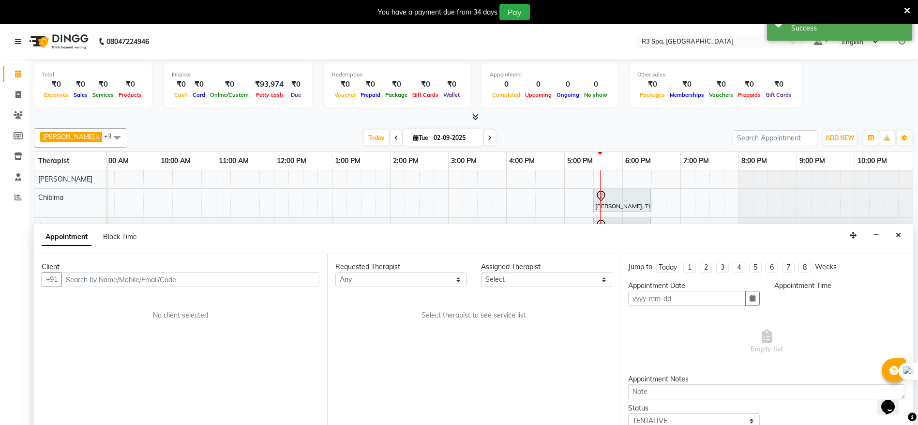
scroll to position [24, 0]
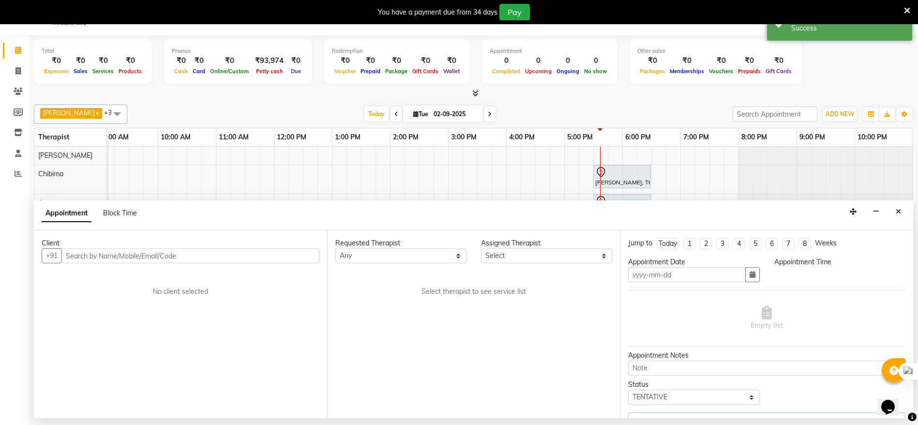
type input "02-09-2025"
select select "86020"
select select "1050"
select select "4332"
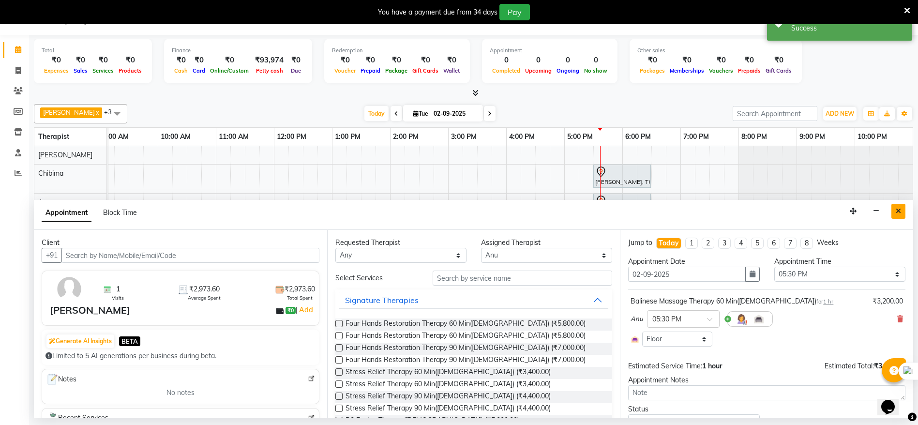
click at [902, 214] on button "Close" at bounding box center [899, 211] width 14 height 15
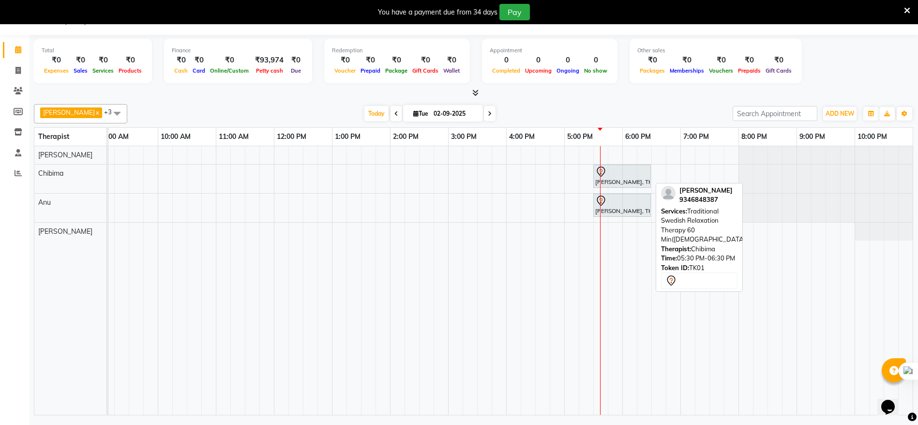
click at [628, 180] on div "[PERSON_NAME], TK01, 05:30 PM-06:30 PM, Traditional Swedish Relaxation Therapy …" at bounding box center [622, 176] width 56 height 20
select select "7"
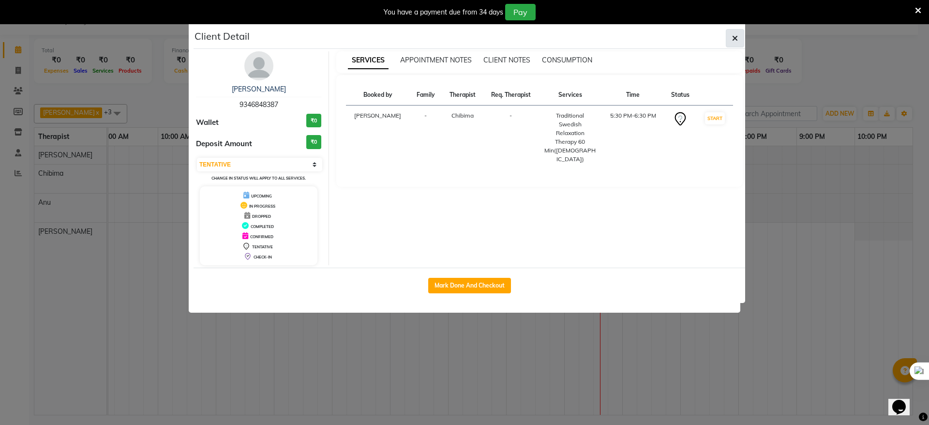
click at [736, 37] on icon "button" at bounding box center [735, 38] width 6 height 8
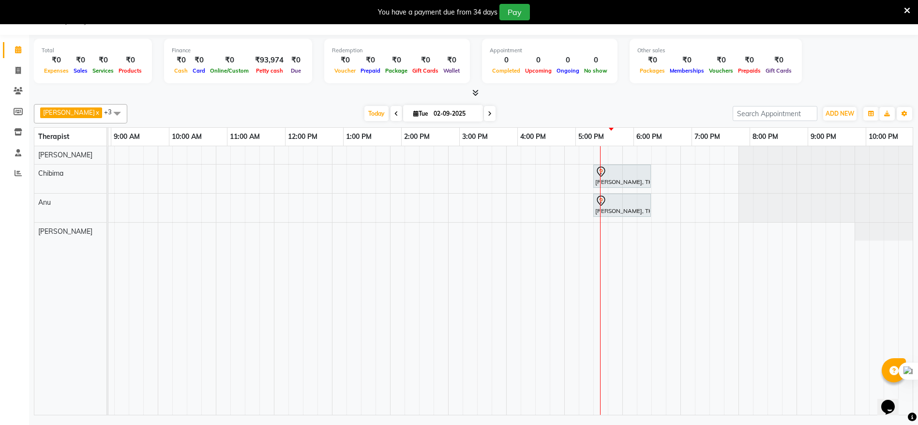
scroll to position [0, 114]
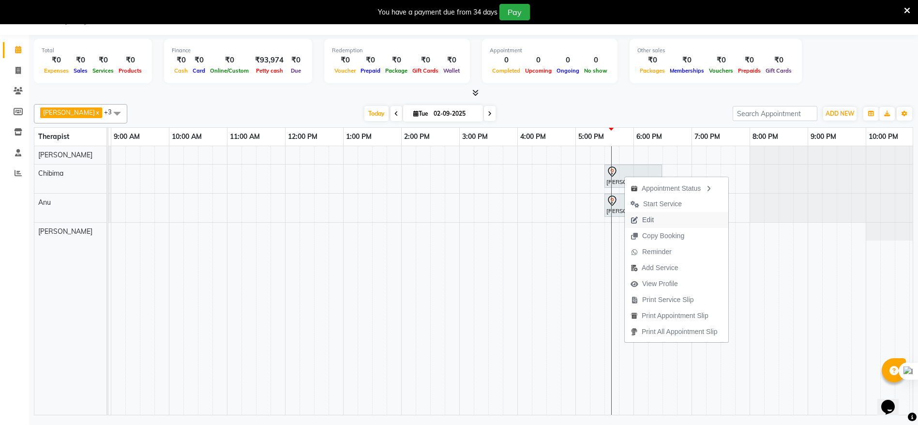
click at [655, 220] on span "Edit" at bounding box center [642, 220] width 35 height 16
select select "tentative"
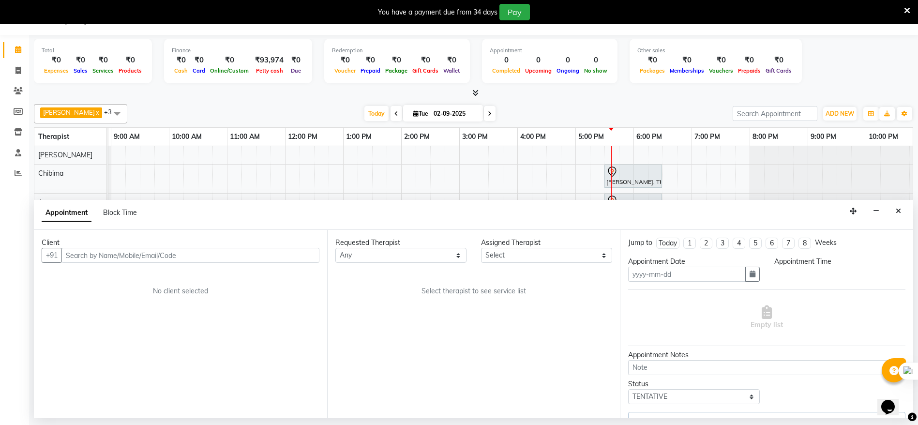
type input "02-09-2025"
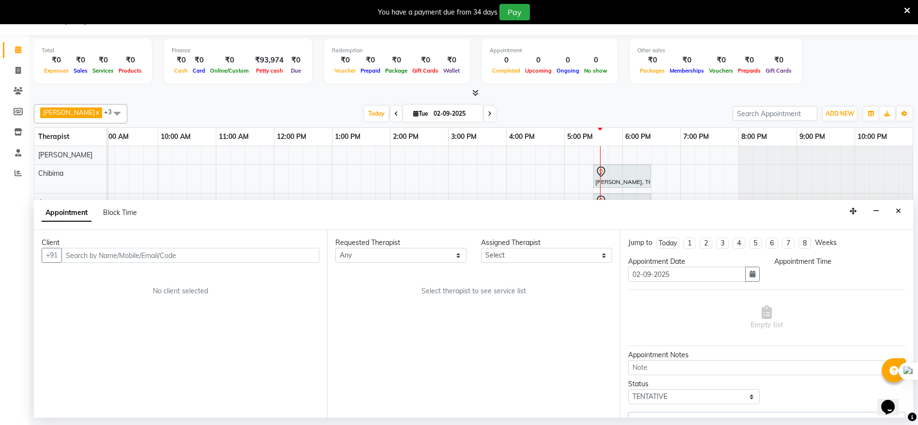
select select "1050"
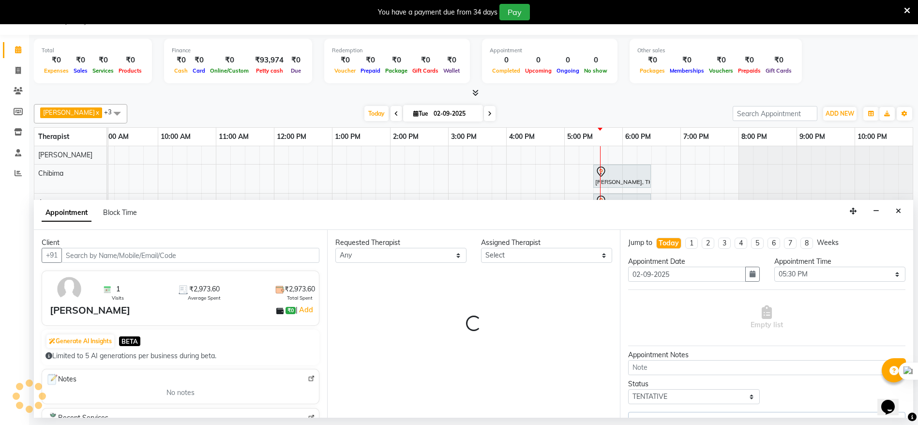
select select "86019"
select select "4332"
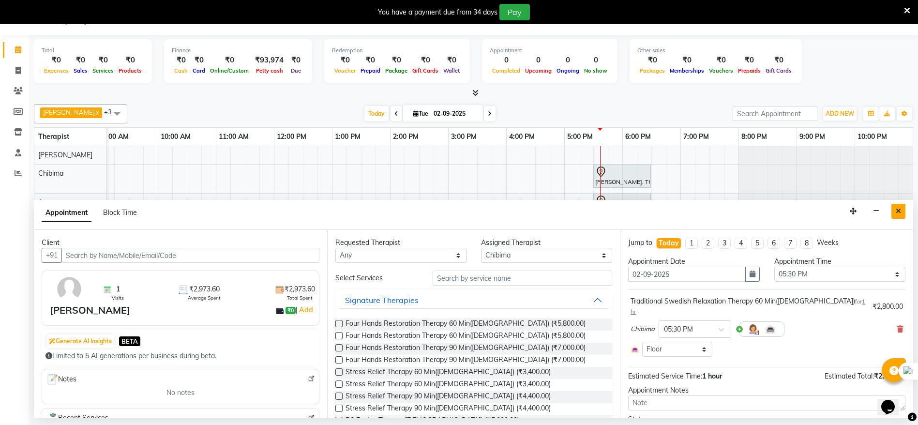
click at [899, 213] on icon "Close" at bounding box center [898, 211] width 5 height 7
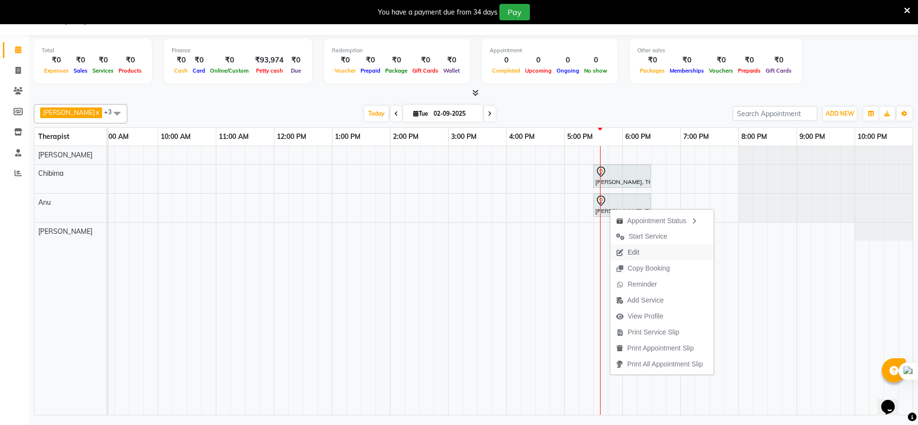
click at [632, 252] on span "Edit" at bounding box center [634, 252] width 12 height 10
select select "tentative"
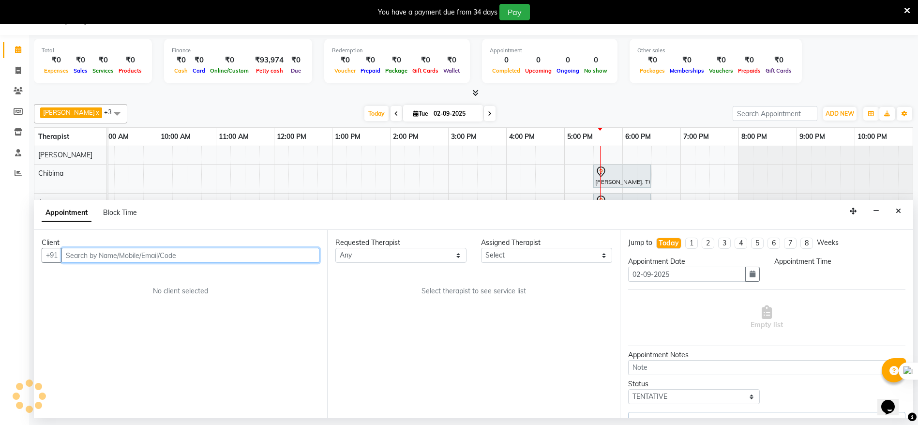
select select "86020"
select select "1050"
select select "4332"
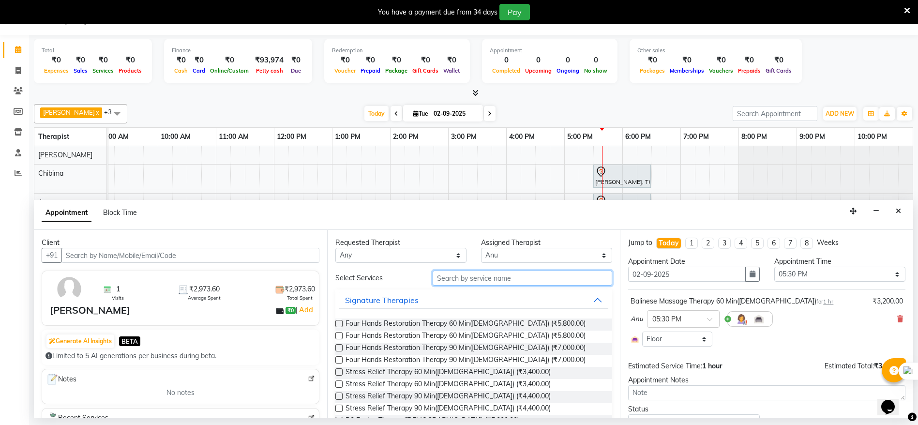
click at [446, 279] on input "text" at bounding box center [523, 278] width 180 height 15
click at [503, 253] on select "Select Anila Anu Chibima Sharon" at bounding box center [546, 255] width 131 height 15
select select "86019"
click at [481, 248] on select "Select Anila Anu Chibima Sharon" at bounding box center [546, 255] width 131 height 15
click at [448, 281] on input "text" at bounding box center [523, 278] width 180 height 15
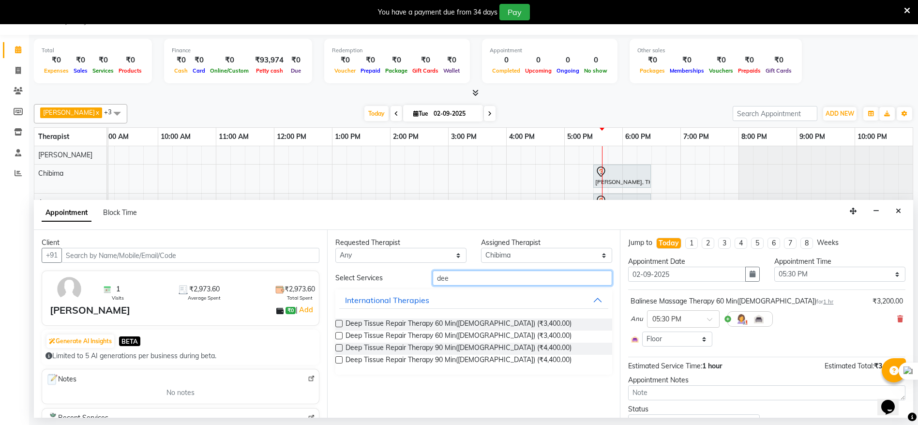
type input "dee"
click at [340, 323] on label at bounding box center [338, 323] width 7 height 7
click at [340, 323] on input "checkbox" at bounding box center [338, 324] width 6 height 6
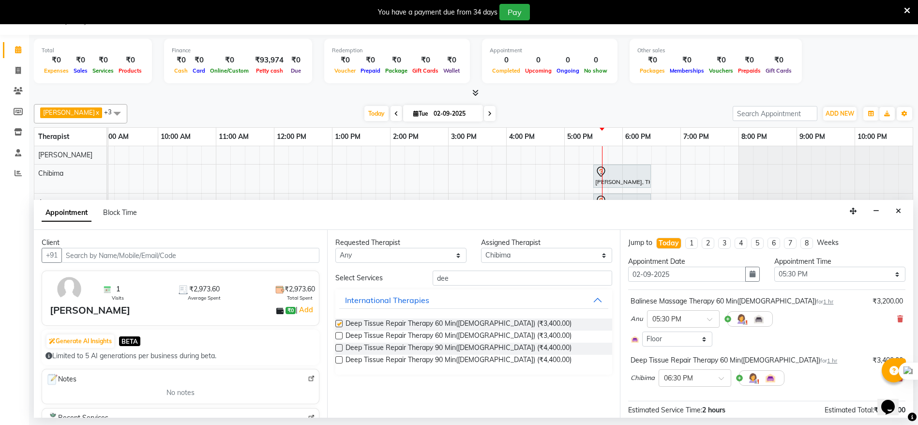
checkbox input "false"
click at [720, 379] on span at bounding box center [725, 381] width 12 height 10
click at [703, 393] on span "(Booked)" at bounding box center [708, 393] width 28 height 9
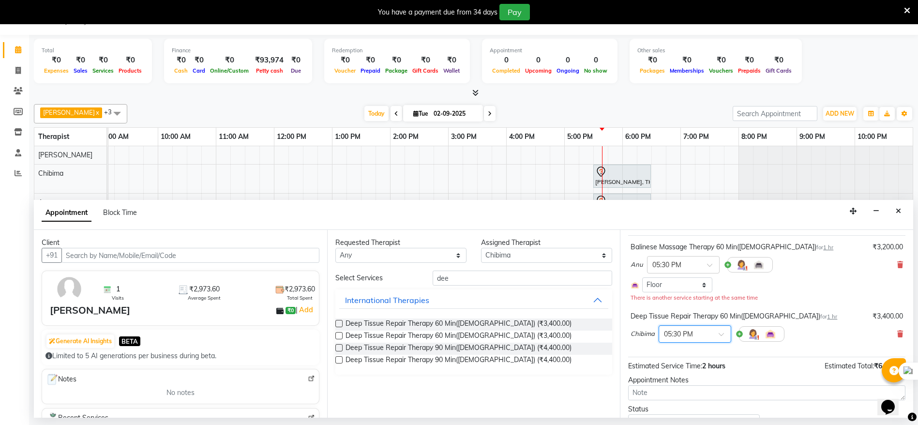
scroll to position [73, 0]
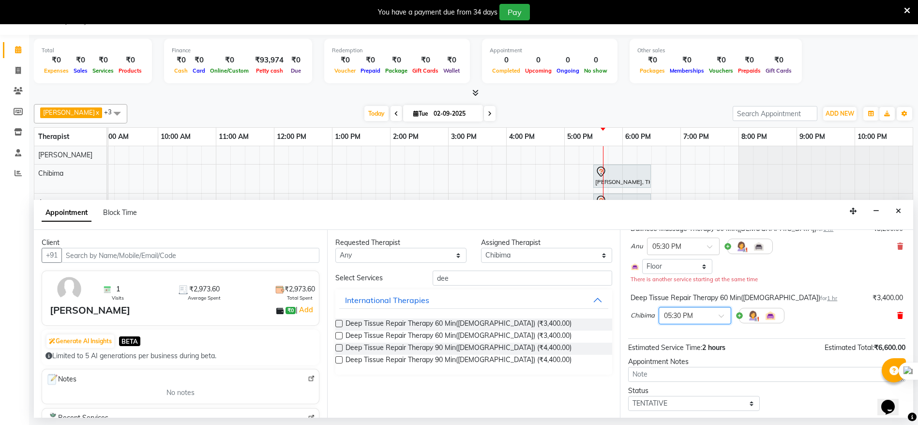
click at [897, 315] on icon at bounding box center [900, 315] width 6 height 7
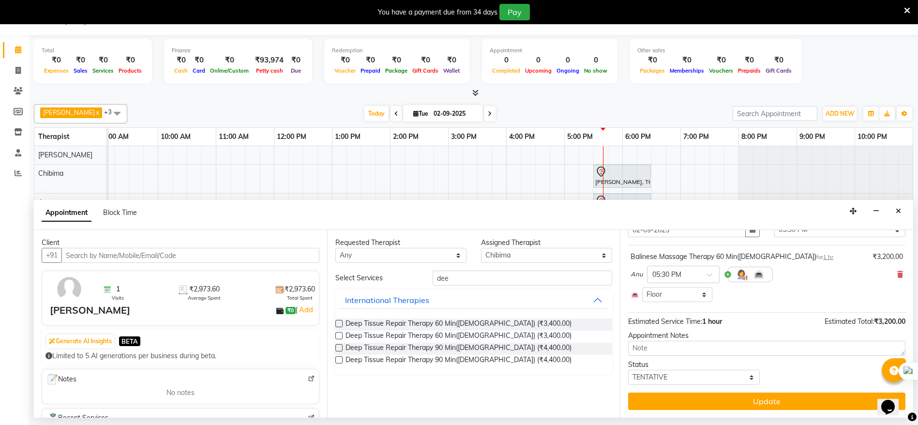
scroll to position [45, 0]
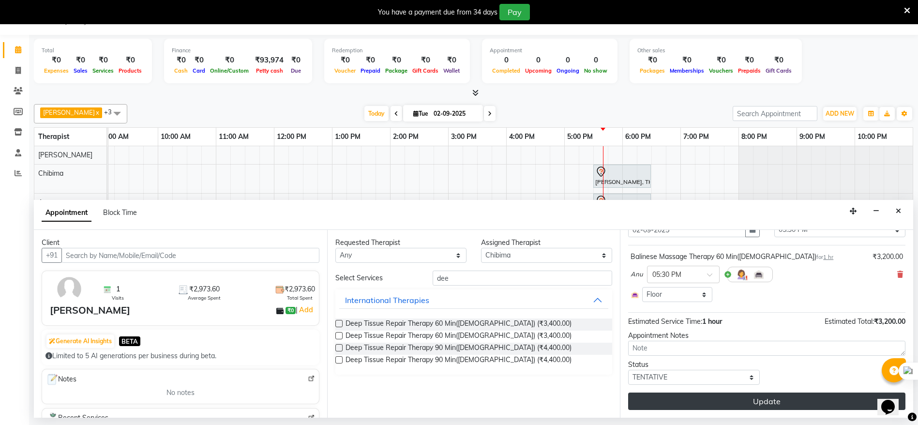
click at [785, 396] on button "Update" at bounding box center [766, 401] width 277 height 17
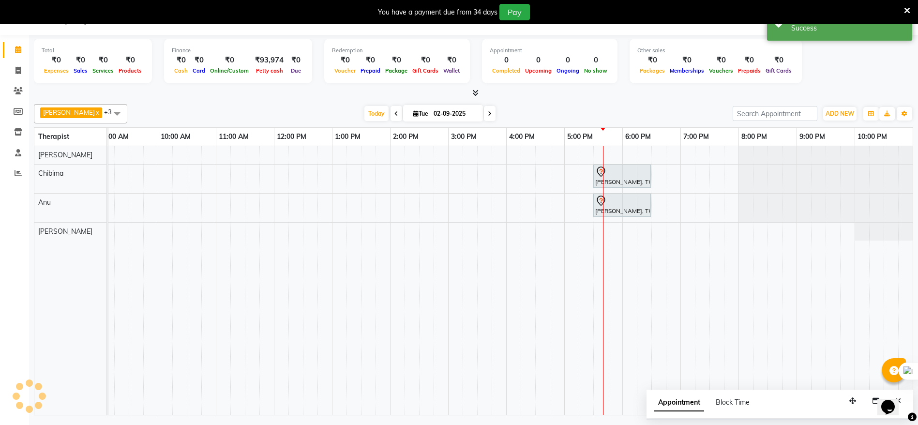
scroll to position [0, 0]
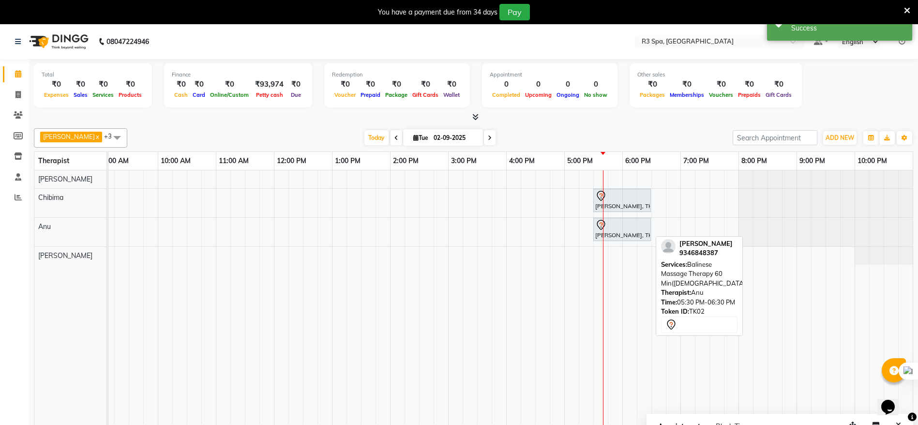
click at [614, 227] on div at bounding box center [622, 225] width 54 height 12
select select "7"
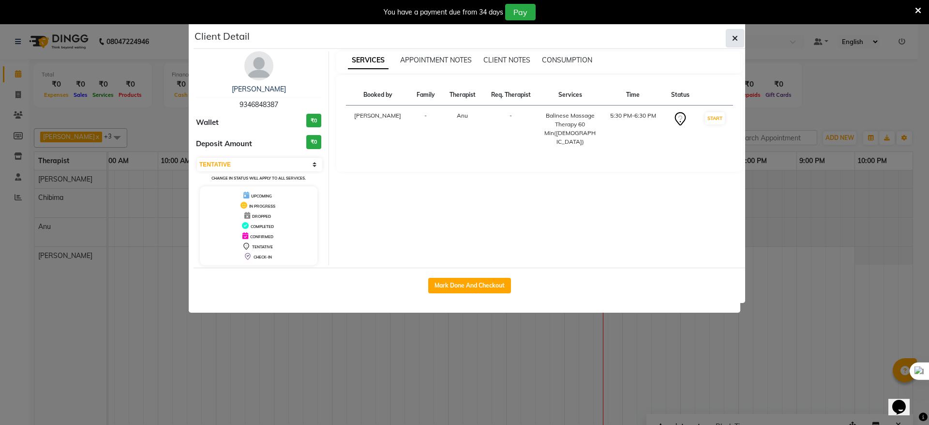
click at [735, 43] on span "button" at bounding box center [735, 38] width 6 height 10
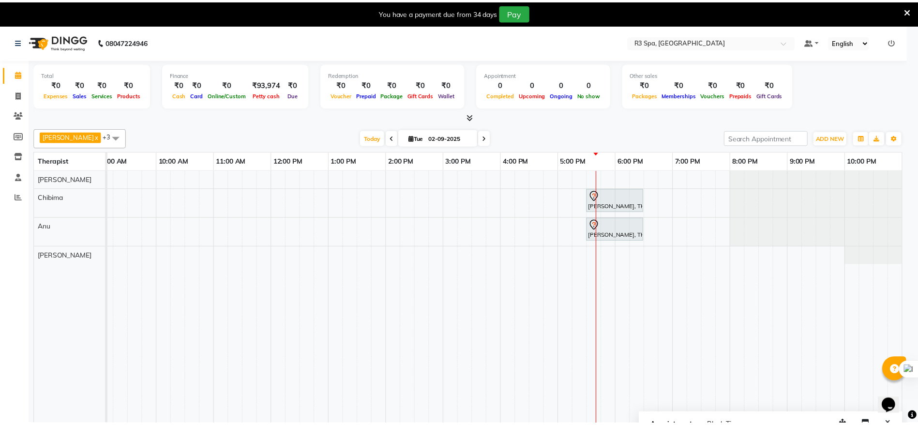
scroll to position [0, 114]
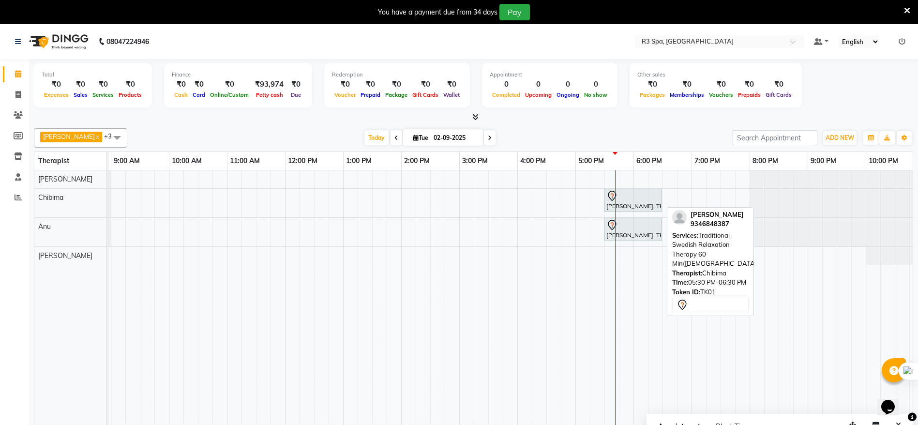
click at [636, 206] on div "[PERSON_NAME], TK01, 05:30 PM-06:30 PM, Traditional Swedish Relaxation Therapy …" at bounding box center [634, 200] width 56 height 20
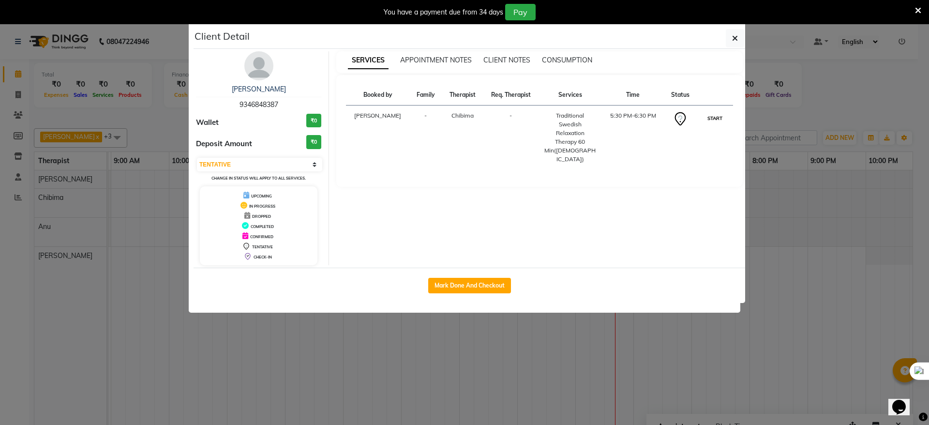
click at [712, 122] on button "START" at bounding box center [715, 118] width 20 height 12
select select "1"
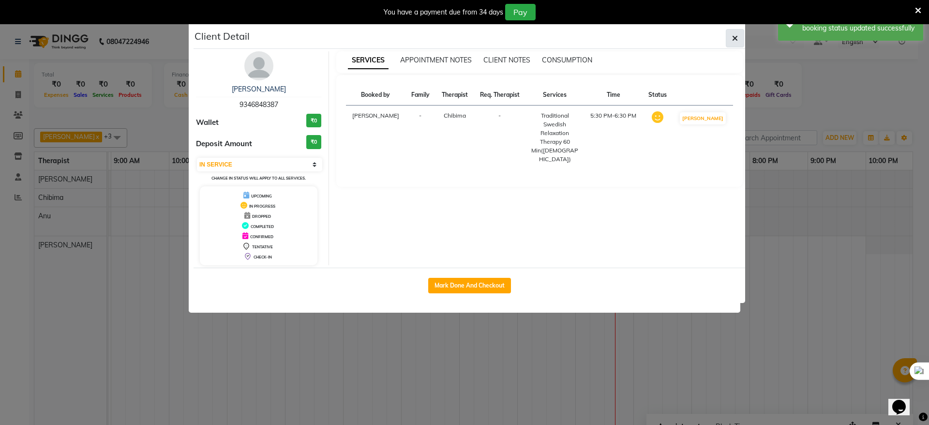
click at [735, 39] on icon "button" at bounding box center [735, 38] width 6 height 8
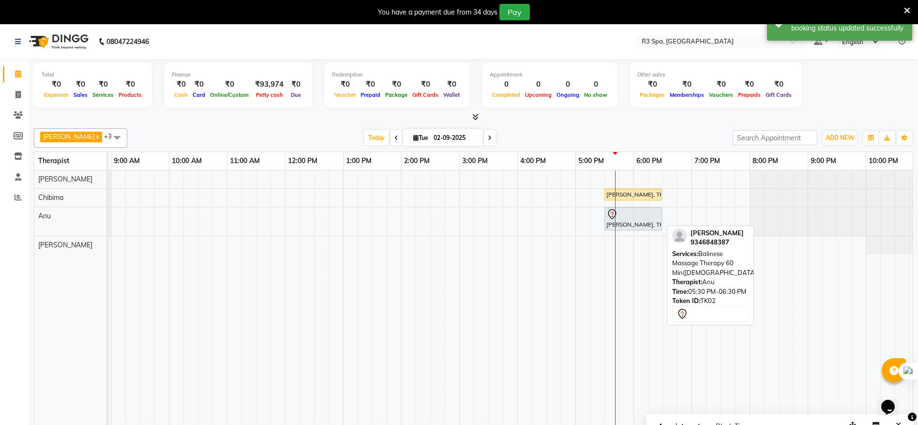
click at [628, 221] on div "[PERSON_NAME], TK02, 05:30 PM-06:30 PM, Balinese Massage Therapy 60 Min([DEMOGR…" at bounding box center [634, 219] width 56 height 20
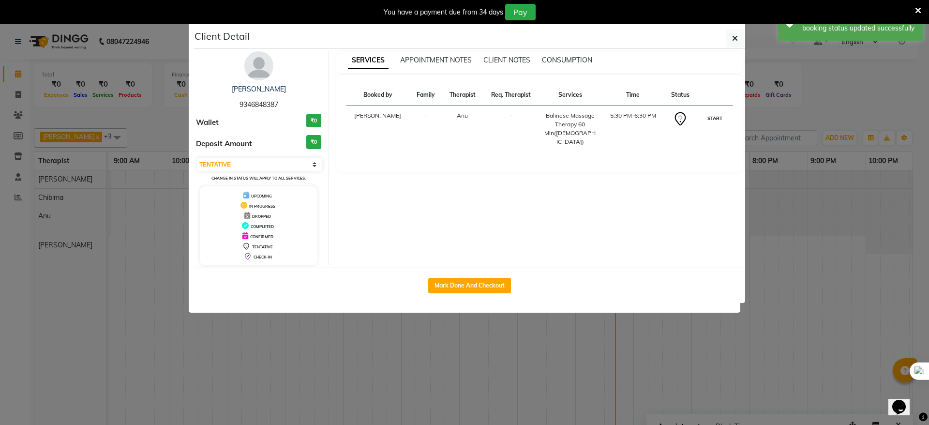
click at [713, 120] on button "START" at bounding box center [715, 118] width 20 height 12
select select "1"
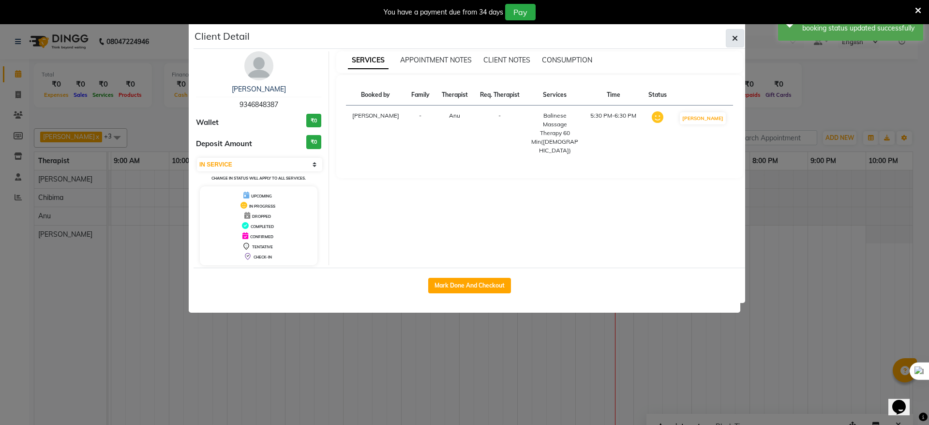
click at [733, 39] on icon "button" at bounding box center [735, 38] width 6 height 8
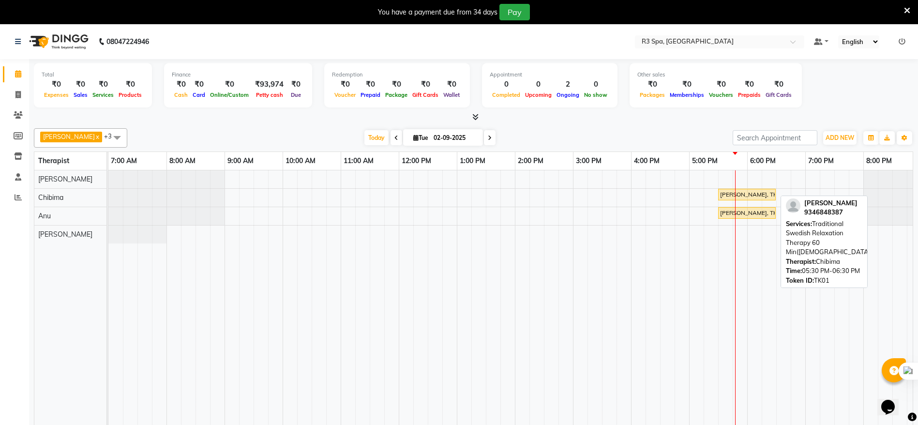
click at [742, 195] on div "[PERSON_NAME], TK01, 05:30 PM-06:30 PM, Traditional Swedish Relaxation Therapy …" at bounding box center [747, 194] width 56 height 9
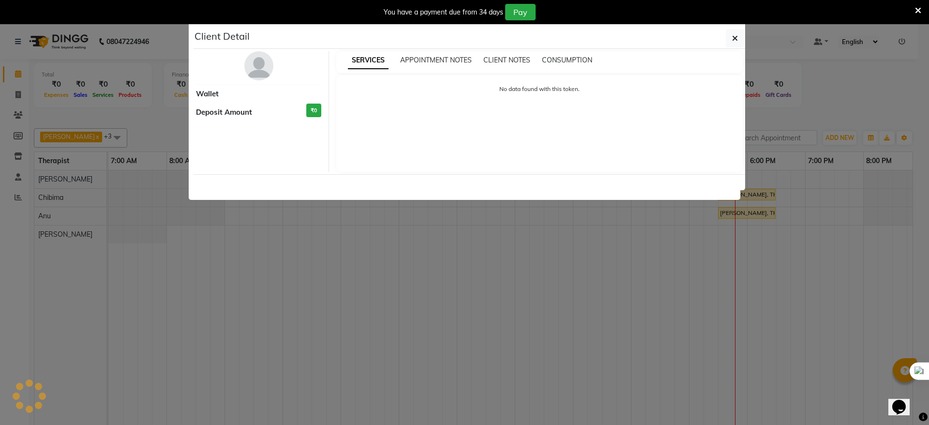
select select "1"
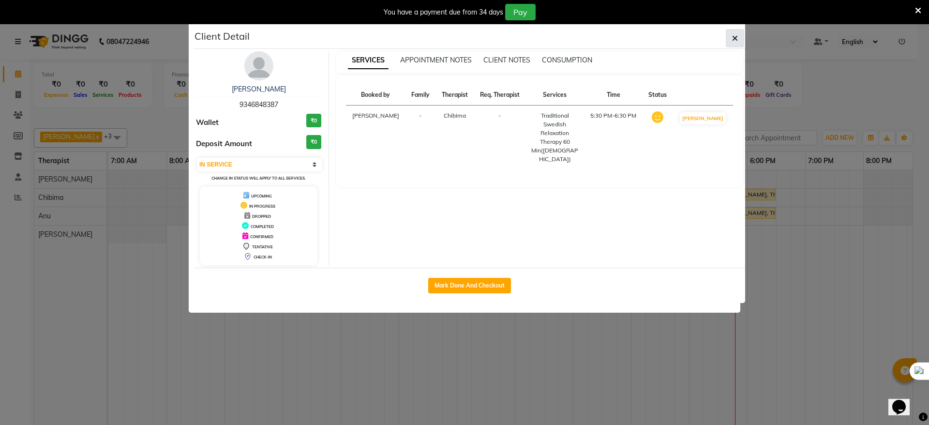
click at [741, 37] on button "button" at bounding box center [735, 38] width 18 height 18
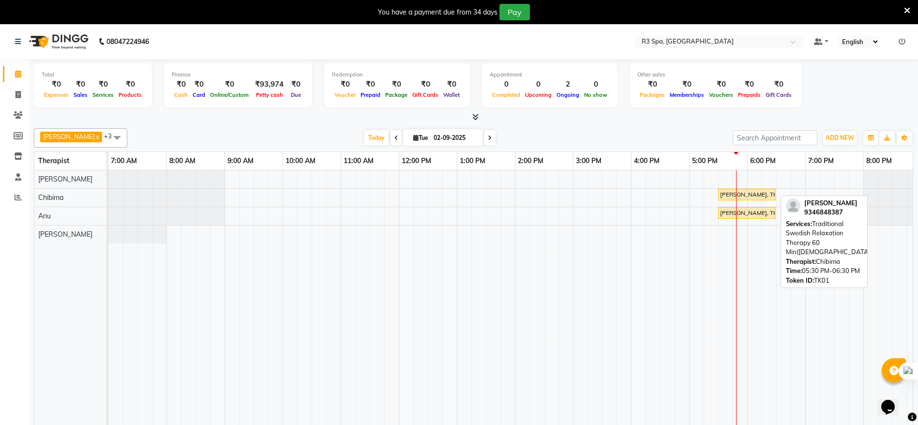
click at [752, 190] on div "[PERSON_NAME], TK01, 05:30 PM-06:30 PM, Traditional Swedish Relaxation Therapy …" at bounding box center [747, 194] width 56 height 9
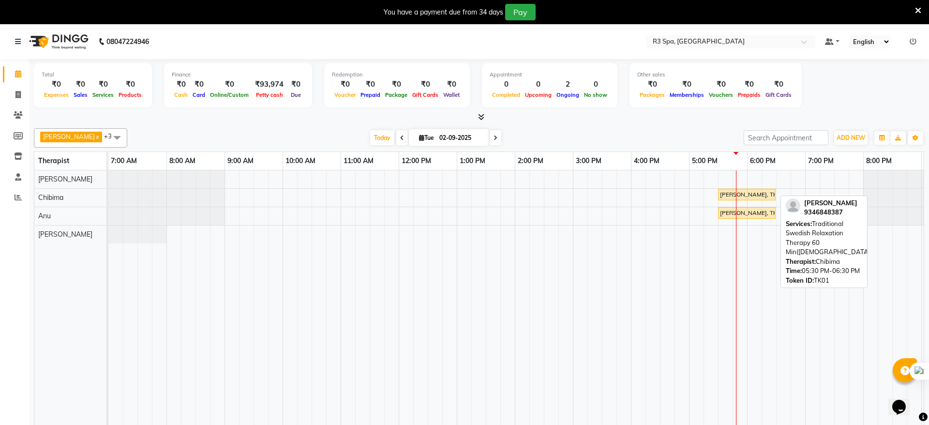
select select "1"
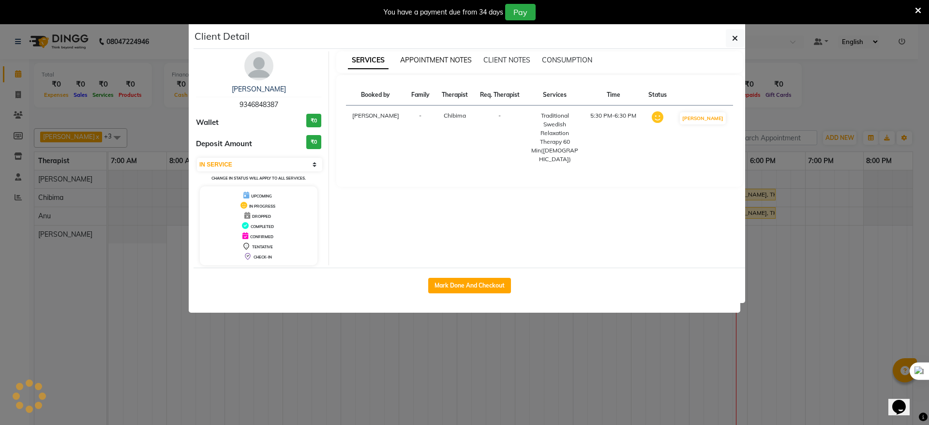
click at [430, 59] on span "APPOINTMENT NOTES" at bounding box center [436, 60] width 72 height 9
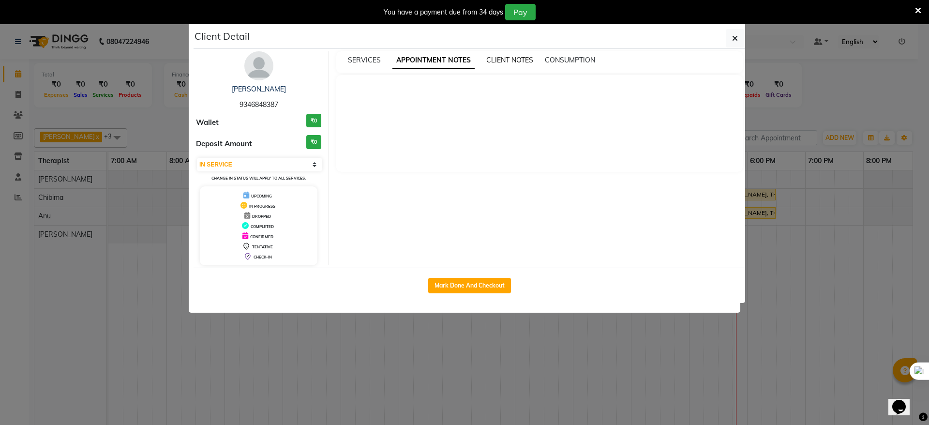
click at [495, 58] on span "CLIENT NOTES" at bounding box center [509, 60] width 47 height 9
click at [548, 62] on span "CONSUMPTION" at bounding box center [569, 60] width 50 height 9
click at [737, 39] on icon "button" at bounding box center [735, 38] width 6 height 8
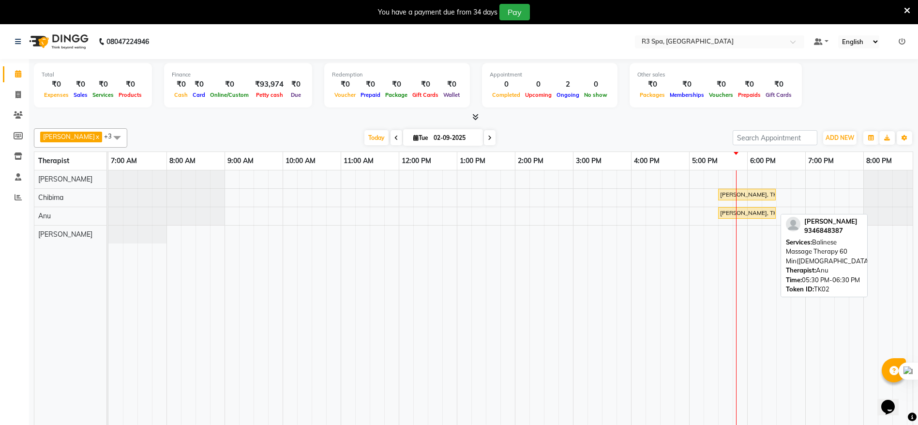
click at [752, 212] on div "[PERSON_NAME], TK02, 05:30 PM-06:30 PM, Balinese Massage Therapy 60 Min([DEMOGR…" at bounding box center [747, 213] width 56 height 9
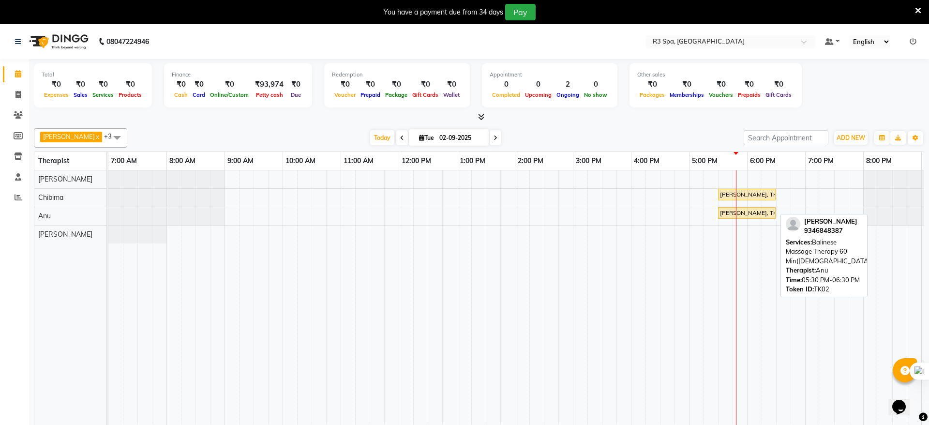
select select "1"
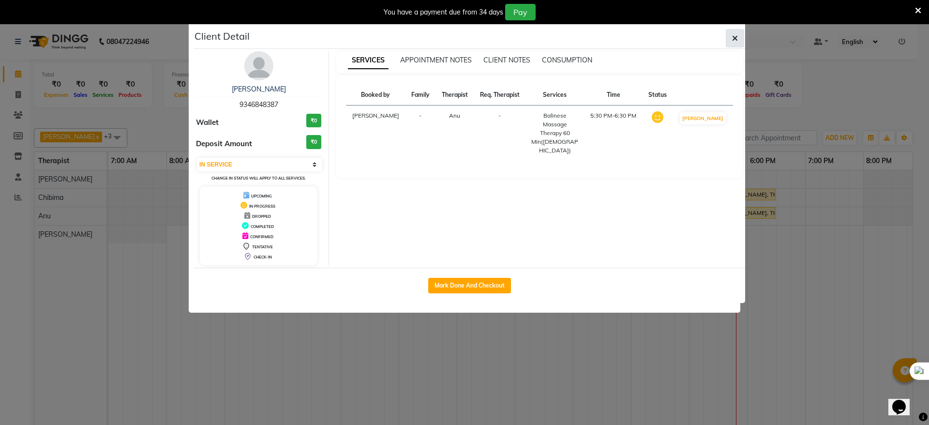
click at [741, 32] on button "button" at bounding box center [735, 38] width 18 height 18
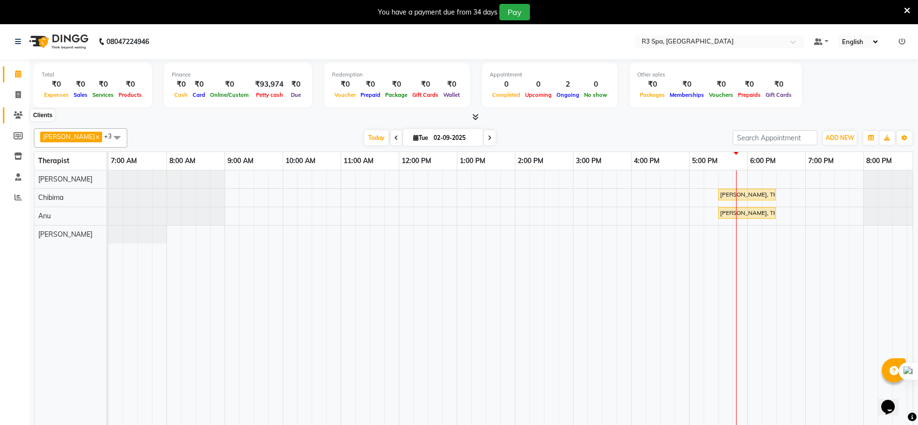
click at [22, 119] on span at bounding box center [18, 115] width 17 height 11
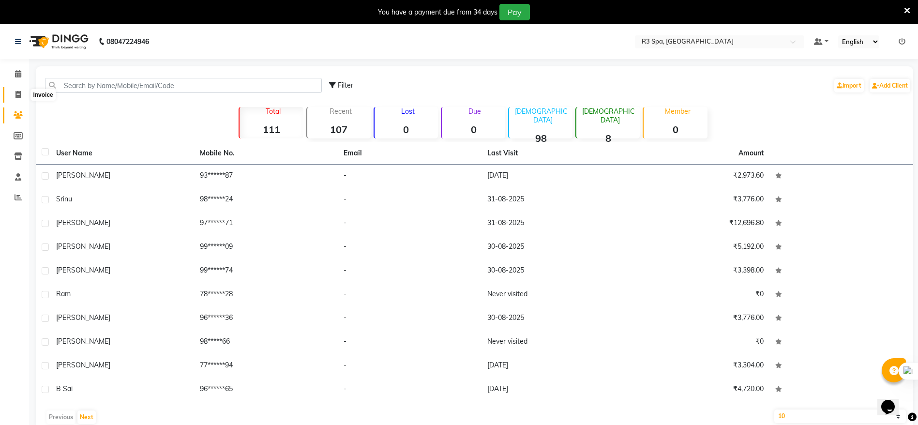
click at [16, 94] on icon at bounding box center [17, 94] width 5 height 7
select select "service"
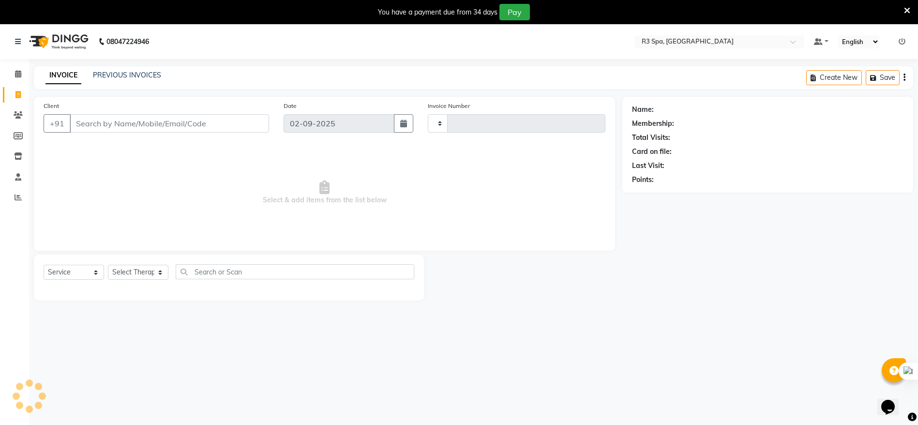
scroll to position [24, 0]
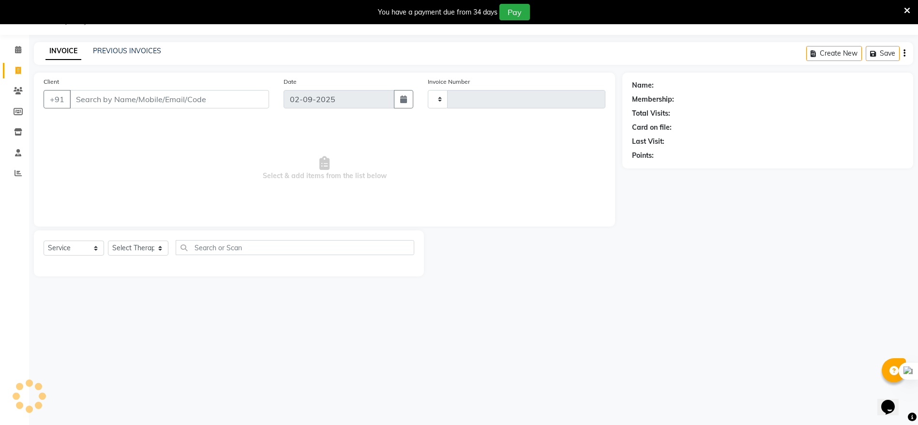
type input "0141"
select select "8612"
click at [97, 52] on link "PREVIOUS INVOICES" at bounding box center [127, 50] width 68 height 9
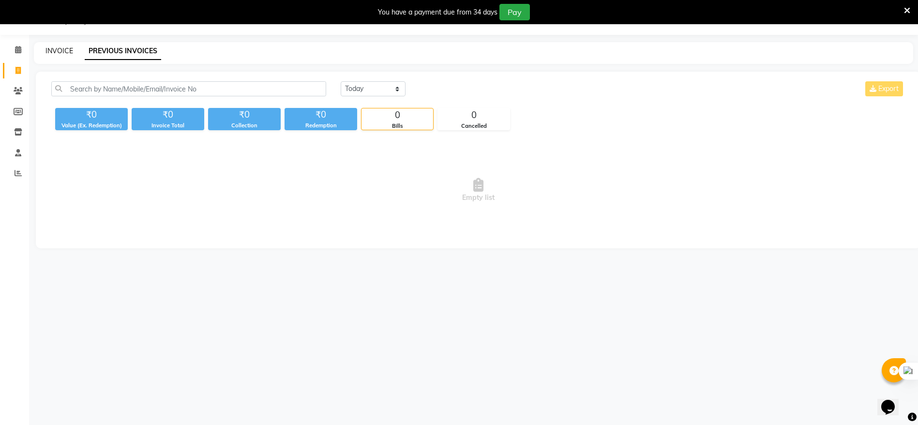
click at [54, 48] on link "INVOICE" at bounding box center [60, 50] width 28 height 9
select select "8612"
select select "service"
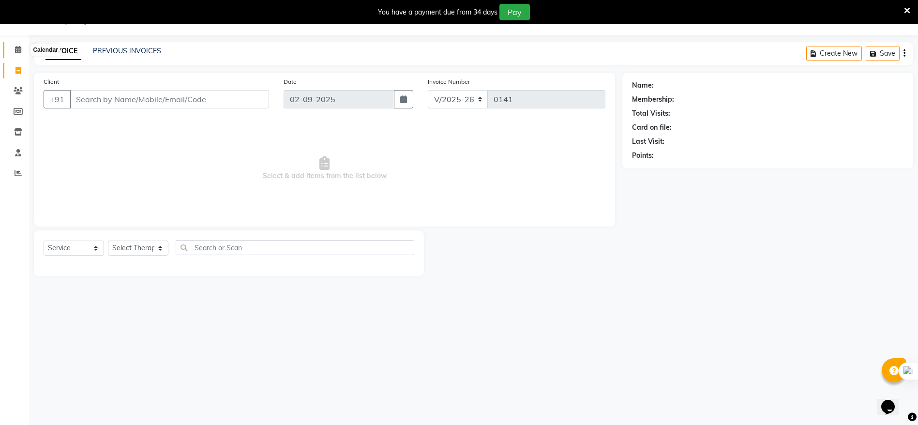
click at [22, 51] on span at bounding box center [18, 50] width 17 height 11
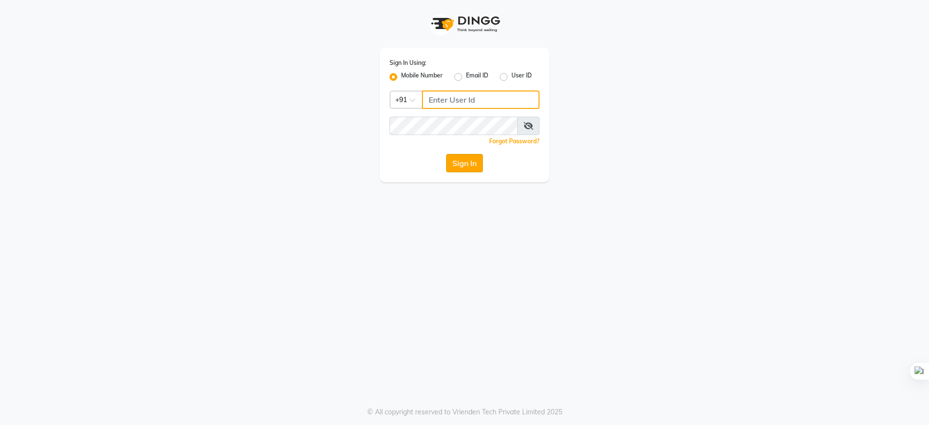
type input "9289961179"
click at [450, 160] on button "Sign In" at bounding box center [464, 163] width 37 height 18
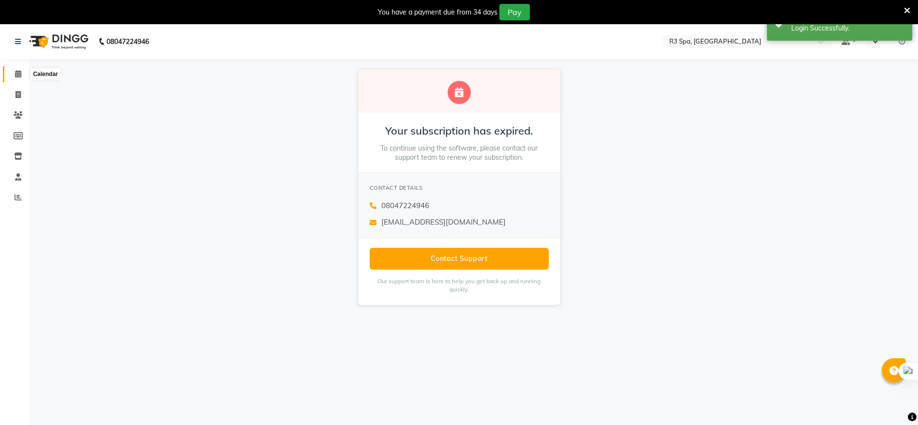
click at [20, 69] on span at bounding box center [18, 74] width 17 height 11
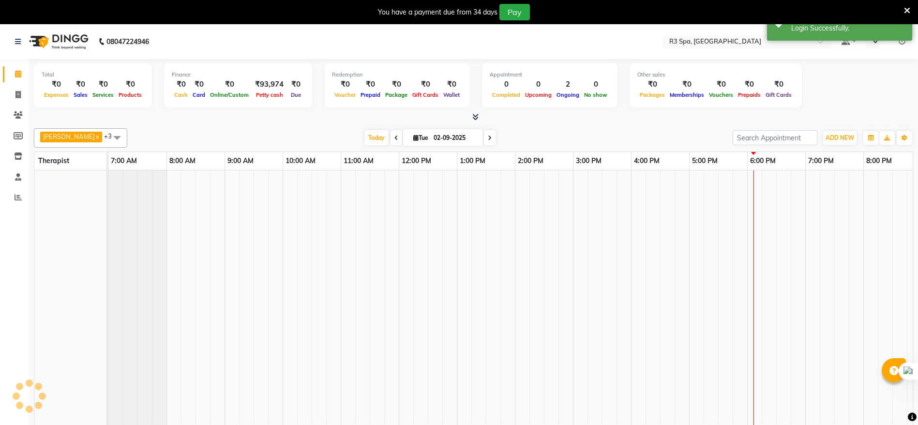
select select "en"
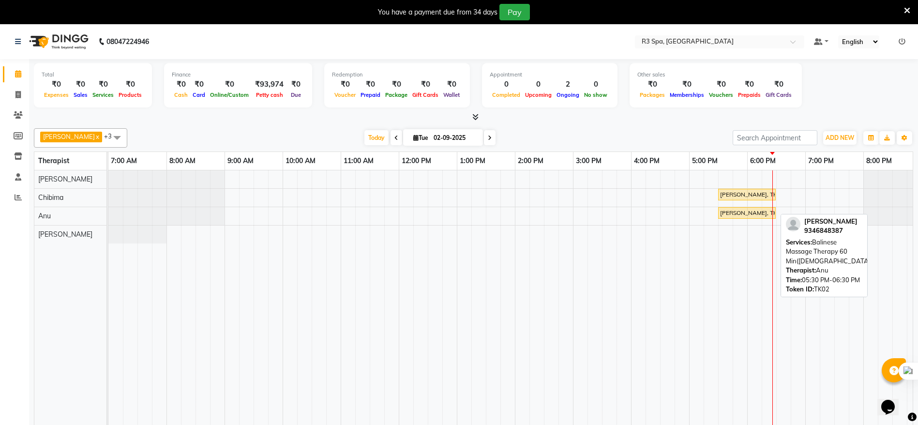
click at [736, 215] on div "[PERSON_NAME], TK02, 05:30 PM-06:30 PM, Balinese Massage Therapy 60 Min([DEMOGR…" at bounding box center [747, 213] width 56 height 9
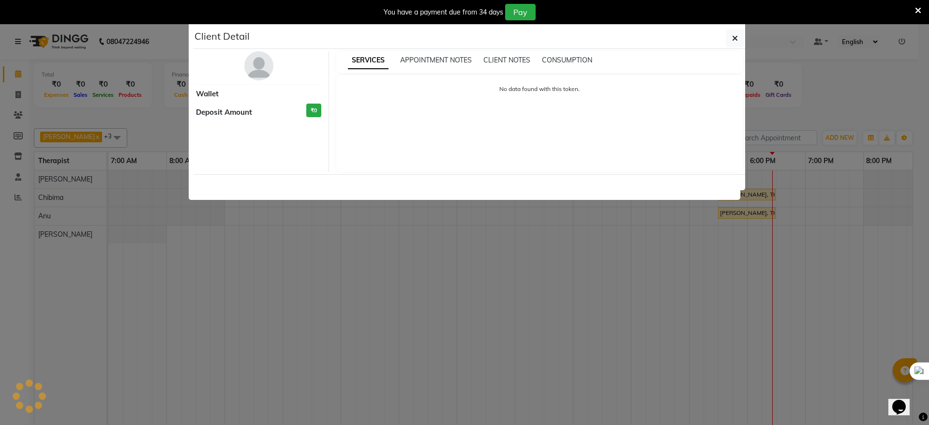
select select "1"
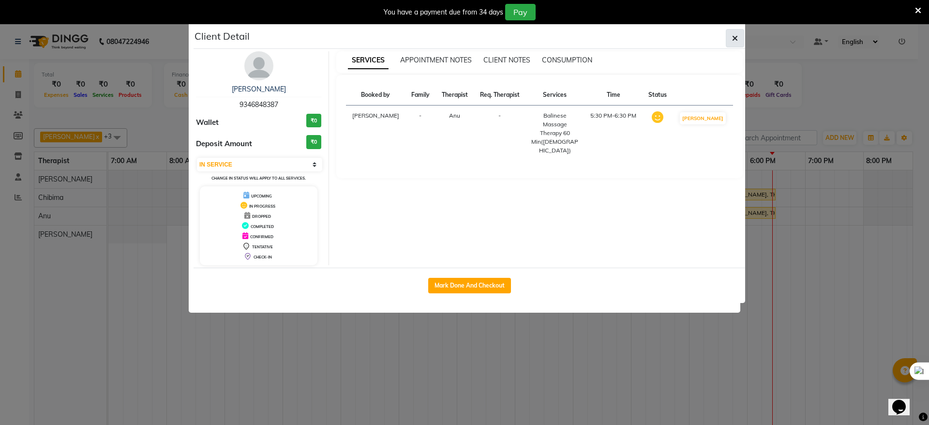
click at [738, 39] on icon "button" at bounding box center [735, 38] width 6 height 8
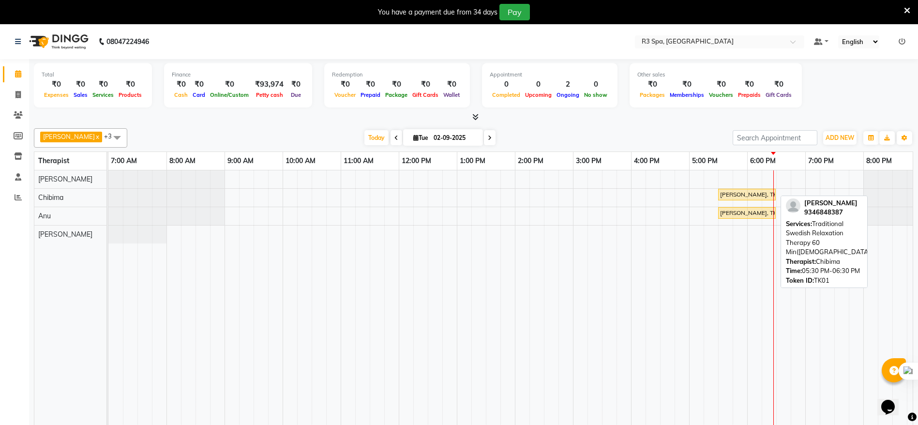
click at [743, 192] on div "[PERSON_NAME], TK01, 05:30 PM-06:30 PM, Traditional Swedish Relaxation Therapy …" at bounding box center [747, 194] width 56 height 9
select select "1"
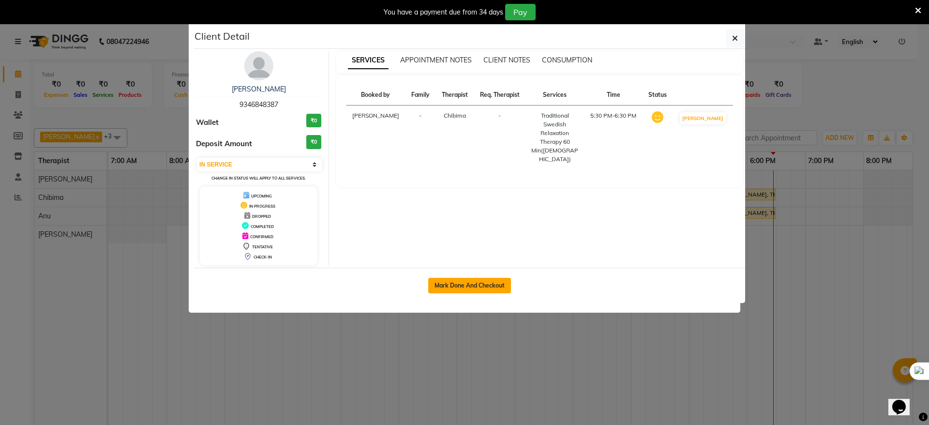
click at [465, 282] on button "Mark Done And Checkout" at bounding box center [469, 285] width 83 height 15
select select "service"
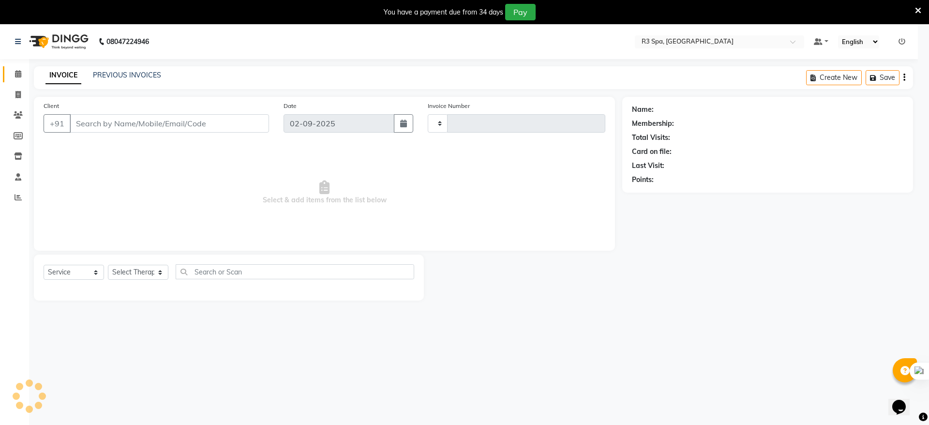
type input "0141"
select select "3"
select select "8612"
type input "93******87"
select select "86019"
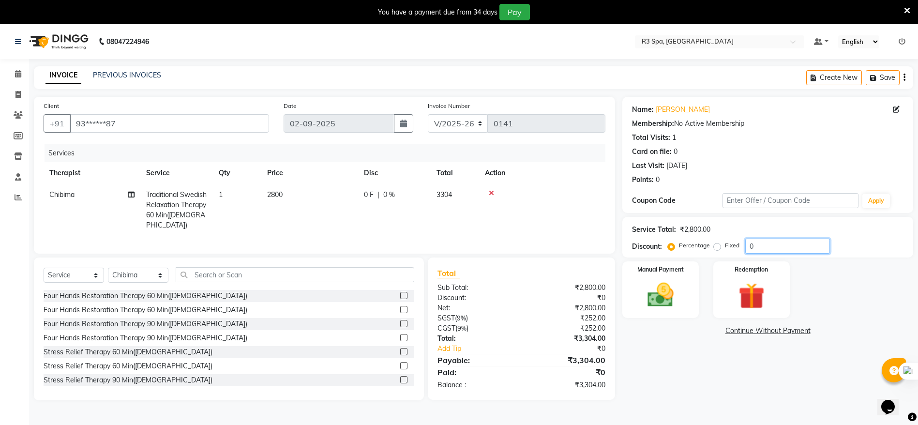
click at [761, 247] on input "0" at bounding box center [787, 246] width 85 height 15
type input "10"
click at [657, 289] on img at bounding box center [660, 294] width 45 height 31
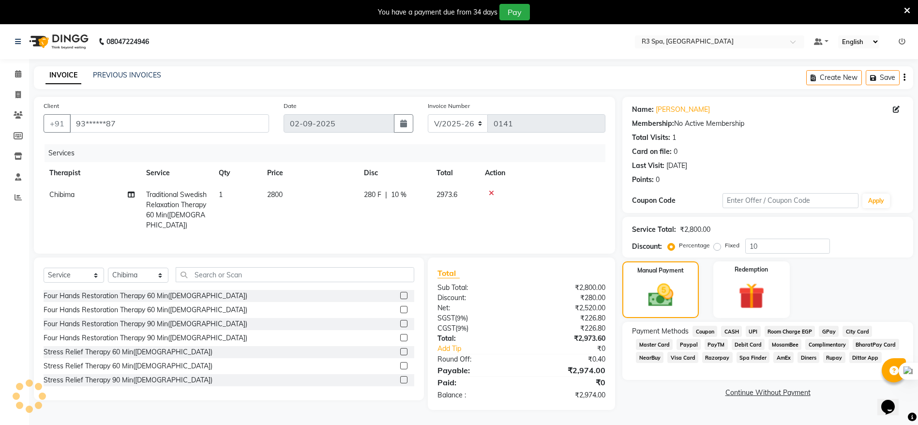
click at [758, 331] on span "UPI" at bounding box center [753, 331] width 15 height 11
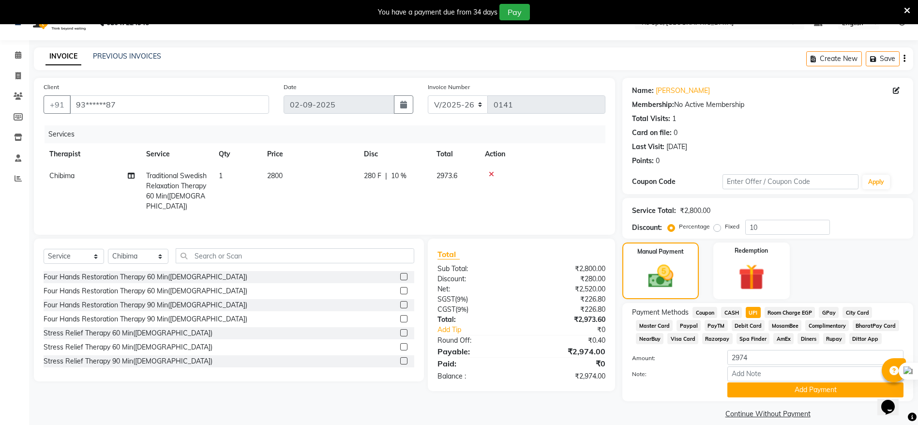
scroll to position [30, 0]
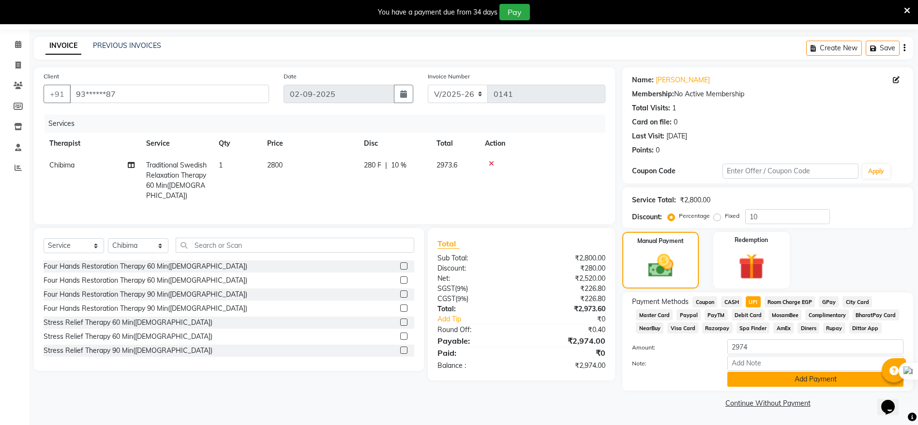
click at [807, 380] on button "Add Payment" at bounding box center [816, 379] width 176 height 15
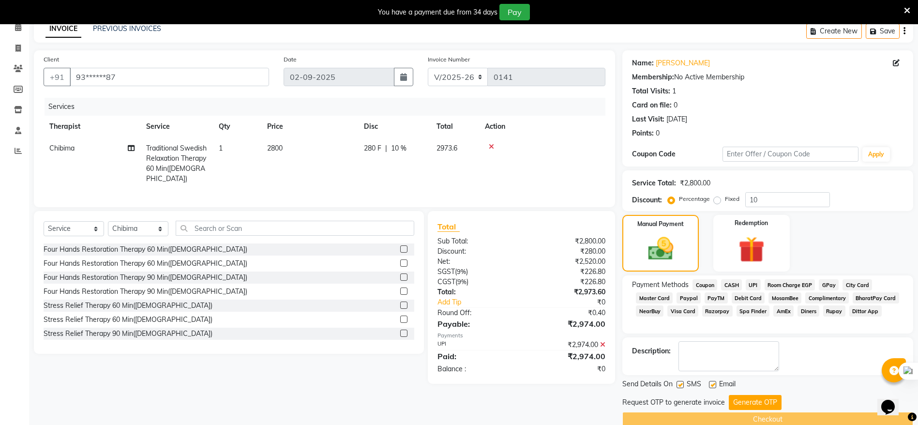
scroll to position [63, 0]
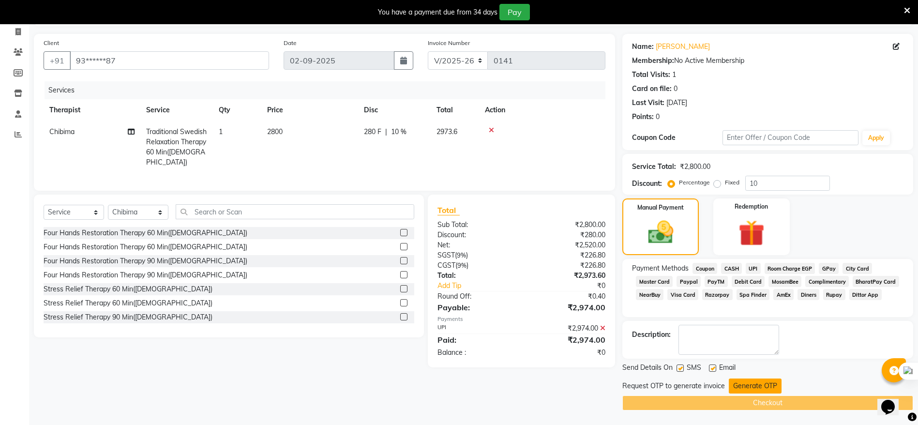
click at [752, 387] on button "Generate OTP" at bounding box center [755, 386] width 53 height 15
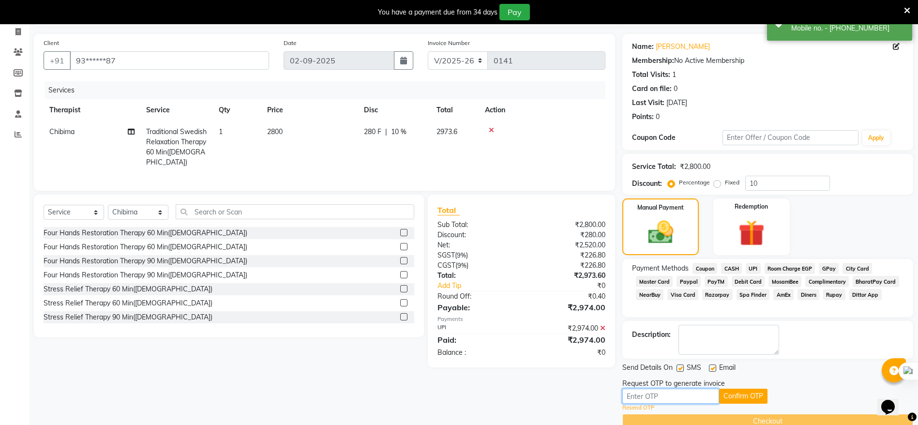
click at [693, 393] on input "text" at bounding box center [671, 396] width 97 height 15
type input "5045"
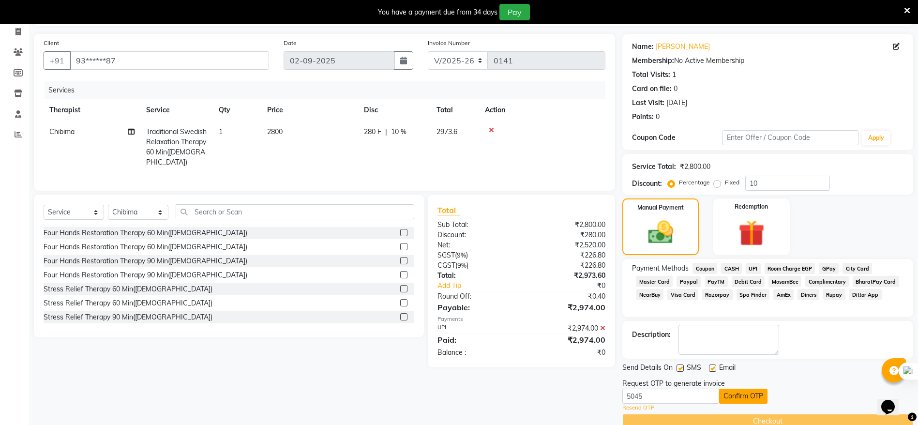
click at [740, 392] on button "Confirm OTP" at bounding box center [743, 396] width 48 height 15
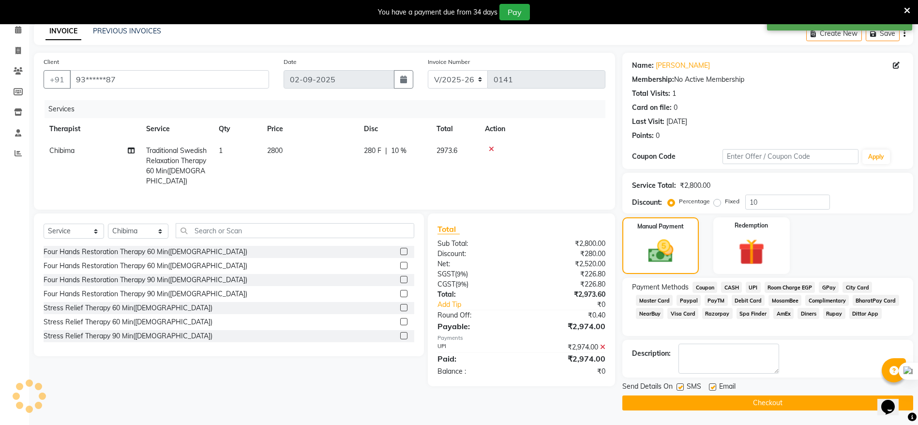
scroll to position [44, 0]
click at [764, 404] on button "Checkout" at bounding box center [768, 402] width 291 height 15
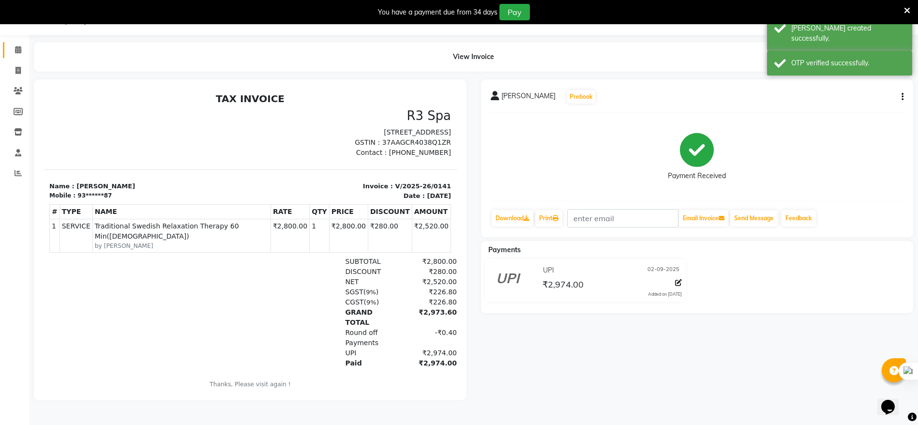
click at [13, 46] on span at bounding box center [18, 50] width 17 height 11
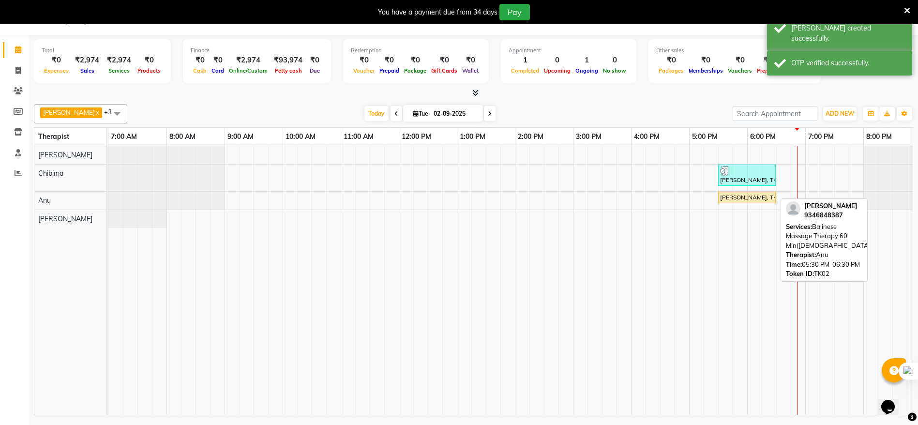
click at [732, 196] on div "[PERSON_NAME], TK02, 05:30 PM-06:30 PM, Balinese Massage Therapy 60 Min([DEMOGR…" at bounding box center [747, 197] width 56 height 9
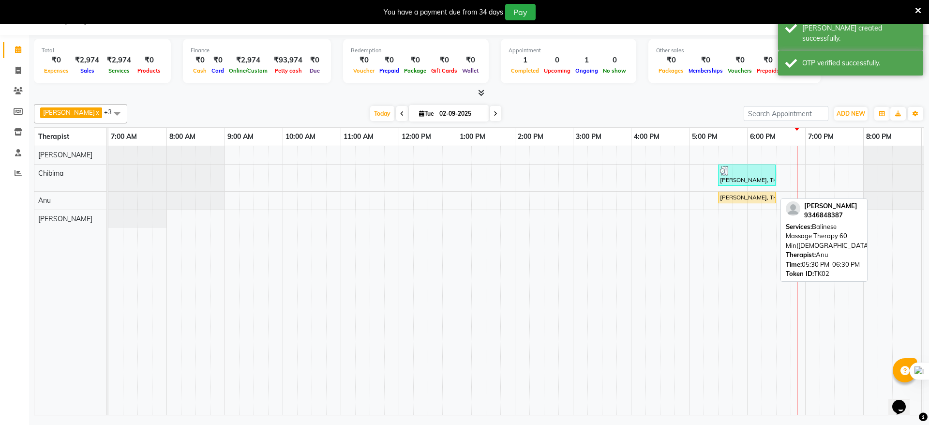
select select "1"
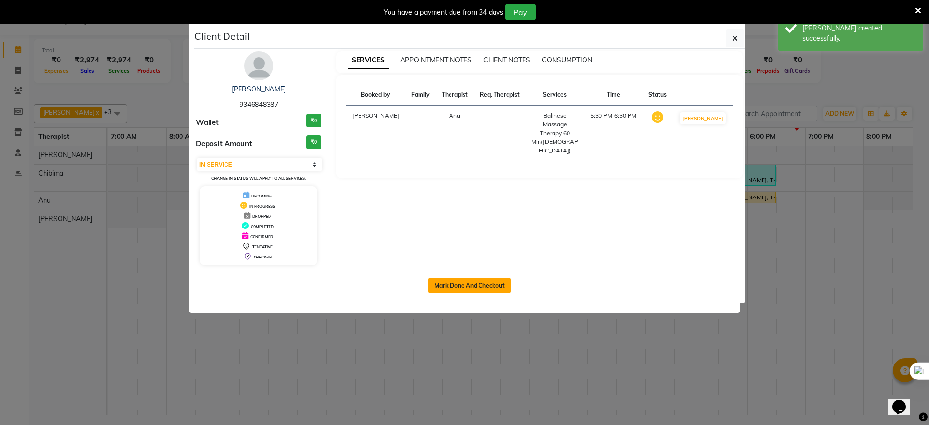
click at [461, 284] on button "Mark Done And Checkout" at bounding box center [469, 285] width 83 height 15
select select "8612"
select select "service"
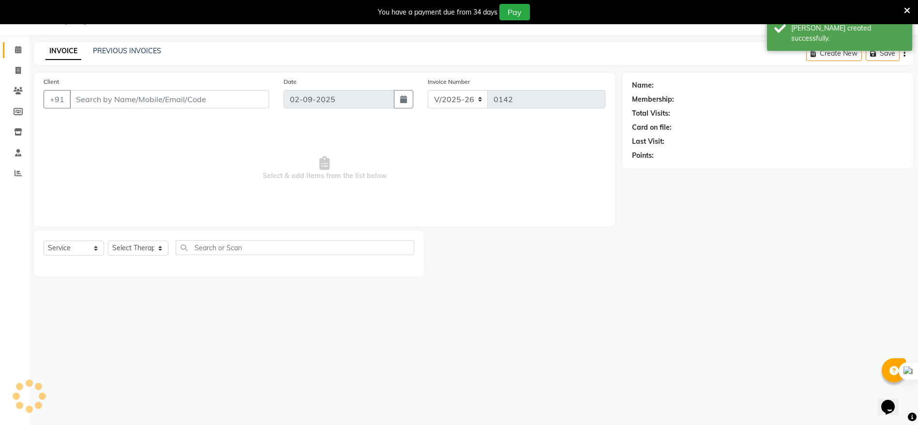
type input "93******87"
select select "86020"
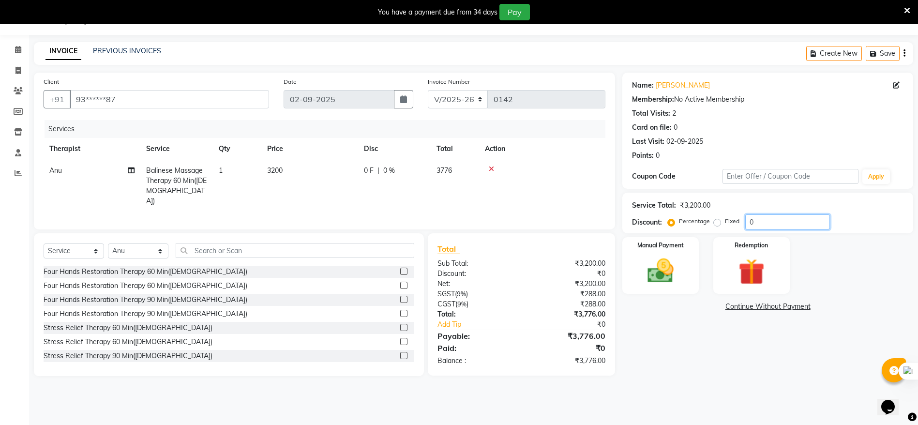
click at [756, 223] on input "0" at bounding box center [787, 221] width 85 height 15
type input "10"
click at [674, 261] on img at bounding box center [660, 270] width 45 height 31
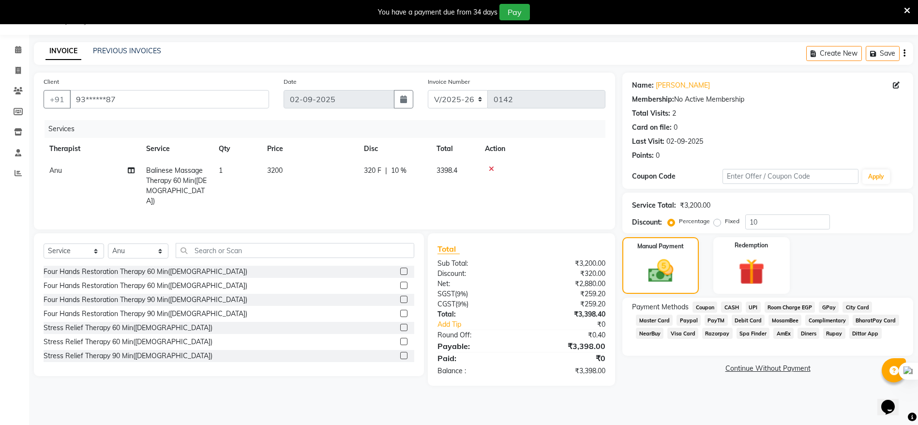
click at [751, 308] on span "UPI" at bounding box center [753, 307] width 15 height 11
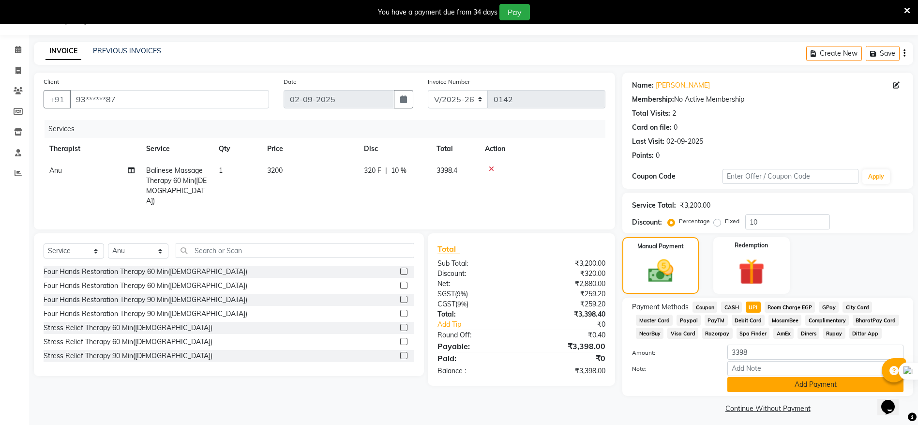
click at [778, 384] on button "Add Payment" at bounding box center [816, 384] width 176 height 15
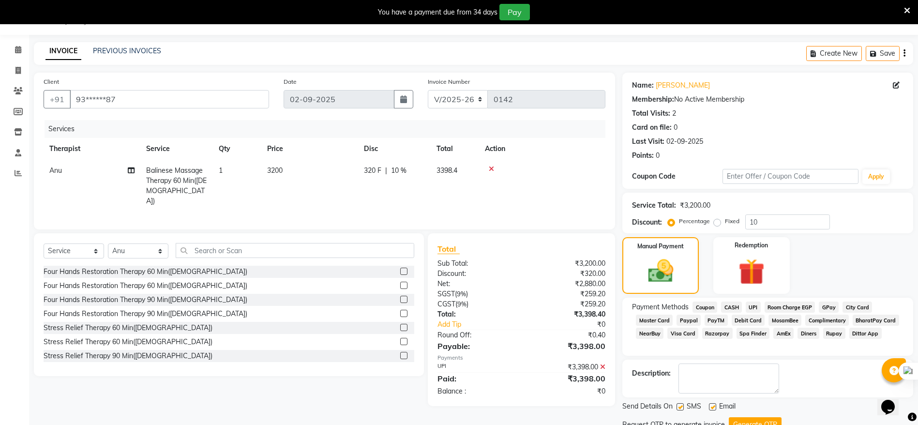
scroll to position [63, 0]
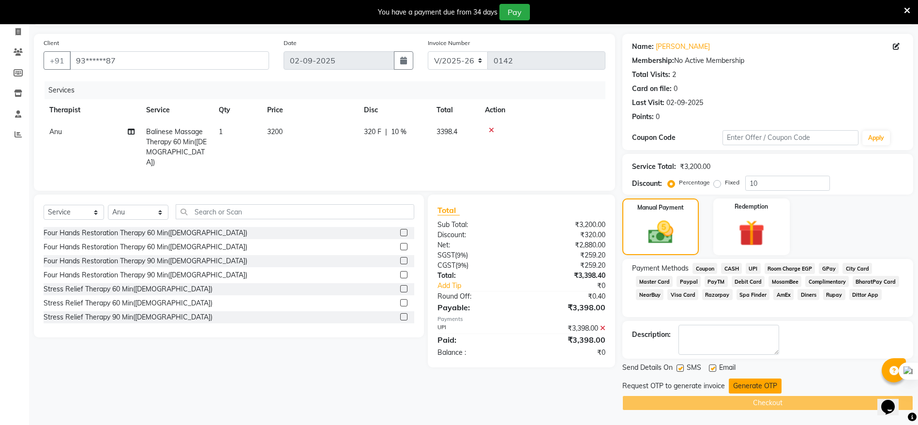
click at [756, 386] on button "Generate OTP" at bounding box center [755, 386] width 53 height 15
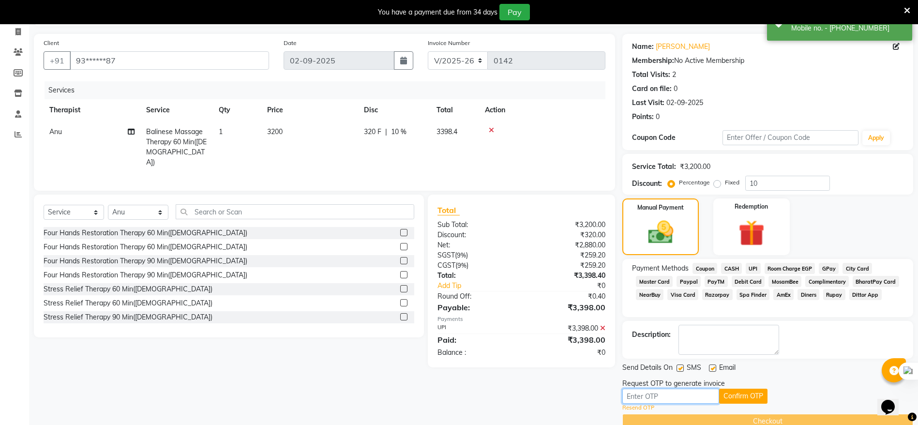
click at [671, 389] on input "text" at bounding box center [671, 396] width 97 height 15
click at [733, 399] on button "Confirm OTP" at bounding box center [743, 396] width 48 height 15
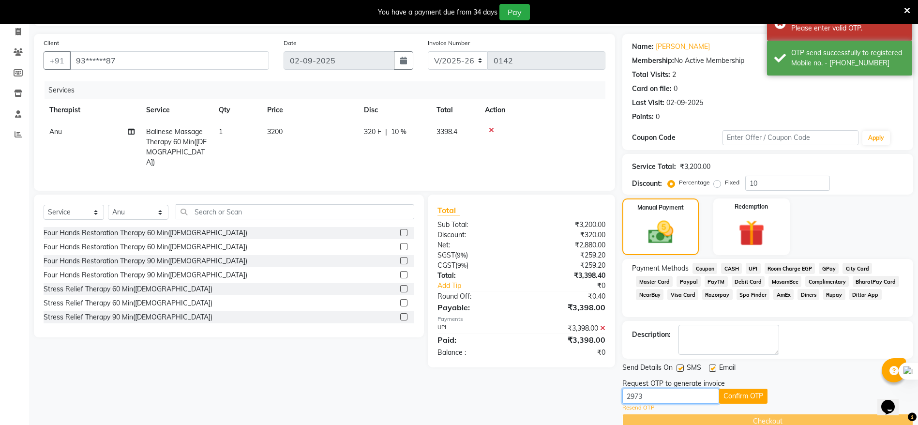
click at [675, 396] on input "2973" at bounding box center [671, 396] width 97 height 15
type input "2"
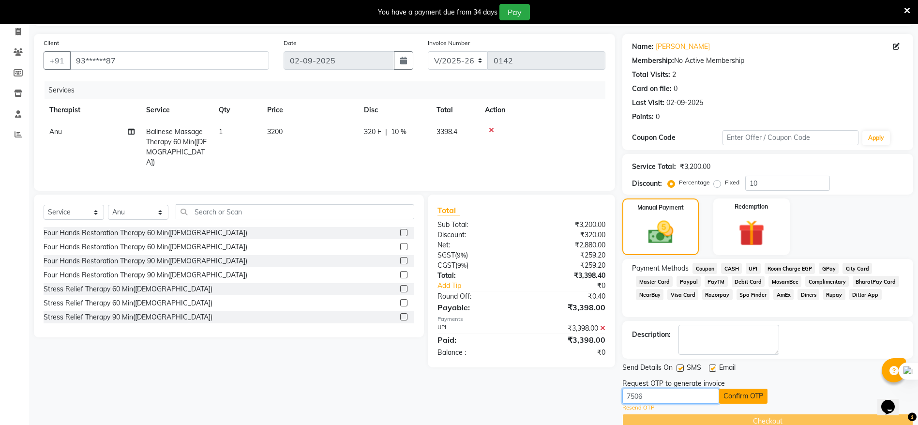
type input "7506"
click at [735, 392] on button "Confirm OTP" at bounding box center [743, 396] width 48 height 15
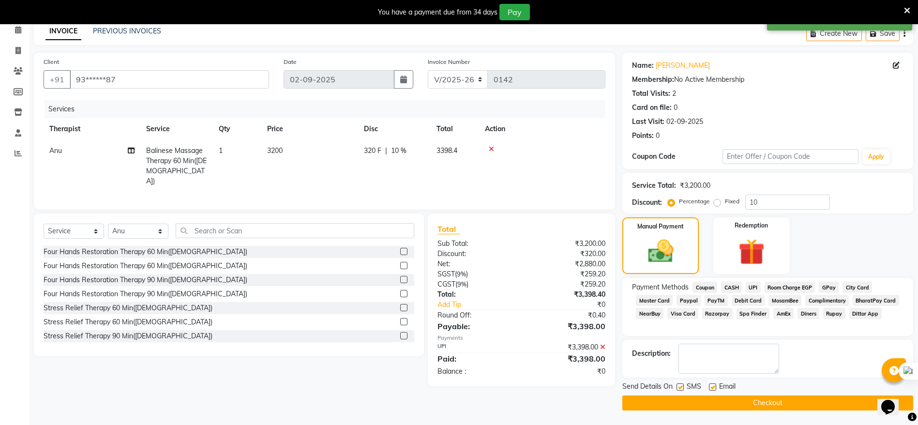
click at [750, 402] on button "Checkout" at bounding box center [768, 402] width 291 height 15
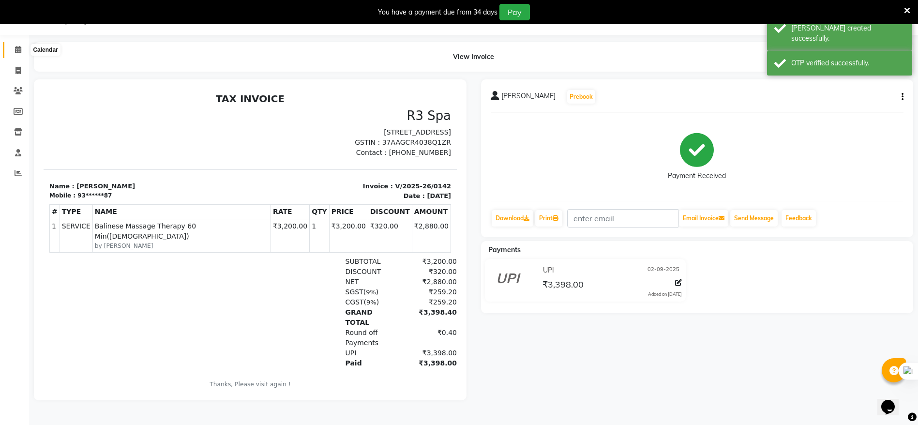
click at [13, 49] on span at bounding box center [18, 50] width 17 height 11
